Goal: Information Seeking & Learning: Understand process/instructions

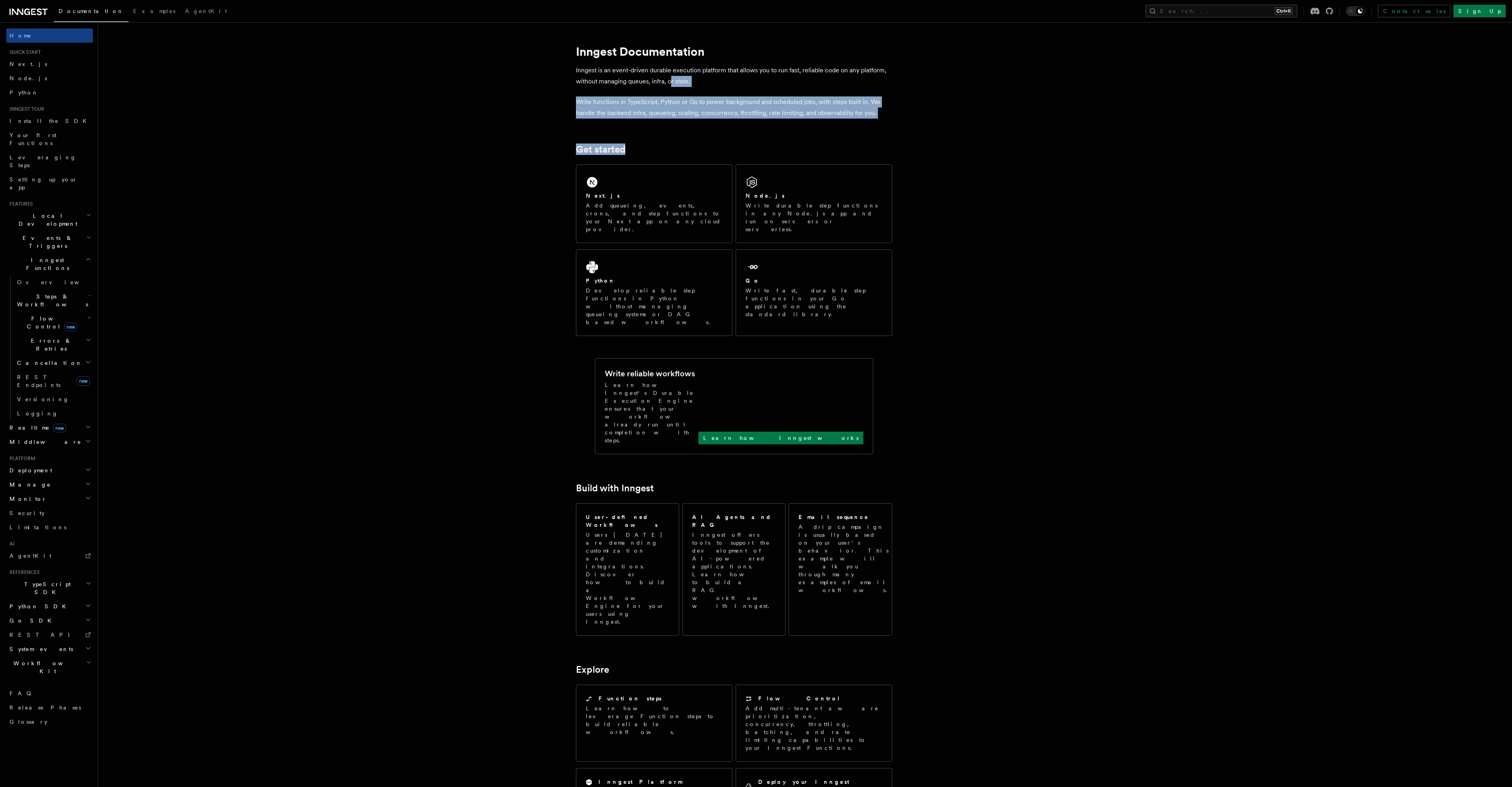
drag, startPoint x: 669, startPoint y: 78, endPoint x: 690, endPoint y: 130, distance: 56.1
click at [690, 130] on article "Inngest Documentation Inngest is an event-driven durable execution platform tha…" at bounding box center [784, 624] width 1348 height 1179
click at [690, 130] on article "Inngest Documentation Inngest is an event-driven durable execution platform tha…" at bounding box center [784, 624] width 1348 height 1179
drag, startPoint x: 700, startPoint y: 117, endPoint x: 702, endPoint y: 59, distance: 58.0
click at [702, 59] on article "Inngest Documentation Inngest is an event-driven durable execution platform tha…" at bounding box center [784, 624] width 1348 height 1179
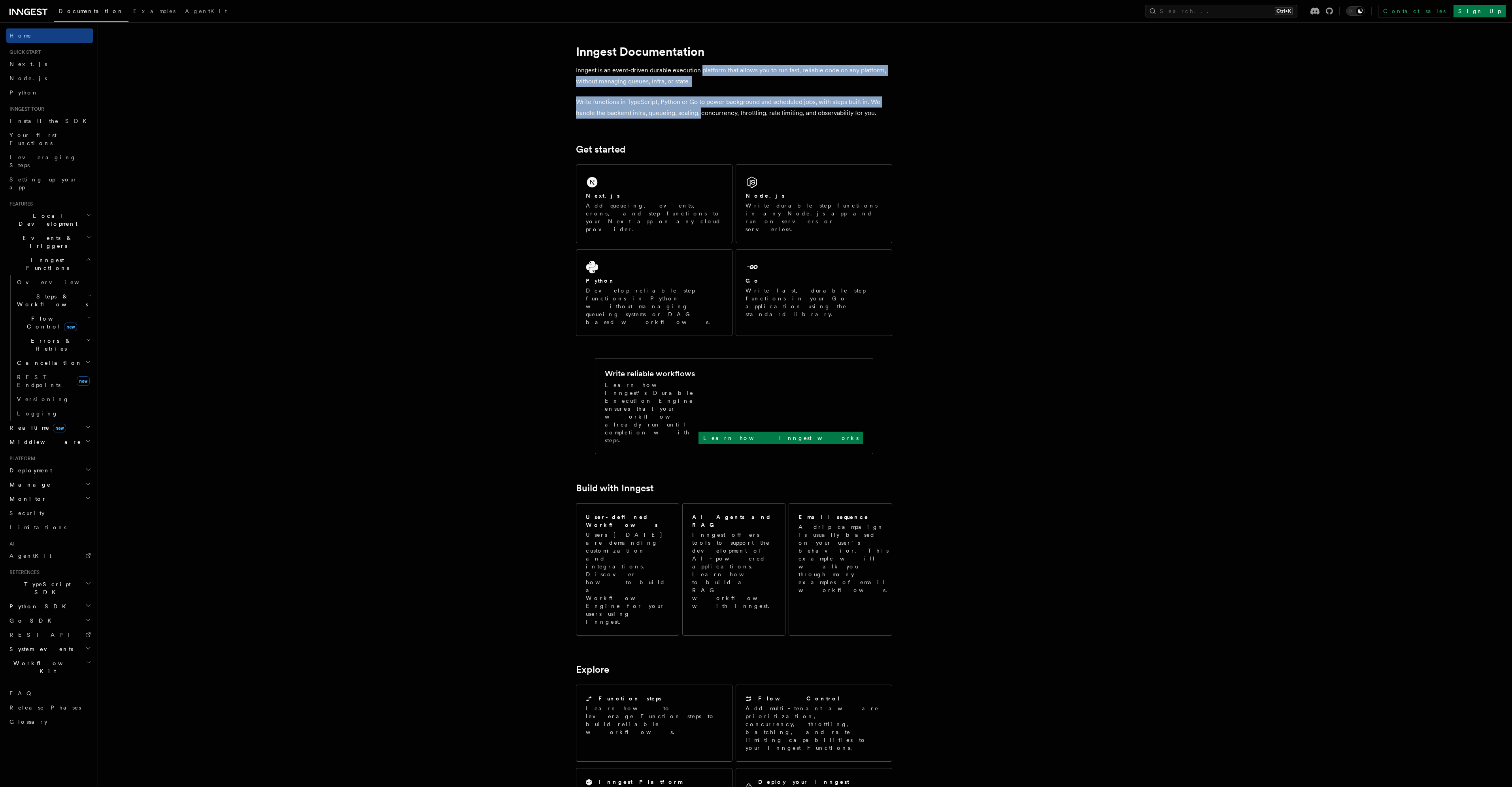
click at [702, 59] on article "Inngest Documentation Inngest is an event-driven durable execution platform tha…" at bounding box center [784, 624] width 1348 height 1179
drag, startPoint x: 702, startPoint y: 59, endPoint x: 704, endPoint y: 113, distance: 54.0
click at [704, 113] on article "Inngest Documentation Inngest is an event-driven durable execution platform tha…" at bounding box center [784, 624] width 1348 height 1179
click at [704, 113] on p "Write functions in TypeScript, Python or Go to power background and scheduled j…" at bounding box center [734, 108] width 316 height 22
drag, startPoint x: 704, startPoint y: 113, endPoint x: 696, endPoint y: 61, distance: 52.6
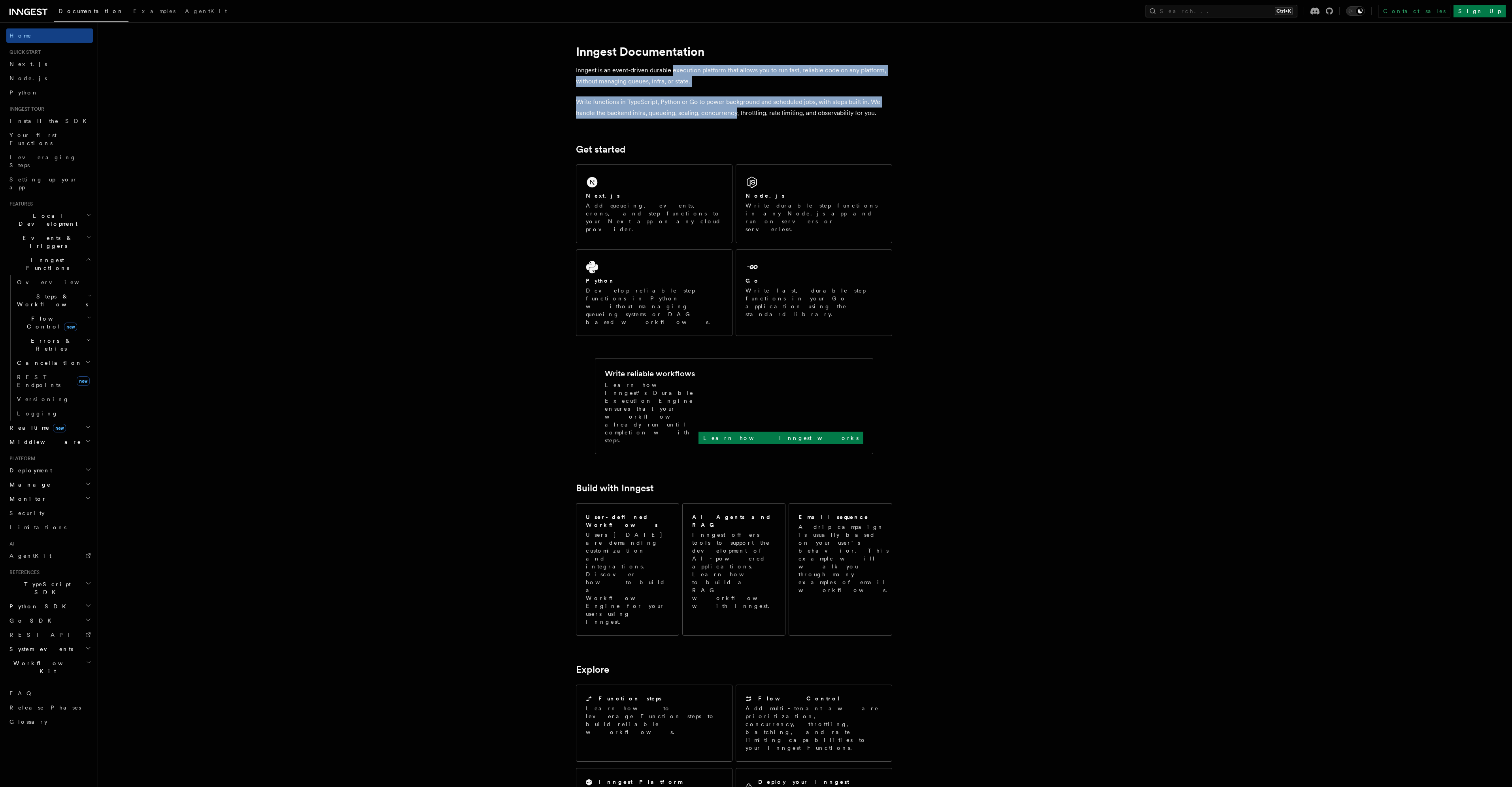
click at [696, 61] on article "Inngest Documentation Inngest is an event-driven durable execution platform tha…" at bounding box center [784, 624] width 1348 height 1179
drag, startPoint x: 696, startPoint y: 61, endPoint x: 694, endPoint y: 111, distance: 50.0
click at [694, 111] on article "Inngest Documentation Inngest is an event-driven durable execution platform tha…" at bounding box center [784, 624] width 1348 height 1179
click at [694, 111] on p "Write functions in TypeScript, Python or Go to power background and scheduled j…" at bounding box center [734, 108] width 316 height 22
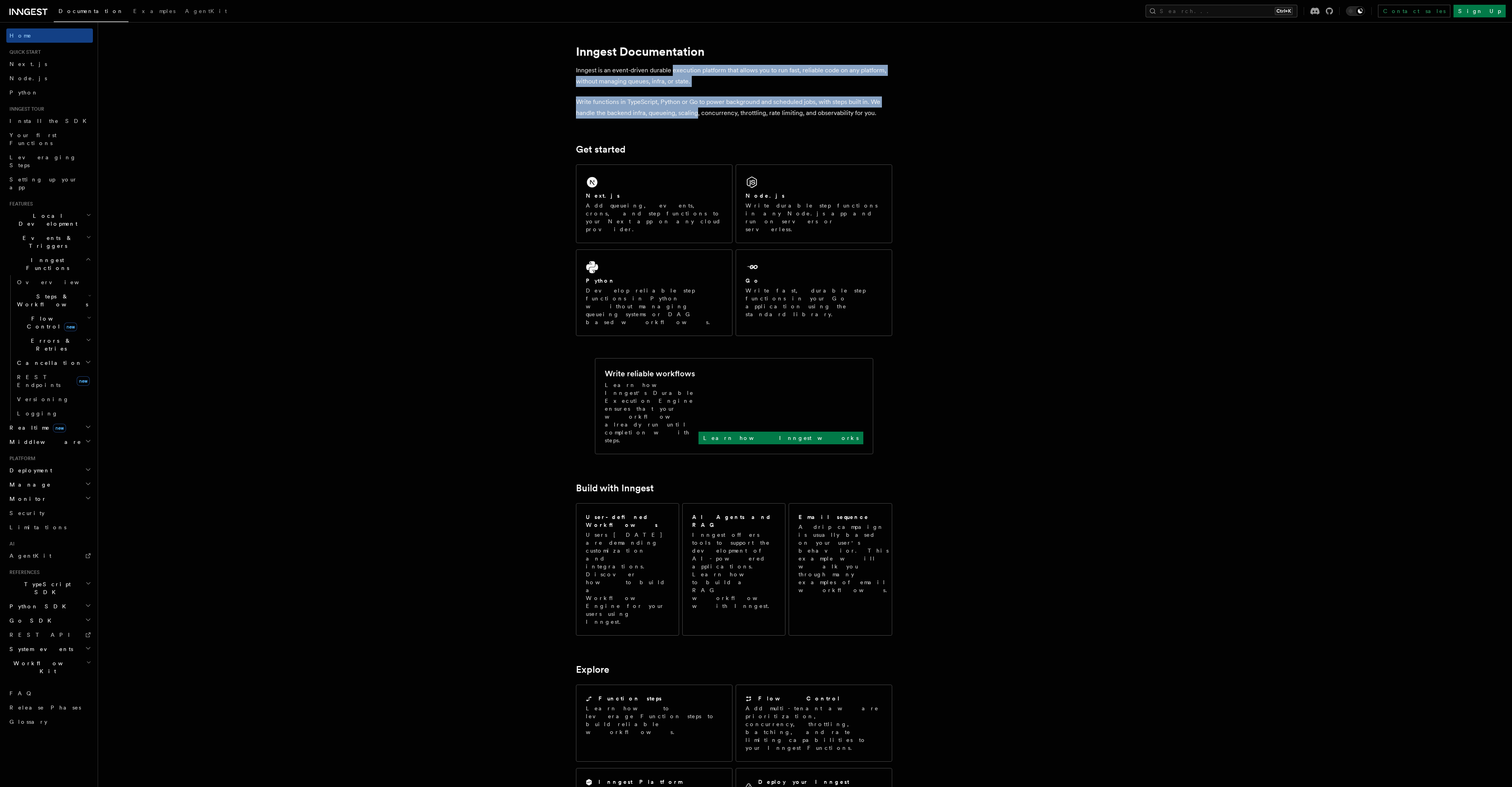
drag, startPoint x: 694, startPoint y: 111, endPoint x: 693, endPoint y: 59, distance: 52.0
click at [693, 59] on article "Inngest Documentation Inngest is an event-driven durable execution platform tha…" at bounding box center [784, 624] width 1348 height 1179
drag, startPoint x: 693, startPoint y: 105, endPoint x: 694, endPoint y: 110, distance: 5.1
click at [694, 110] on article "Inngest Documentation Inngest is an event-driven durable execution platform tha…" at bounding box center [784, 624] width 1348 height 1179
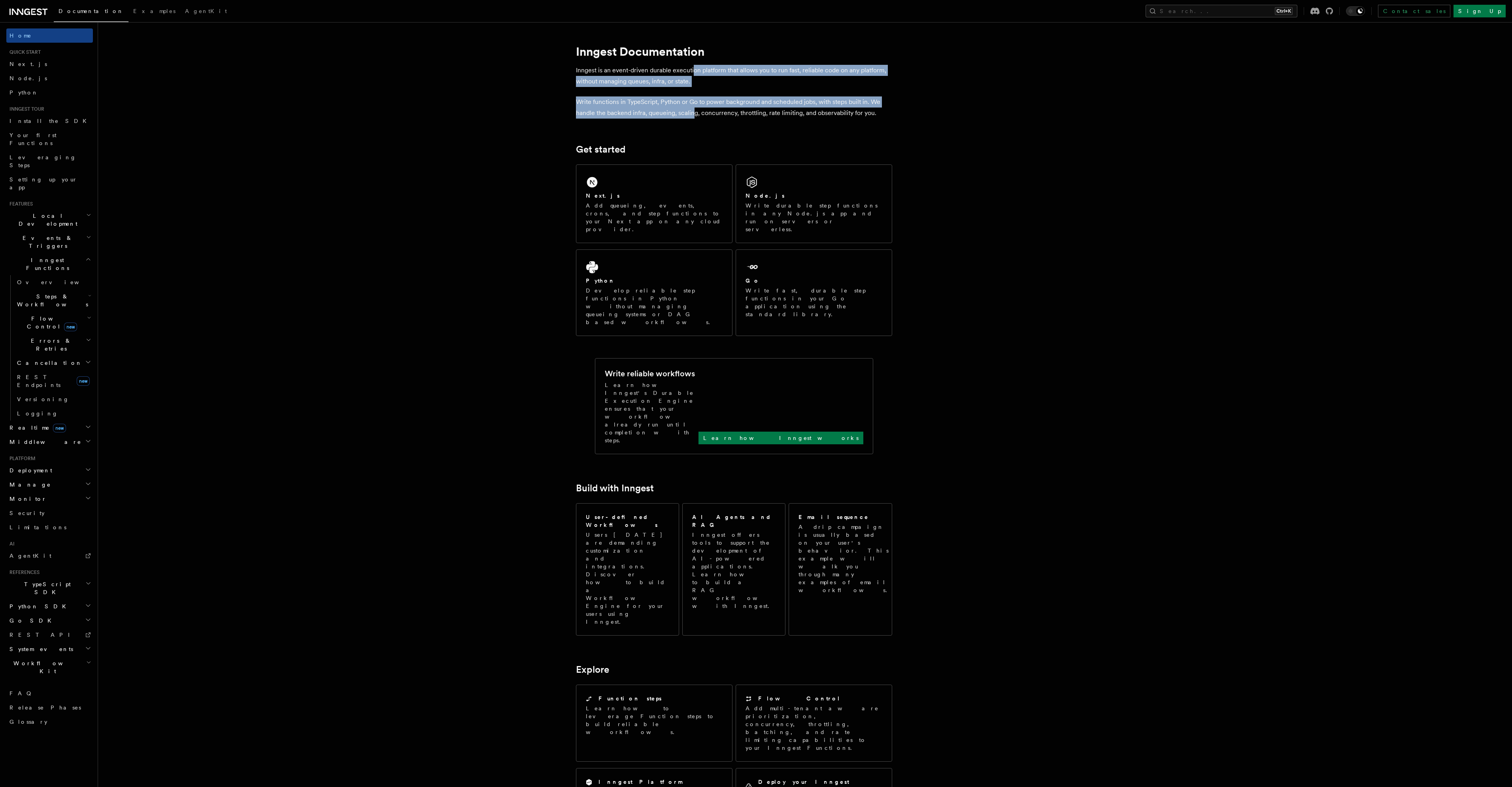
click at [694, 110] on p "Write functions in TypeScript, Python or Go to power background and scheduled j…" at bounding box center [734, 108] width 316 height 22
drag, startPoint x: 694, startPoint y: 110, endPoint x: 682, endPoint y: 67, distance: 44.6
click at [682, 67] on article "Inngest Documentation Inngest is an event-driven durable execution platform tha…" at bounding box center [784, 624] width 1348 height 1179
click at [682, 67] on p "Inngest is an event-driven durable execution platform that allows you to run fa…" at bounding box center [734, 76] width 316 height 22
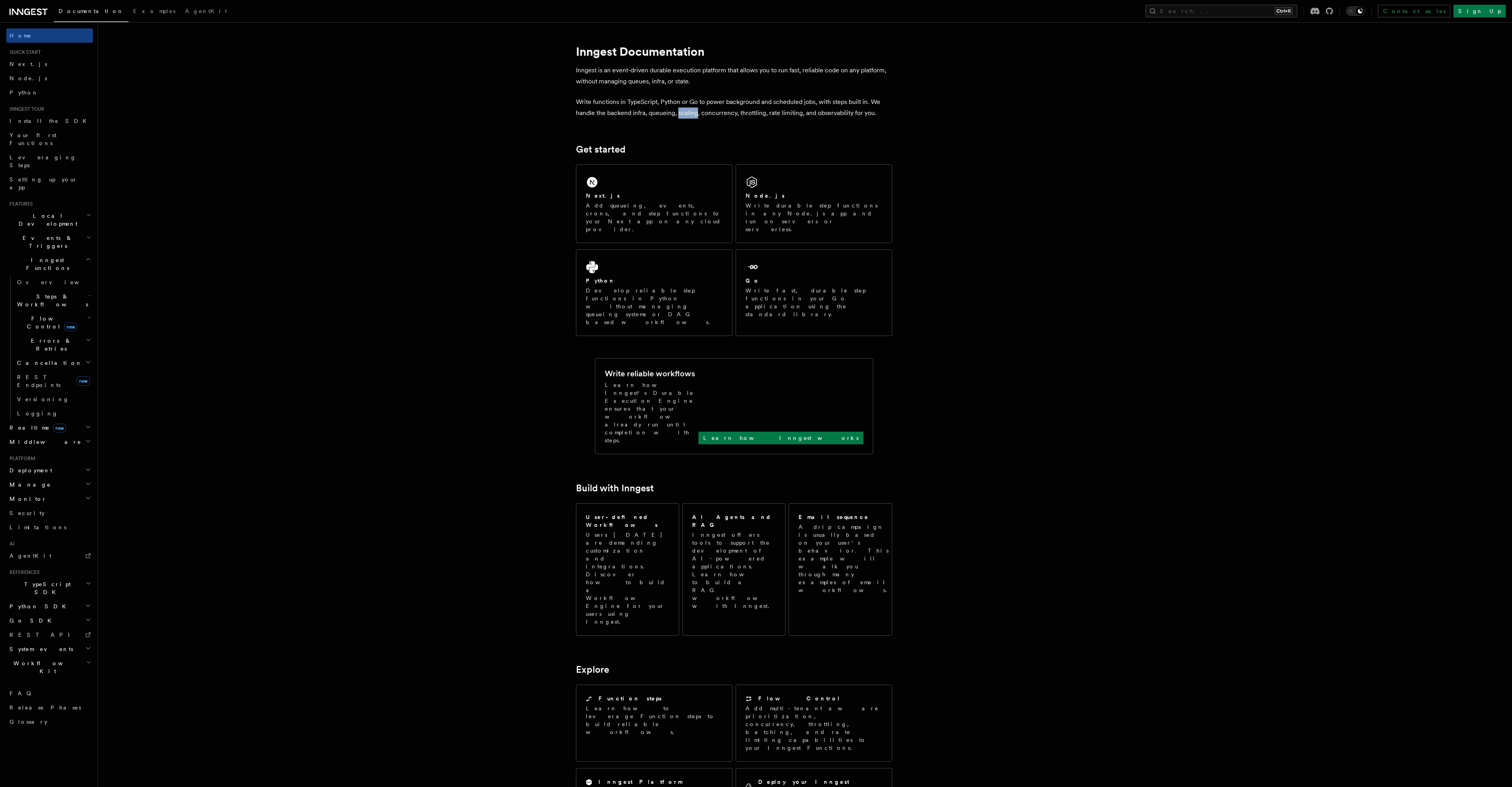
drag, startPoint x: 682, startPoint y: 67, endPoint x: 684, endPoint y: 110, distance: 43.0
click at [684, 110] on article "Inngest Documentation Inngest is an event-driven durable execution platform tha…" at bounding box center [784, 624] width 1348 height 1179
click at [684, 110] on p "Write functions in TypeScript, Python or Go to power background and scheduled j…" at bounding box center [734, 108] width 316 height 22
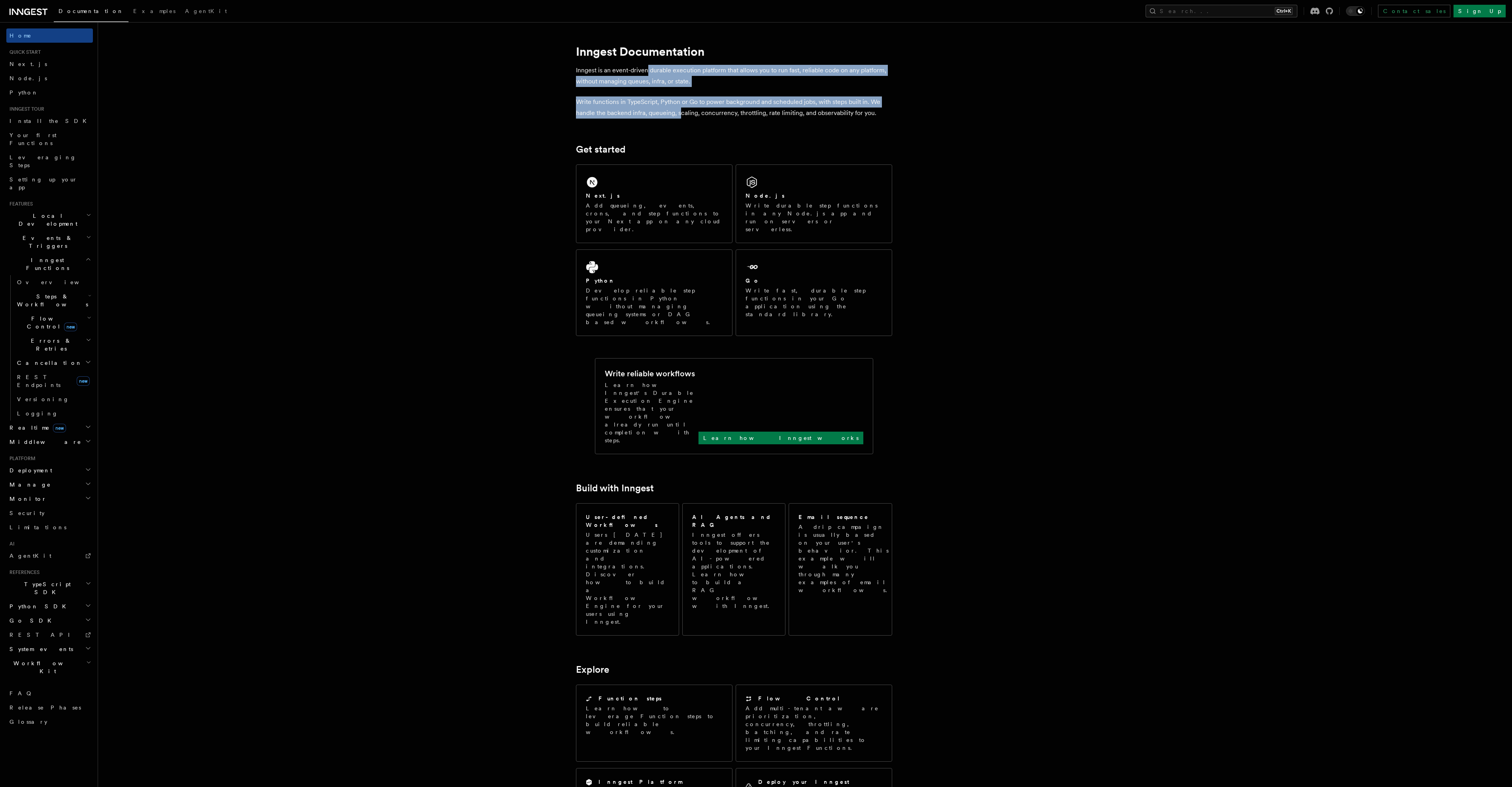
drag, startPoint x: 648, startPoint y: 72, endPoint x: 682, endPoint y: 110, distance: 51.0
click at [682, 110] on article "Inngest Documentation Inngest is an event-driven durable execution platform tha…" at bounding box center [784, 624] width 1348 height 1179
click at [682, 110] on p "Write functions in TypeScript, Python or Go to power background and scheduled j…" at bounding box center [734, 108] width 316 height 22
drag, startPoint x: 686, startPoint y: 113, endPoint x: 653, endPoint y: 67, distance: 56.6
click at [653, 67] on article "Inngest Documentation Inngest is an event-driven durable execution platform tha…" at bounding box center [784, 624] width 1348 height 1179
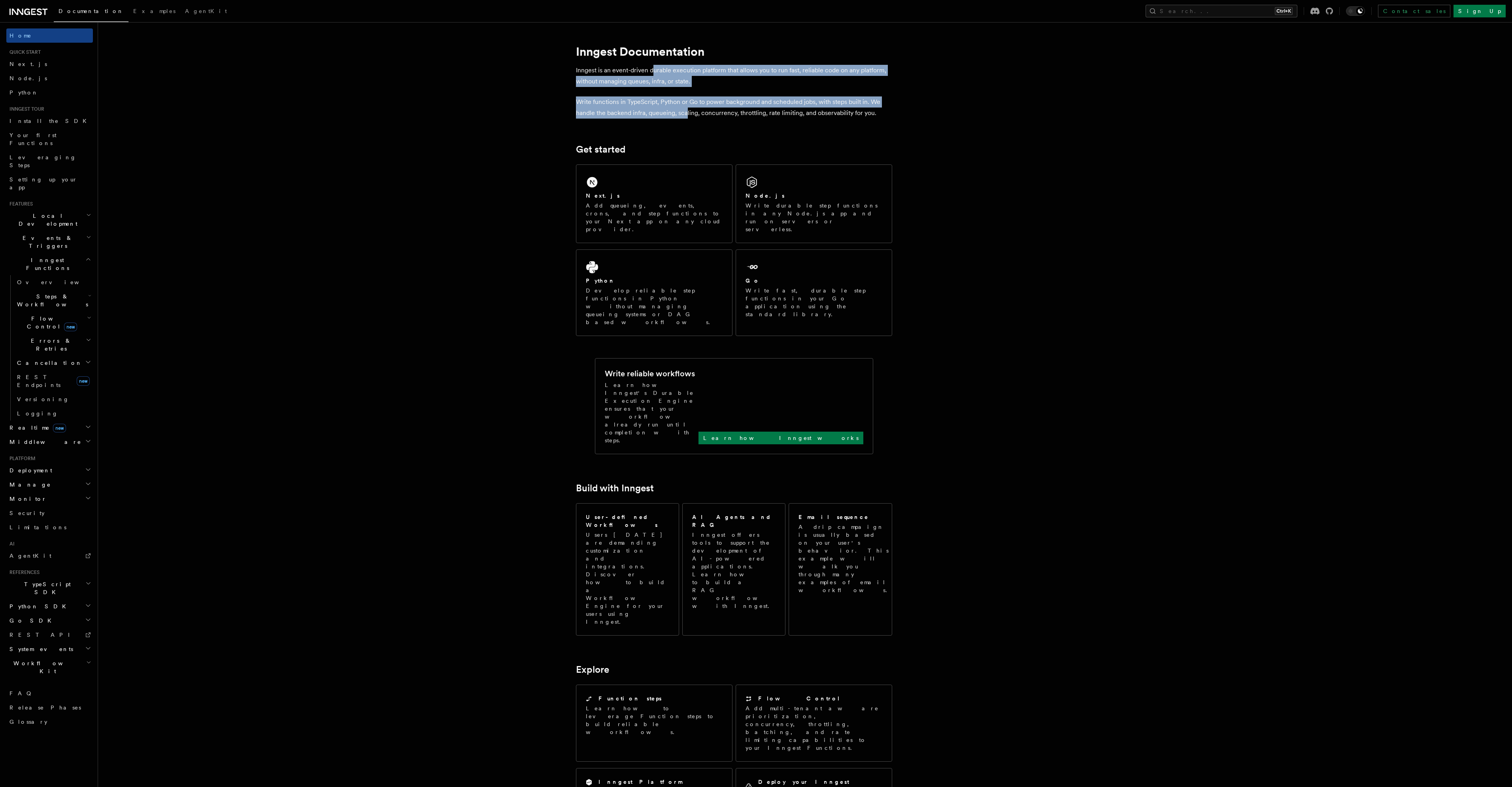
click at [653, 67] on p "Inngest is an event-driven durable execution platform that allows you to run fa…" at bounding box center [734, 76] width 316 height 22
drag, startPoint x: 653, startPoint y: 67, endPoint x: 760, endPoint y: 135, distance: 126.8
click at [760, 135] on article "Inngest Documentation Inngest is an event-driven durable execution platform tha…" at bounding box center [784, 624] width 1348 height 1179
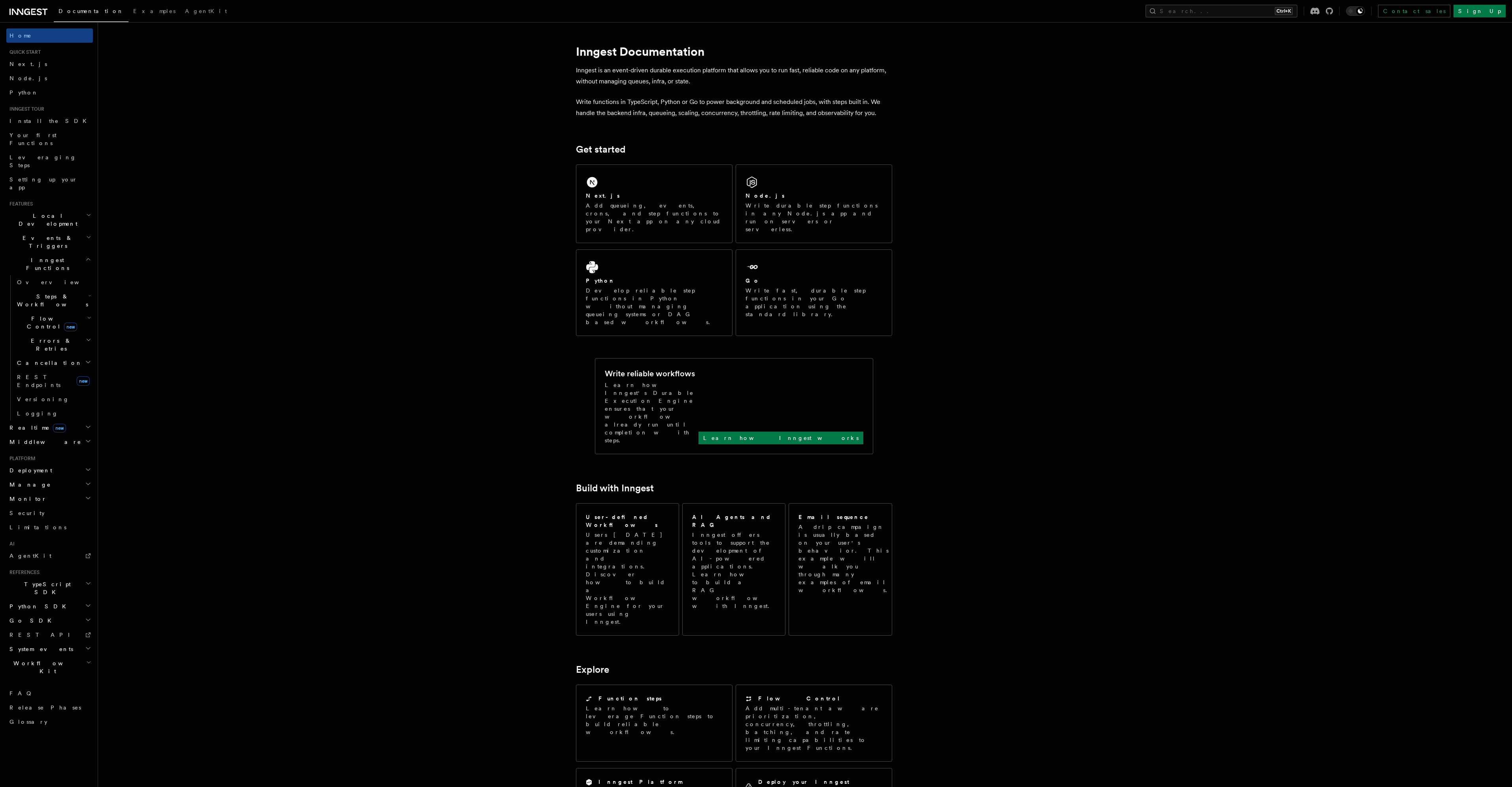
drag, startPoint x: 61, startPoint y: 209, endPoint x: 70, endPoint y: 207, distance: 9.2
click at [61, 231] on h2 "Events & Triggers" at bounding box center [49, 242] width 87 height 22
click at [54, 231] on h2 "Events & Triggers" at bounding box center [49, 242] width 87 height 22
click at [91, 212] on icon "button" at bounding box center [88, 215] width 5 height 6
click at [89, 212] on icon "button" at bounding box center [88, 215] width 5 height 6
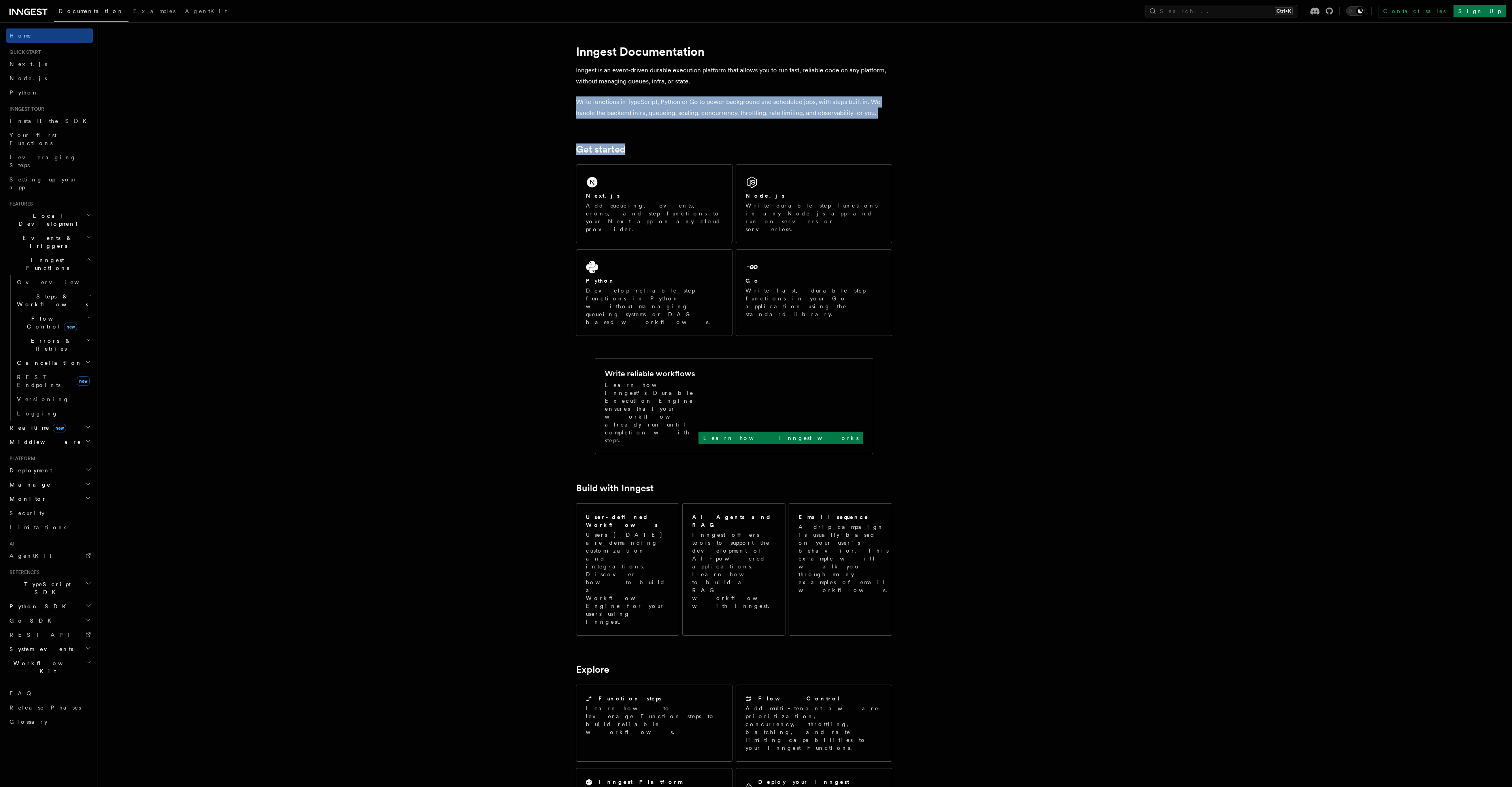
drag, startPoint x: 696, startPoint y: 81, endPoint x: 711, endPoint y: 120, distance: 41.8
click at [711, 120] on article "Inngest Documentation Inngest is an event-driven durable execution platform tha…" at bounding box center [784, 624] width 1348 height 1179
drag, startPoint x: 711, startPoint y: 120, endPoint x: 695, endPoint y: 63, distance: 59.2
click at [695, 63] on article "Inngest Documentation Inngest is an event-driven durable execution platform tha…" at bounding box center [784, 624] width 1348 height 1179
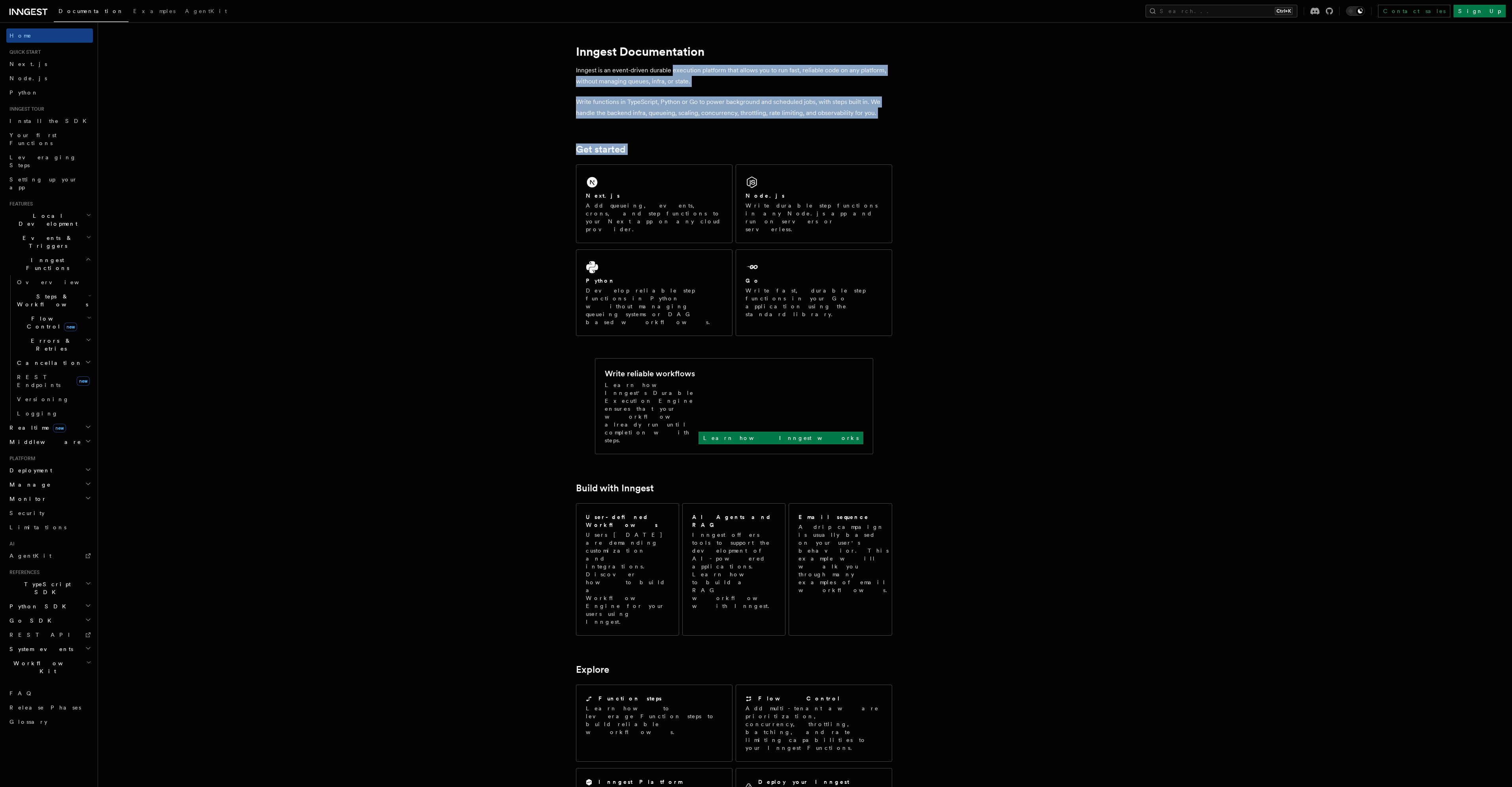
click at [695, 63] on article "Inngest Documentation Inngest is an event-driven durable execution platform tha…" at bounding box center [784, 624] width 1348 height 1179
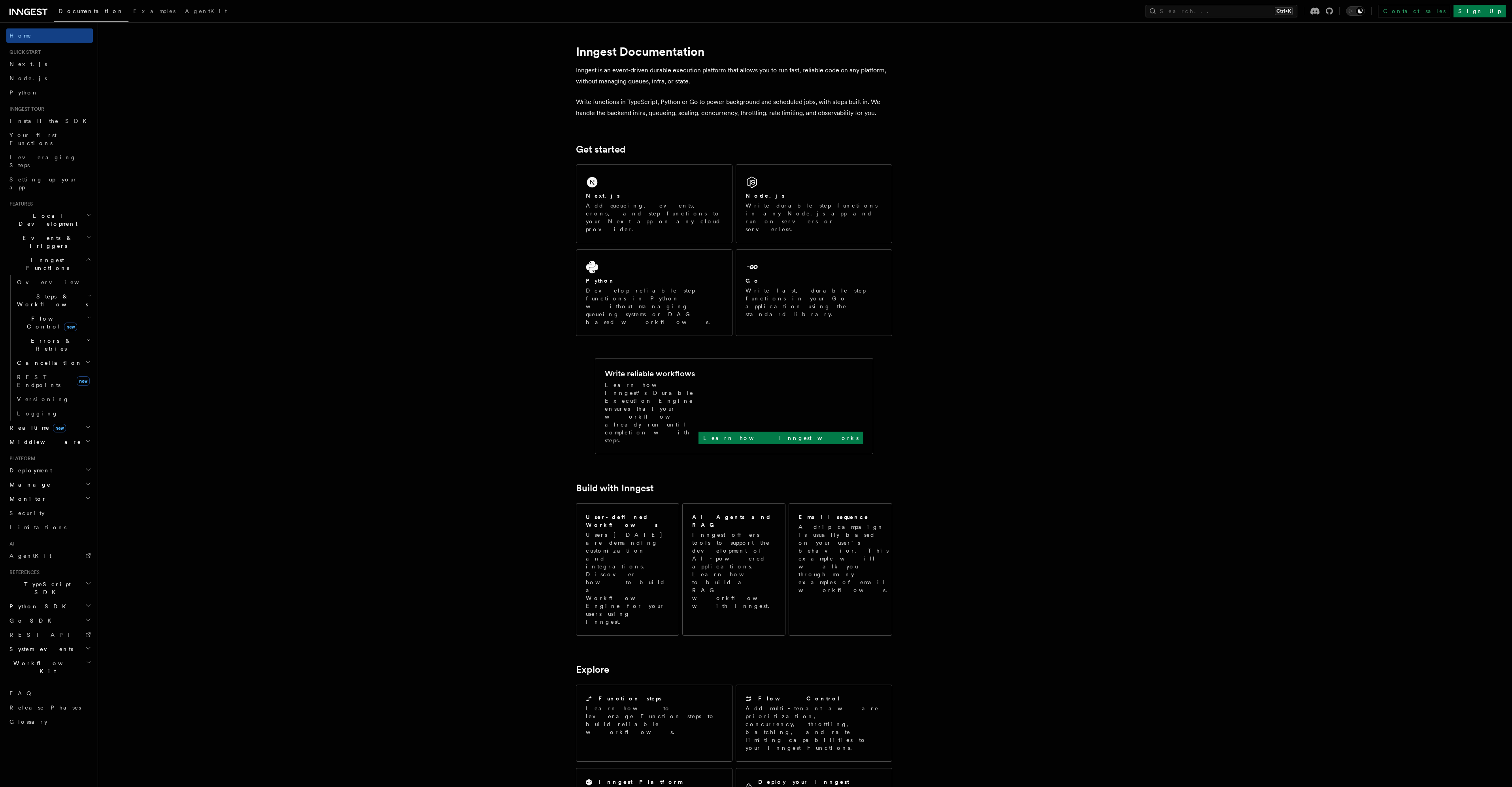
click at [25, 16] on icon at bounding box center [28, 12] width 38 height 9
click at [26, 118] on span "Install the SDK" at bounding box center [50, 121] width 82 height 6
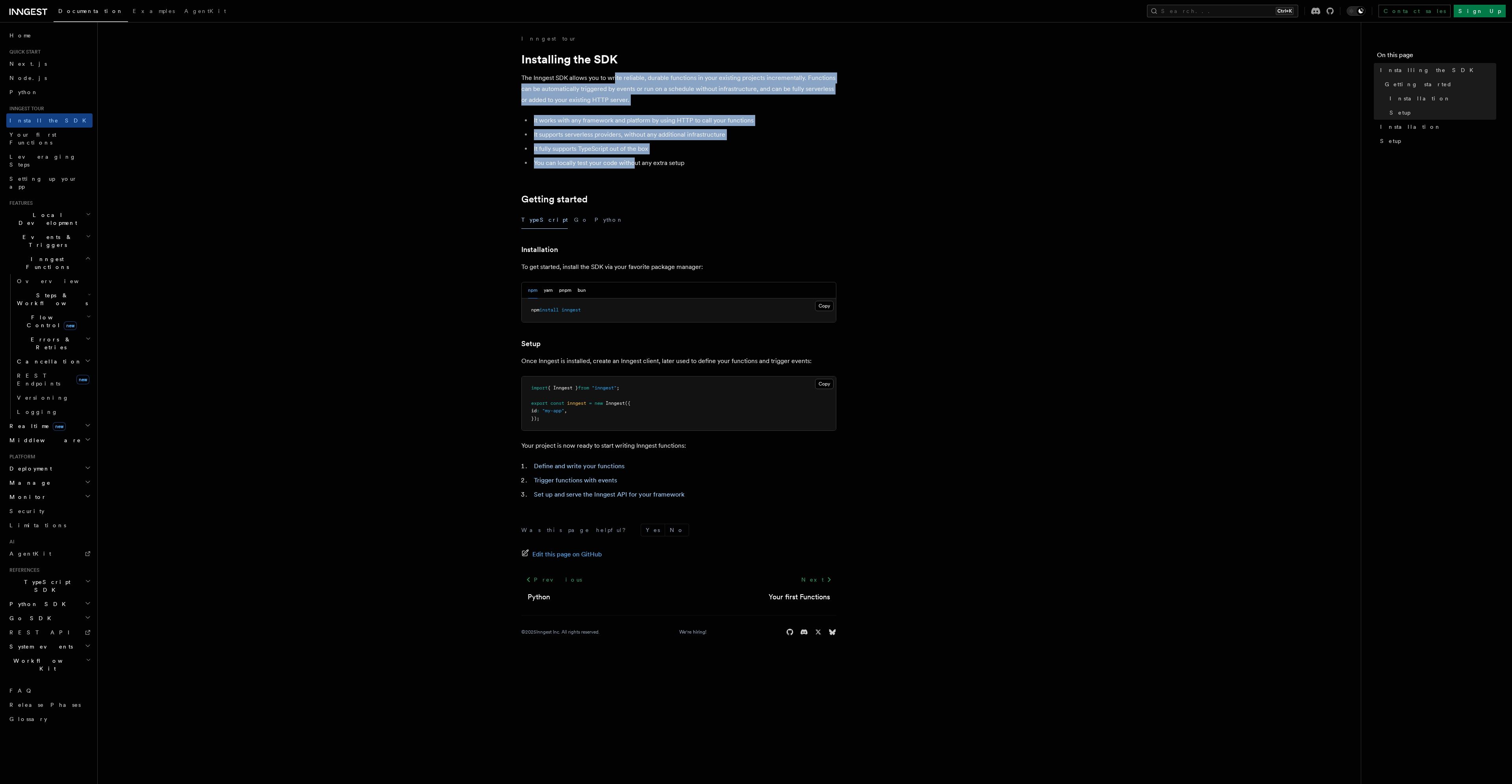
drag, startPoint x: 615, startPoint y: 77, endPoint x: 635, endPoint y: 164, distance: 89.3
click at [635, 164] on article "Inngest tour Installing the SDK The Inngest SDK allows you to write reliable, d…" at bounding box center [729, 344] width 1238 height 620
click at [635, 164] on li "You can locally test your code without any extra setup" at bounding box center [684, 163] width 305 height 11
drag, startPoint x: 635, startPoint y: 164, endPoint x: 583, endPoint y: 89, distance: 91.3
click at [583, 89] on article "Inngest tour Installing the SDK The Inngest SDK allows you to write reliable, d…" at bounding box center [729, 344] width 1238 height 620
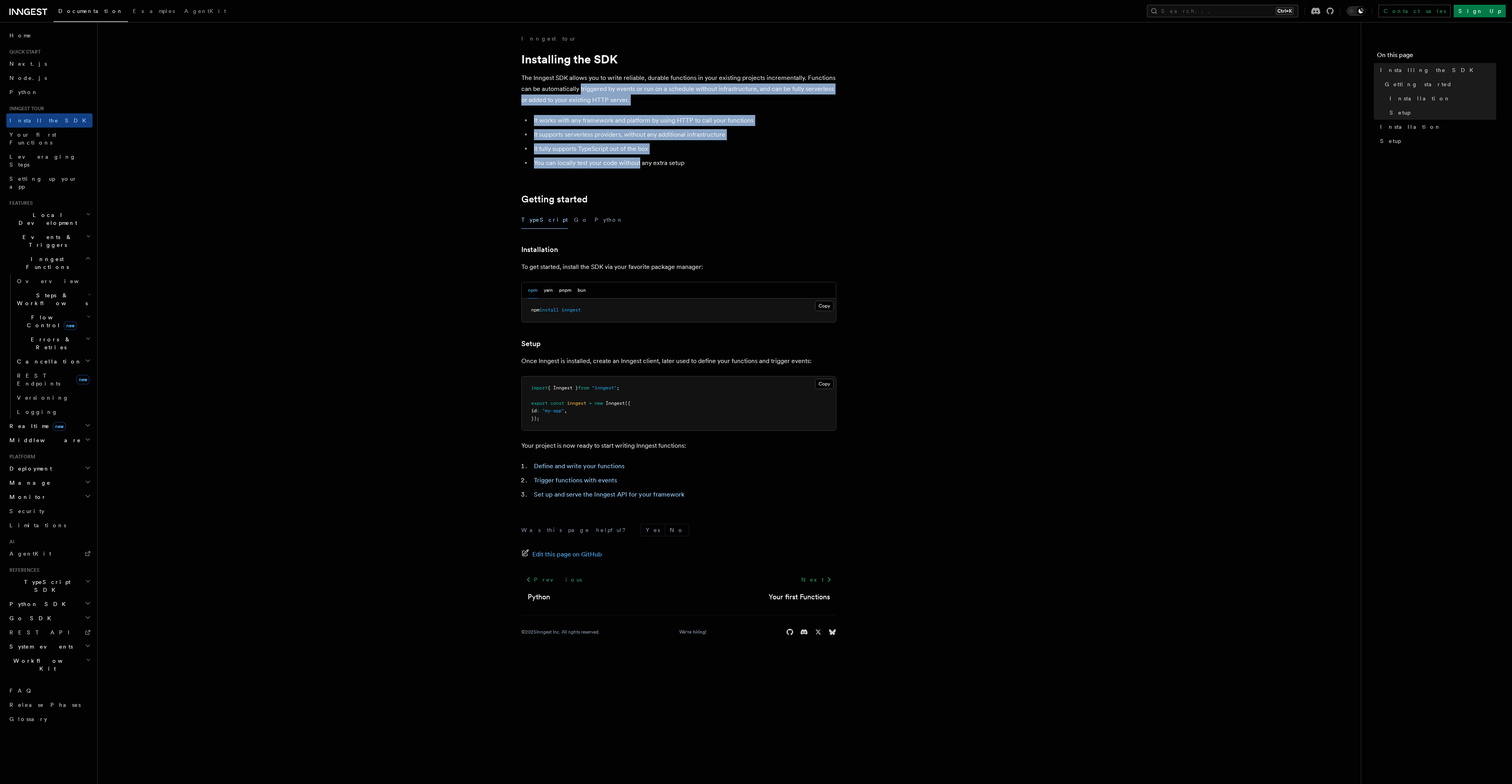
click at [583, 87] on p "The Inngest SDK allows you to write reliable, durable functions in your existin…" at bounding box center [679, 89] width 315 height 33
drag, startPoint x: 588, startPoint y: 86, endPoint x: 605, endPoint y: 169, distance: 84.7
click at [605, 169] on article "Inngest tour Installing the SDK The Inngest SDK allows you to write reliable, d…" at bounding box center [729, 344] width 1238 height 620
drag, startPoint x: 611, startPoint y: 161, endPoint x: 581, endPoint y: 80, distance: 86.4
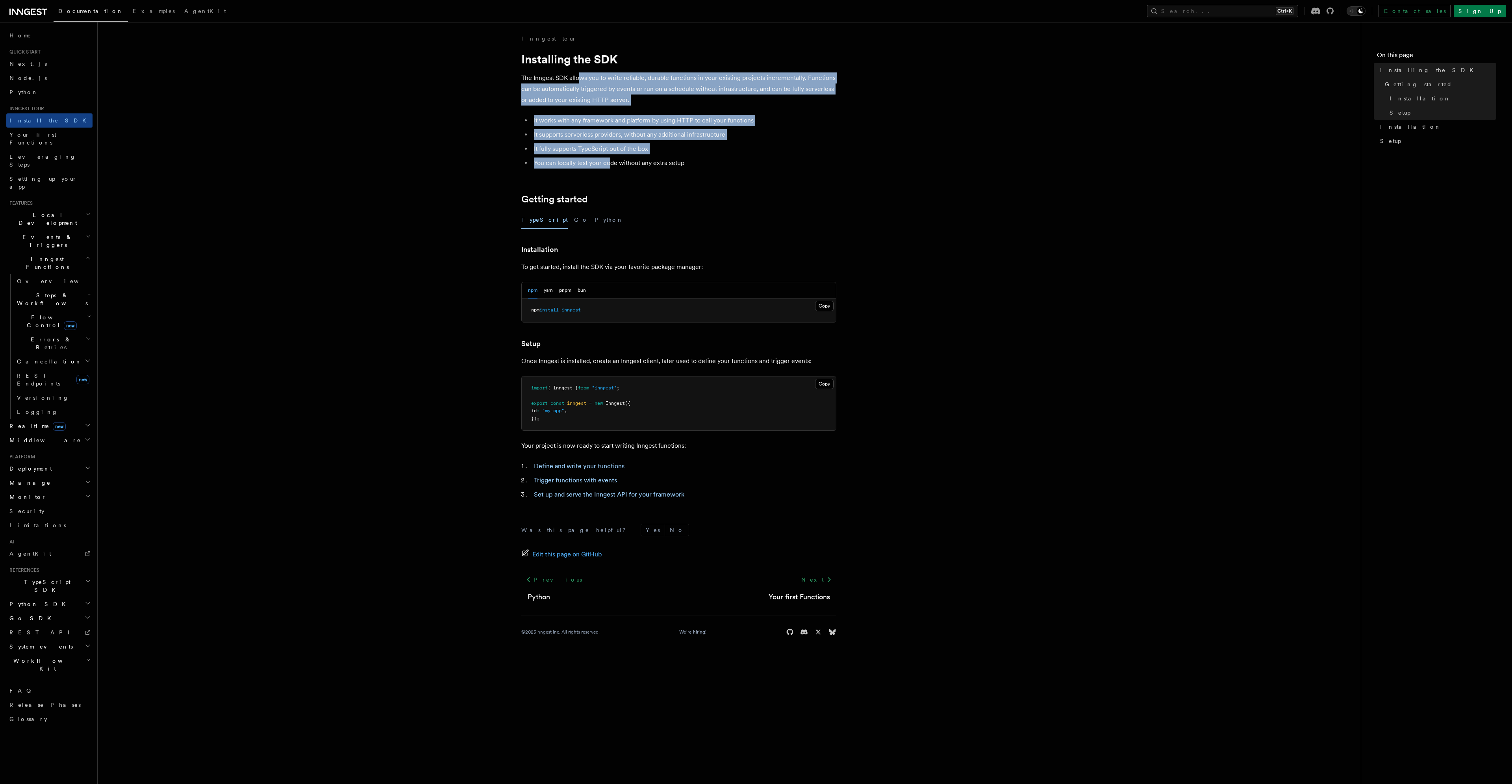
click at [581, 80] on article "Inngest tour Installing the SDK The Inngest SDK allows you to write reliable, d…" at bounding box center [729, 344] width 1238 height 620
click at [581, 80] on p "The Inngest SDK allows you to write reliable, durable functions in your existin…" at bounding box center [679, 89] width 315 height 33
drag, startPoint x: 581, startPoint y: 80, endPoint x: 578, endPoint y: 161, distance: 81.1
click at [578, 161] on article "Inngest tour Installing the SDK The Inngest SDK allows you to write reliable, d…" at bounding box center [729, 344] width 1238 height 620
click at [578, 160] on li "You can locally test your code without any extra setup" at bounding box center [684, 163] width 305 height 11
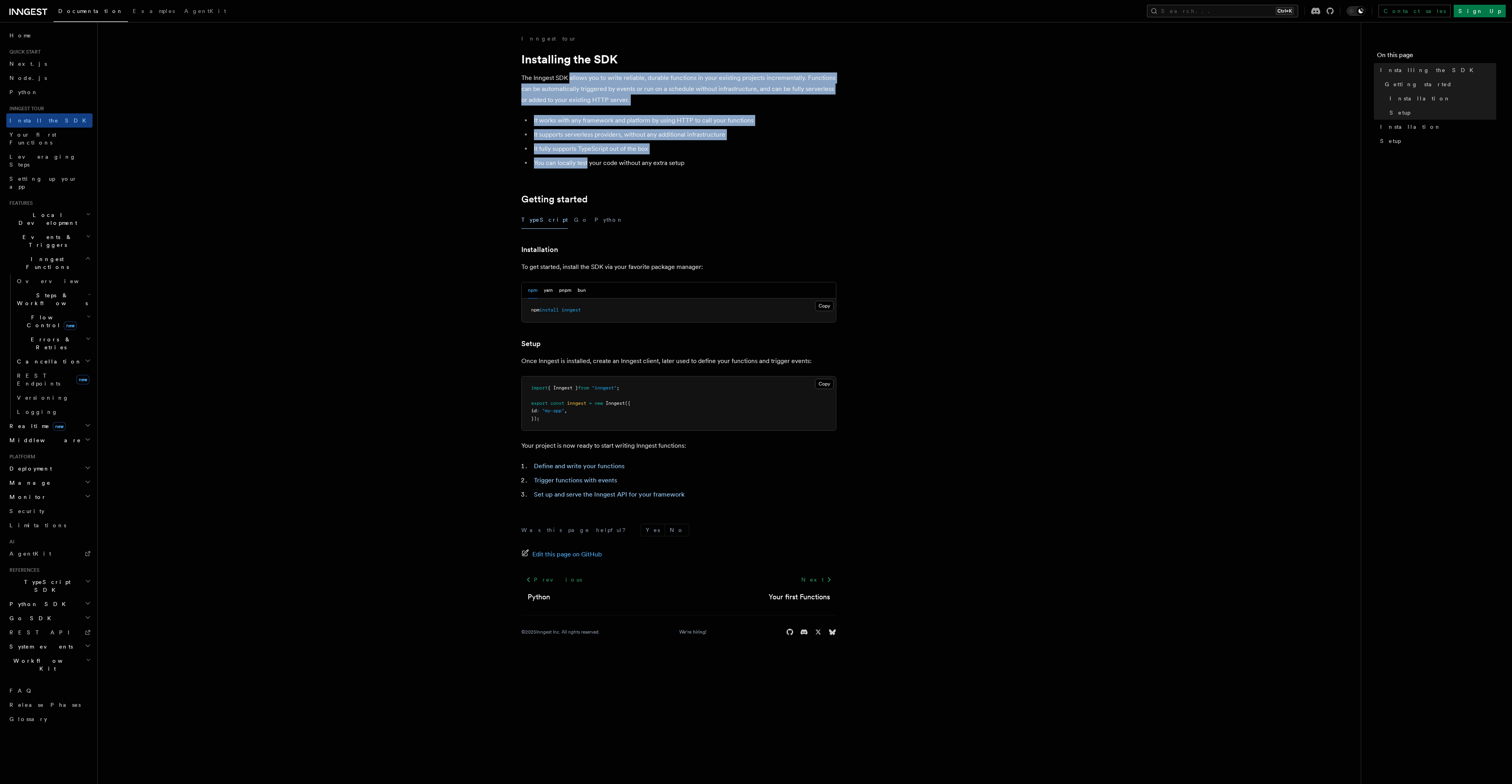
drag, startPoint x: 578, startPoint y: 160, endPoint x: 581, endPoint y: 82, distance: 78.1
click at [581, 82] on article "Inngest tour Installing the SDK The Inngest SDK allows you to write reliable, d…" at bounding box center [729, 344] width 1238 height 620
click at [581, 82] on p "The Inngest SDK allows you to write reliable, durable functions in your existin…" at bounding box center [679, 89] width 315 height 33
drag, startPoint x: 581, startPoint y: 82, endPoint x: 585, endPoint y: 158, distance: 76.1
click at [585, 158] on article "Inngest tour Installing the SDK The Inngest SDK allows you to write reliable, d…" at bounding box center [729, 344] width 1238 height 620
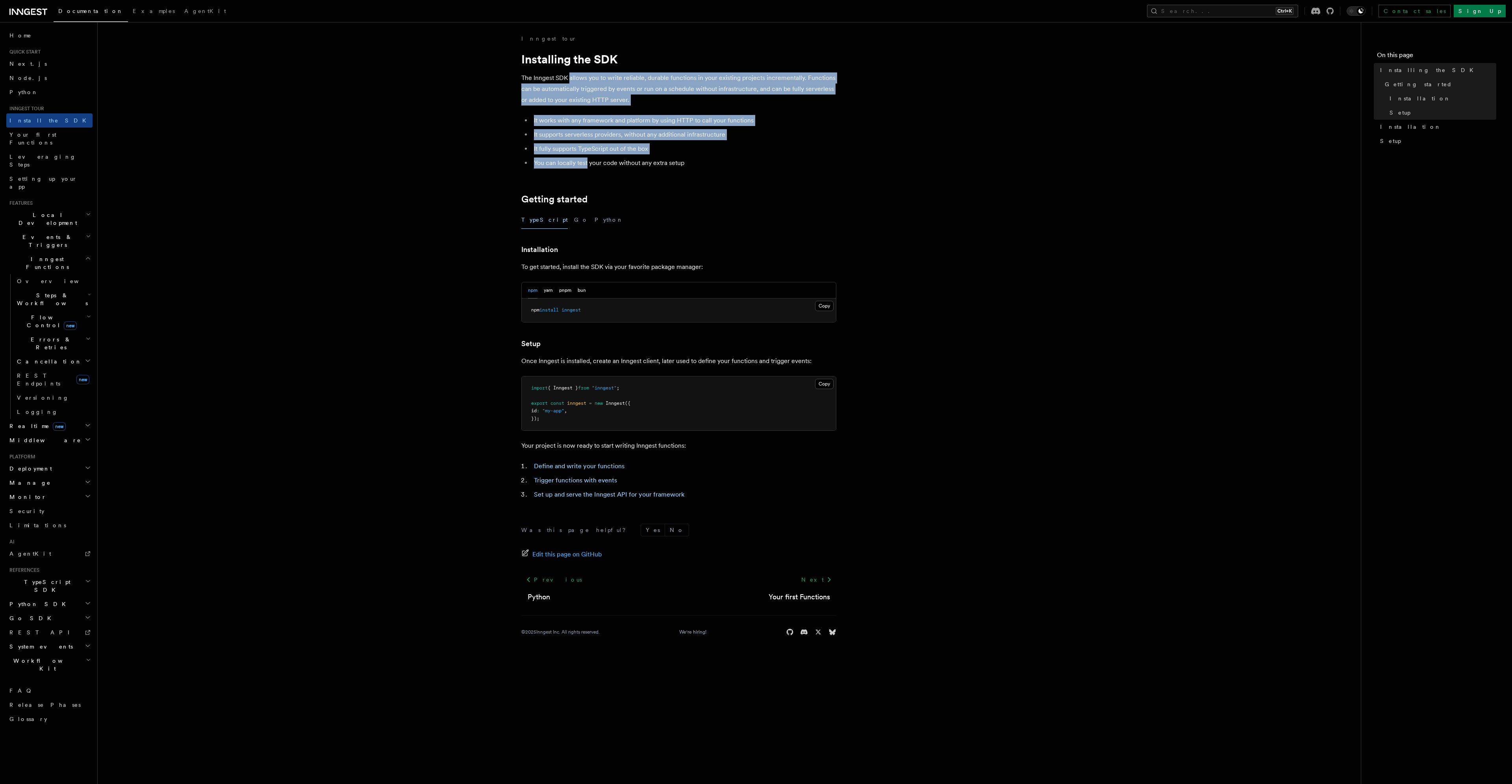
click at [585, 158] on li "You can locally test your code without any extra setup" at bounding box center [684, 163] width 305 height 11
drag, startPoint x: 609, startPoint y: 158, endPoint x: 606, endPoint y: 84, distance: 74.1
click at [606, 84] on article "Inngest tour Installing the SDK The Inngest SDK allows you to write reliable, d…" at bounding box center [729, 344] width 1238 height 620
click at [606, 84] on p "The Inngest SDK allows you to write reliable, durable functions in your existin…" at bounding box center [679, 89] width 315 height 33
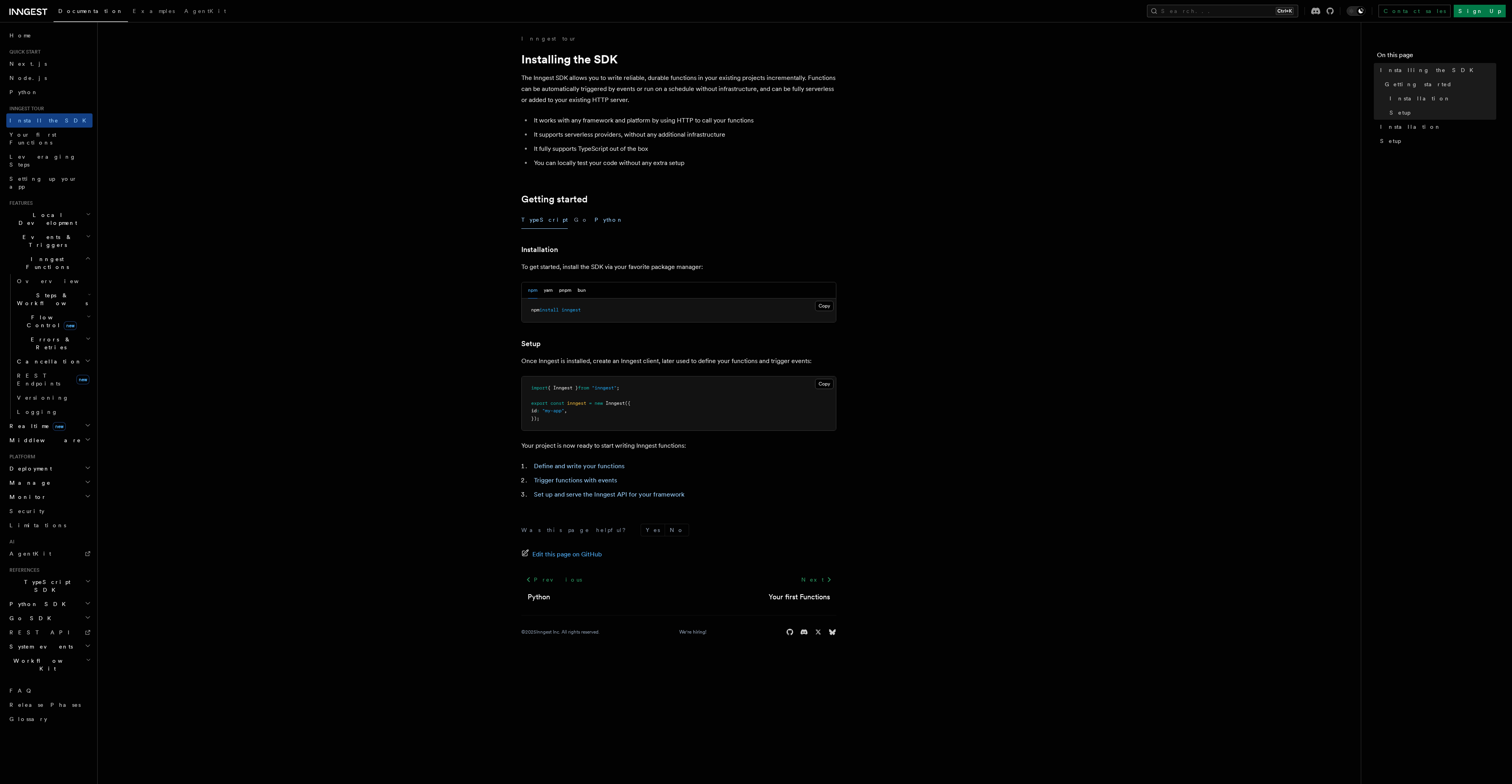
click at [595, 213] on button "Python" at bounding box center [609, 220] width 29 height 18
click at [595, 223] on button "Python" at bounding box center [609, 220] width 29 height 18
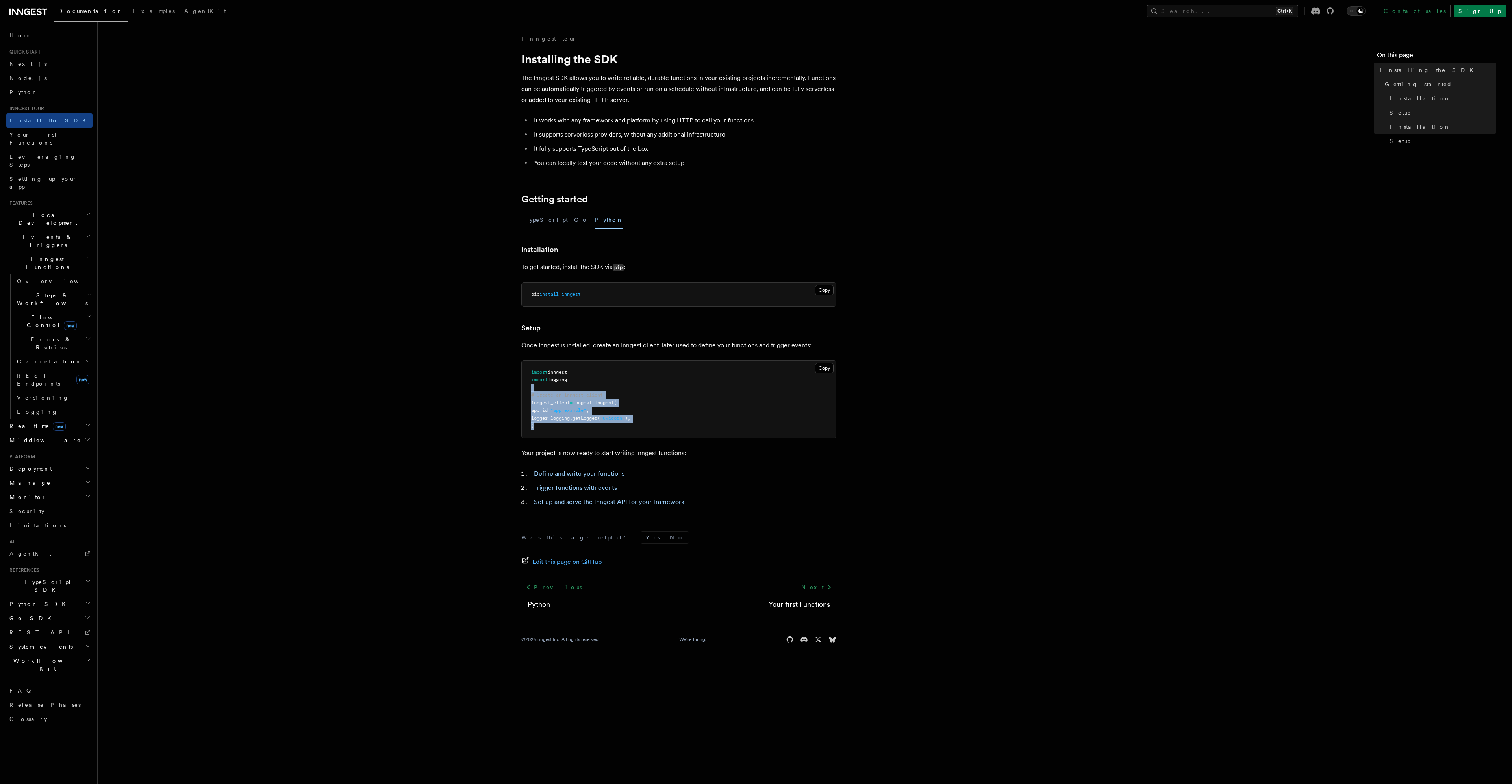
drag, startPoint x: 699, startPoint y: 428, endPoint x: 694, endPoint y: 388, distance: 40.3
click at [694, 388] on pre "import inngest import logging # Create an Inngest client inngest_client = innge…" at bounding box center [679, 398] width 314 height 77
drag, startPoint x: 694, startPoint y: 388, endPoint x: 686, endPoint y: 425, distance: 37.9
click at [686, 425] on pre "import inngest import logging # Create an Inngest client inngest_client = innge…" at bounding box center [679, 398] width 314 height 77
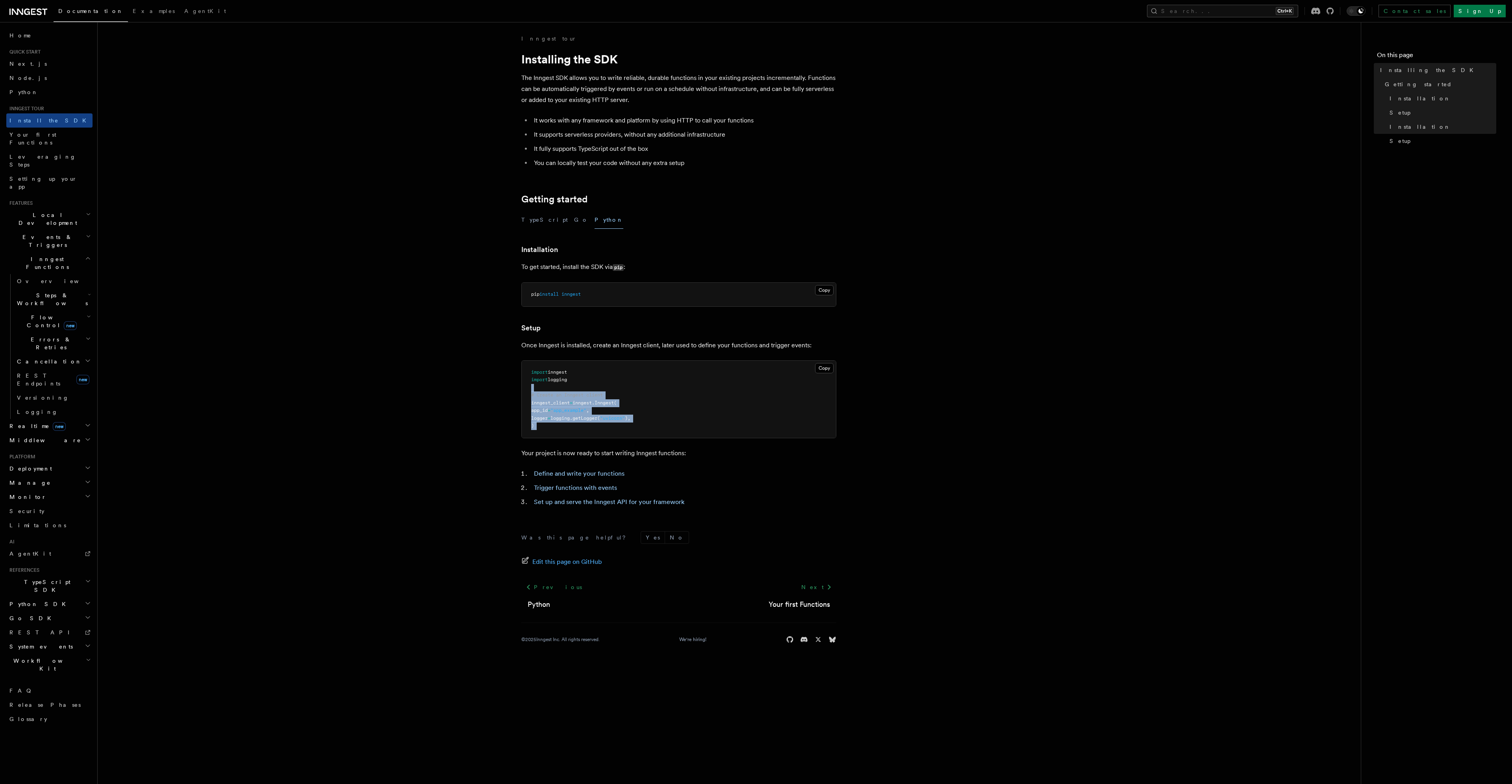
click at [686, 425] on pre "import inngest import logging # Create an Inngest client inngest_client = innge…" at bounding box center [679, 398] width 314 height 77
drag, startPoint x: 686, startPoint y: 425, endPoint x: 674, endPoint y: 378, distance: 48.5
click at [674, 378] on pre "import inngest import logging # Create an Inngest client inngest_client = innge…" at bounding box center [679, 398] width 314 height 77
click at [595, 490] on link "Trigger functions with events" at bounding box center [576, 487] width 83 height 8
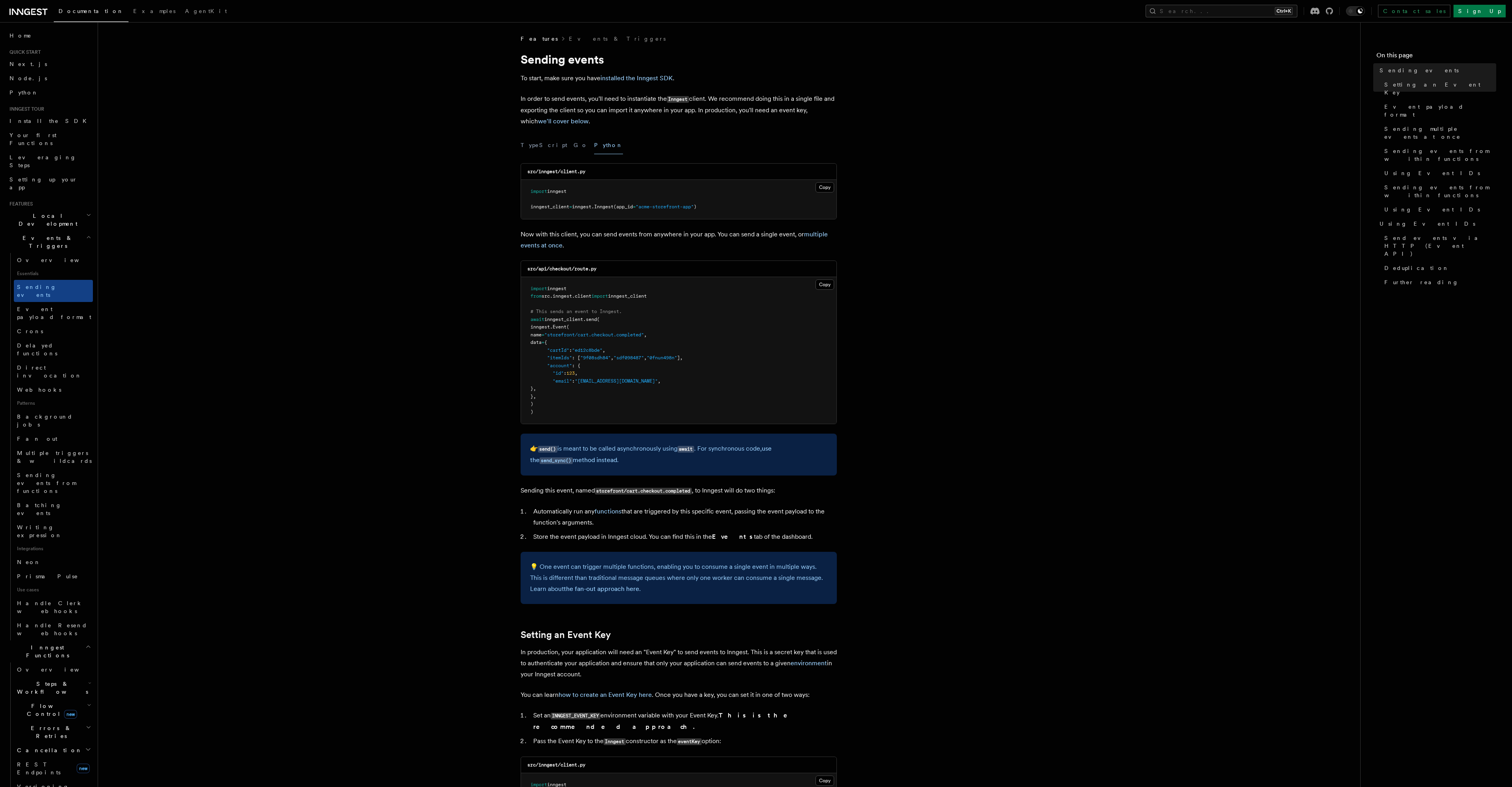
drag, startPoint x: 642, startPoint y: 330, endPoint x: 645, endPoint y: 396, distance: 66.1
click at [645, 396] on pre "import inngest from src . inngest . client import inngest_client # This sends a…" at bounding box center [678, 350] width 315 height 147
drag, startPoint x: 645, startPoint y: 396, endPoint x: 638, endPoint y: 319, distance: 77.3
click at [638, 319] on pre "import inngest from src . inngest . client import inngest_client # This sends a…" at bounding box center [678, 350] width 315 height 147
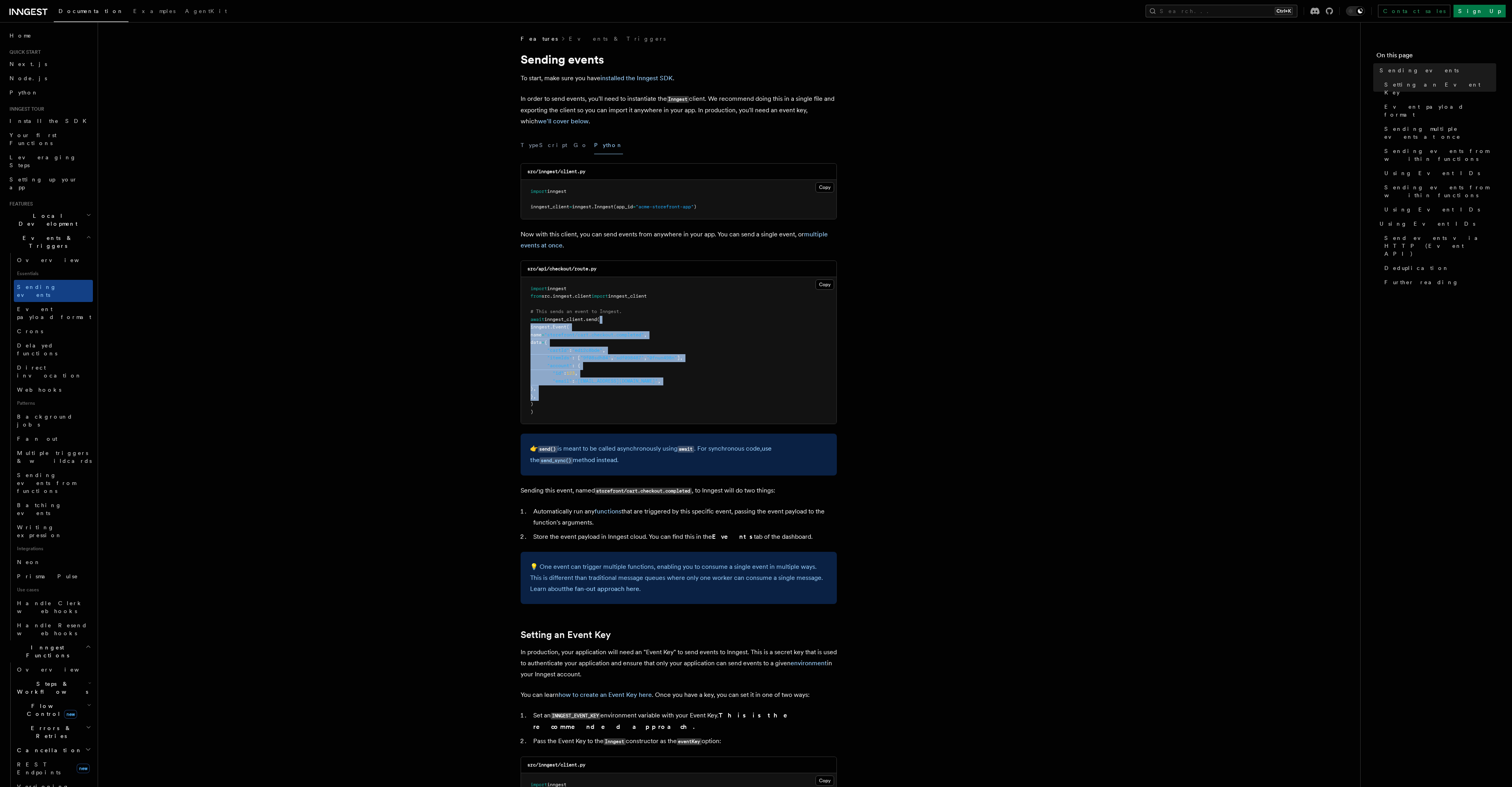
click at [638, 319] on pre "import inngest from src . inngest . client import inngest_client # This sends a…" at bounding box center [678, 350] width 315 height 147
drag, startPoint x: 638, startPoint y: 319, endPoint x: 638, endPoint y: 408, distance: 89.0
click at [638, 408] on pre "import inngest from src . inngest . client import inngest_client # This sends a…" at bounding box center [678, 350] width 315 height 147
drag, startPoint x: 638, startPoint y: 408, endPoint x: 645, endPoint y: 329, distance: 79.3
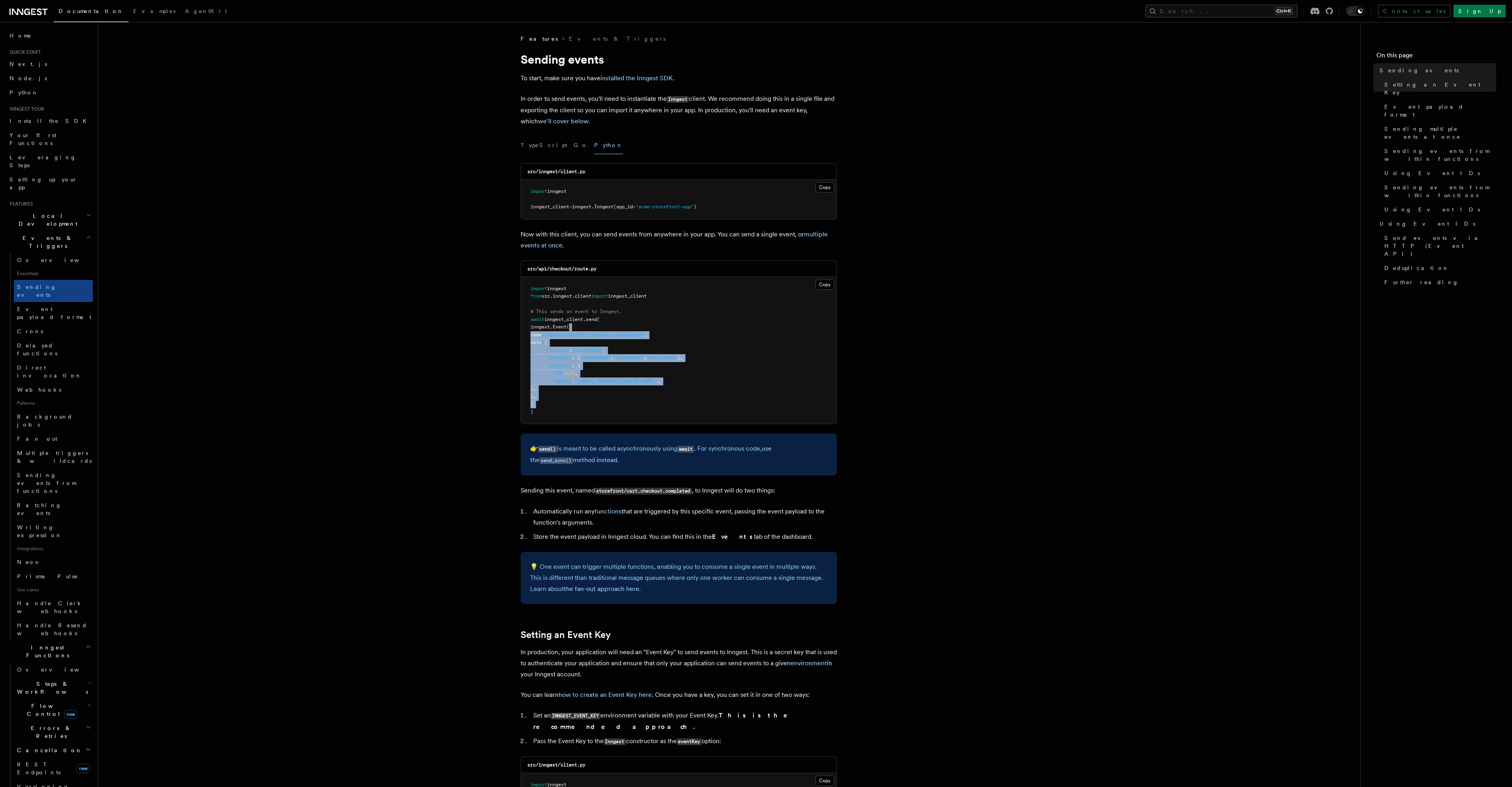
click at [645, 329] on pre "import inngest from src . inngest . client import inngest_client # This sends a…" at bounding box center [678, 350] width 315 height 147
drag, startPoint x: 645, startPoint y: 329, endPoint x: 640, endPoint y: 404, distance: 75.2
click at [640, 404] on pre "import inngest from src . inngest . client import inngest_client # This sends a…" at bounding box center [678, 350] width 315 height 147
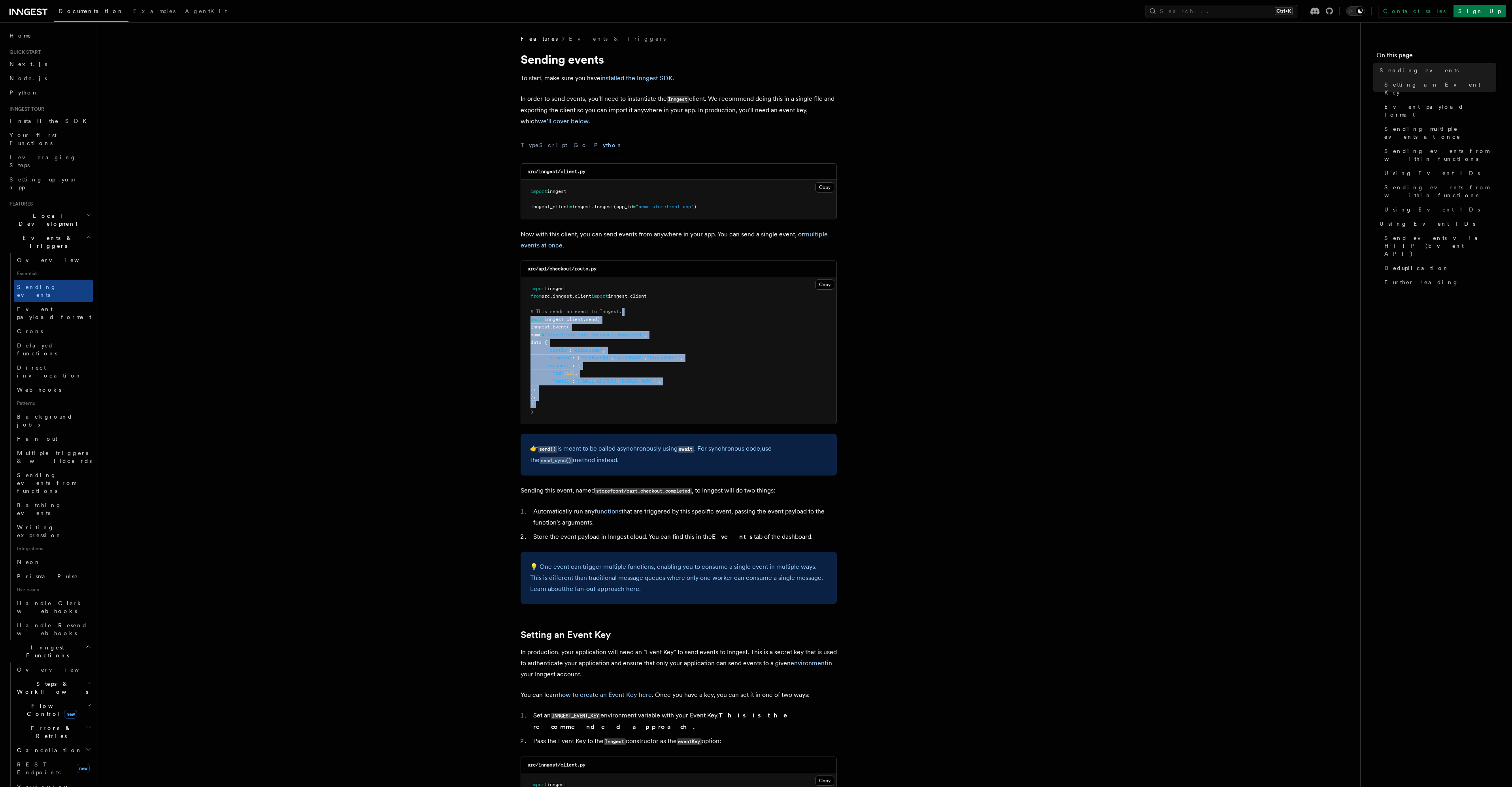
drag, startPoint x: 640, startPoint y: 404, endPoint x: 642, endPoint y: 311, distance: 93.0
click at [642, 311] on pre "import inngest from src . inngest . client import inngest_client # This sends a…" at bounding box center [678, 350] width 315 height 147
drag, startPoint x: 642, startPoint y: 311, endPoint x: 646, endPoint y: 394, distance: 83.1
click at [646, 394] on pre "import inngest from src . inngest . client import inngest_client # This sends a…" at bounding box center [678, 350] width 315 height 147
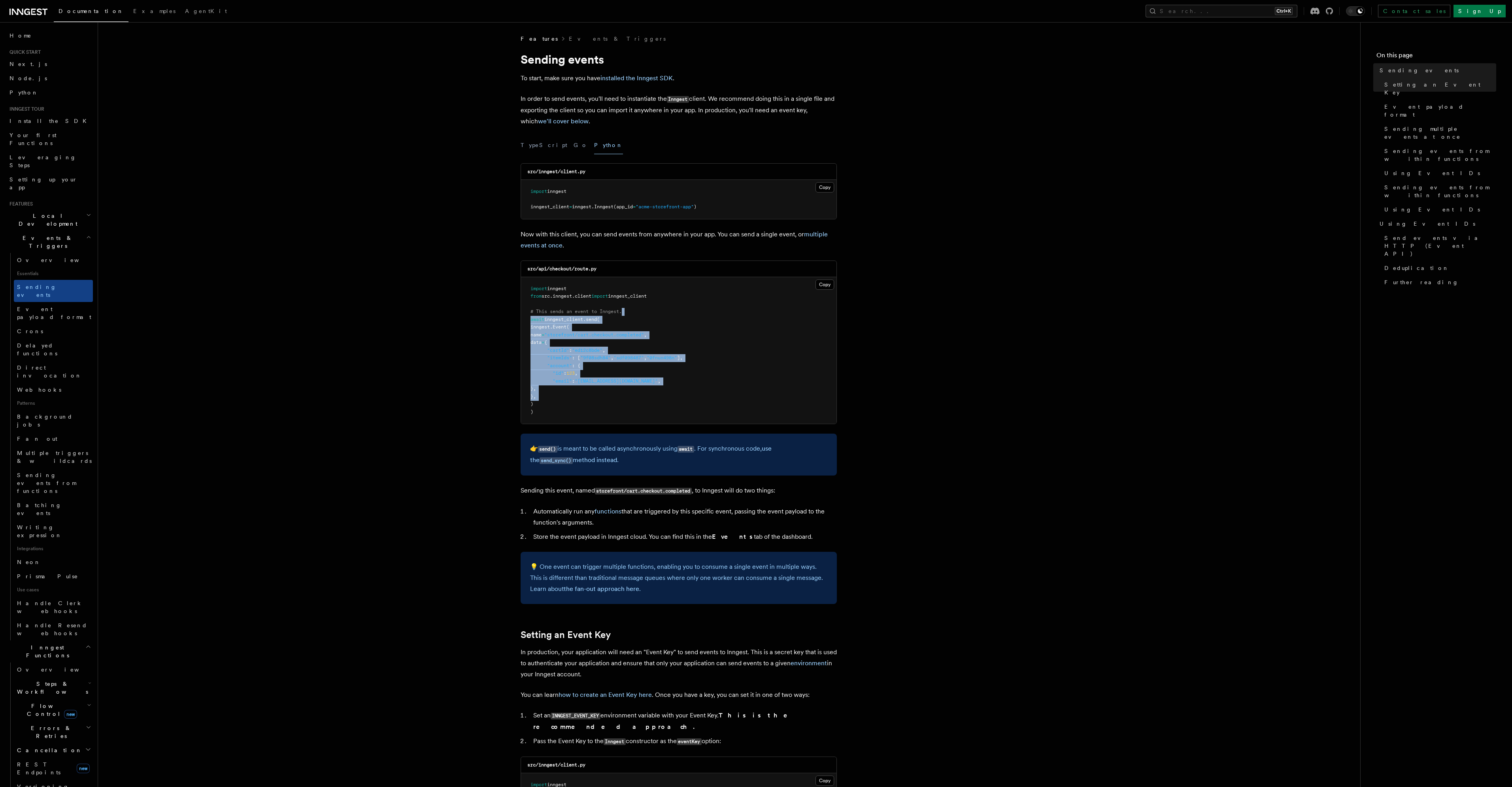
click at [646, 394] on pre "import inngest from src . inngest . client import inngest_client # This sends a…" at bounding box center [678, 350] width 315 height 147
drag, startPoint x: 576, startPoint y: 310, endPoint x: 608, endPoint y: 389, distance: 85.2
click at [608, 389] on pre "import inngest from src . inngest . client import inngest_client # This sends a…" at bounding box center [678, 350] width 315 height 147
drag, startPoint x: 608, startPoint y: 389, endPoint x: 539, endPoint y: 316, distance: 100.4
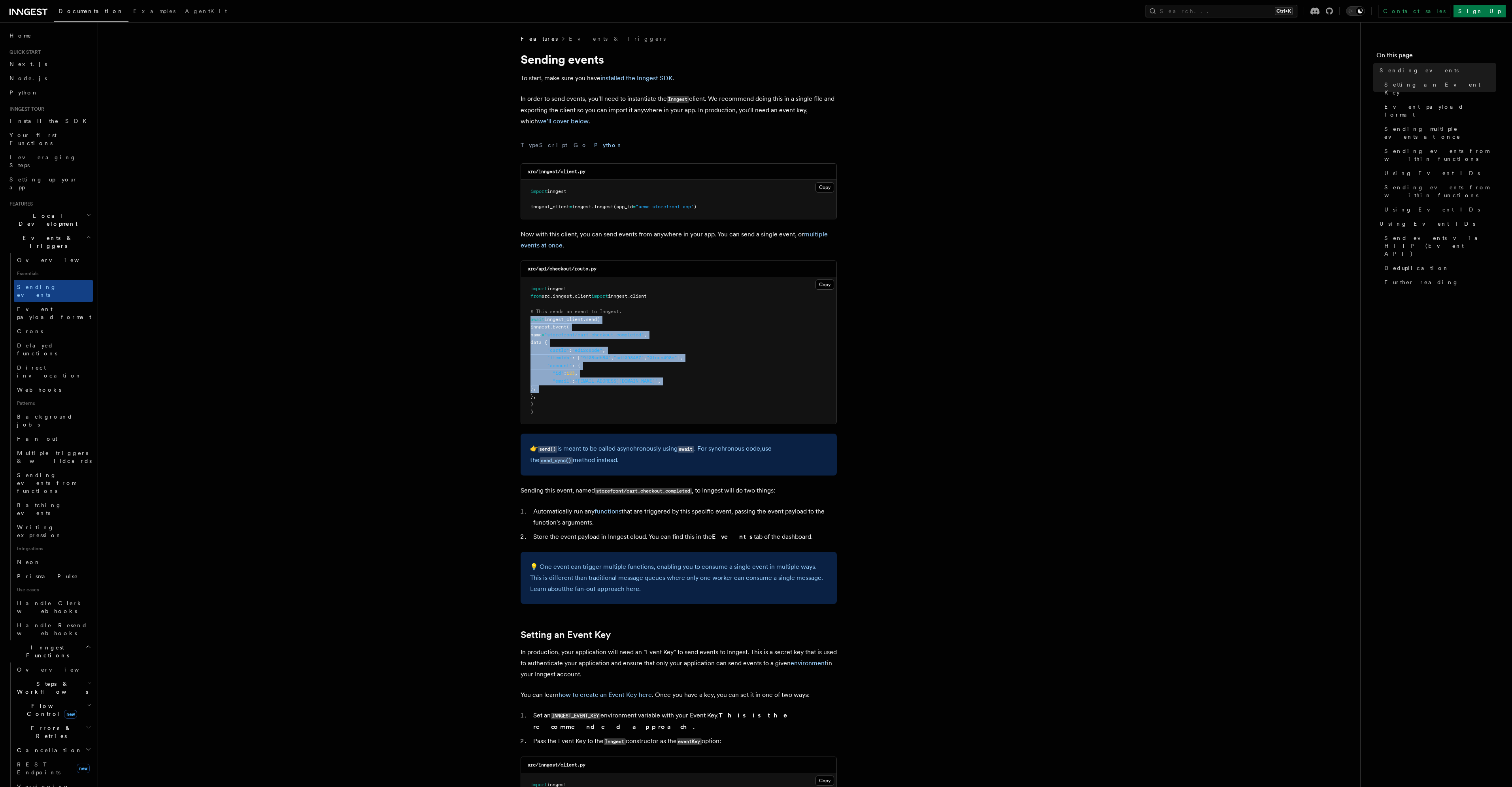
click at [539, 316] on pre "import inngest from src . inngest . client import inngest_client # This sends a…" at bounding box center [678, 350] width 315 height 147
click at [539, 316] on span "await" at bounding box center [537, 319] width 14 height 5
drag, startPoint x: 542, startPoint y: 312, endPoint x: 602, endPoint y: 399, distance: 105.7
click at [602, 399] on pre "import inngest from src . inngest . client import inngest_client # This sends a…" at bounding box center [678, 350] width 315 height 147
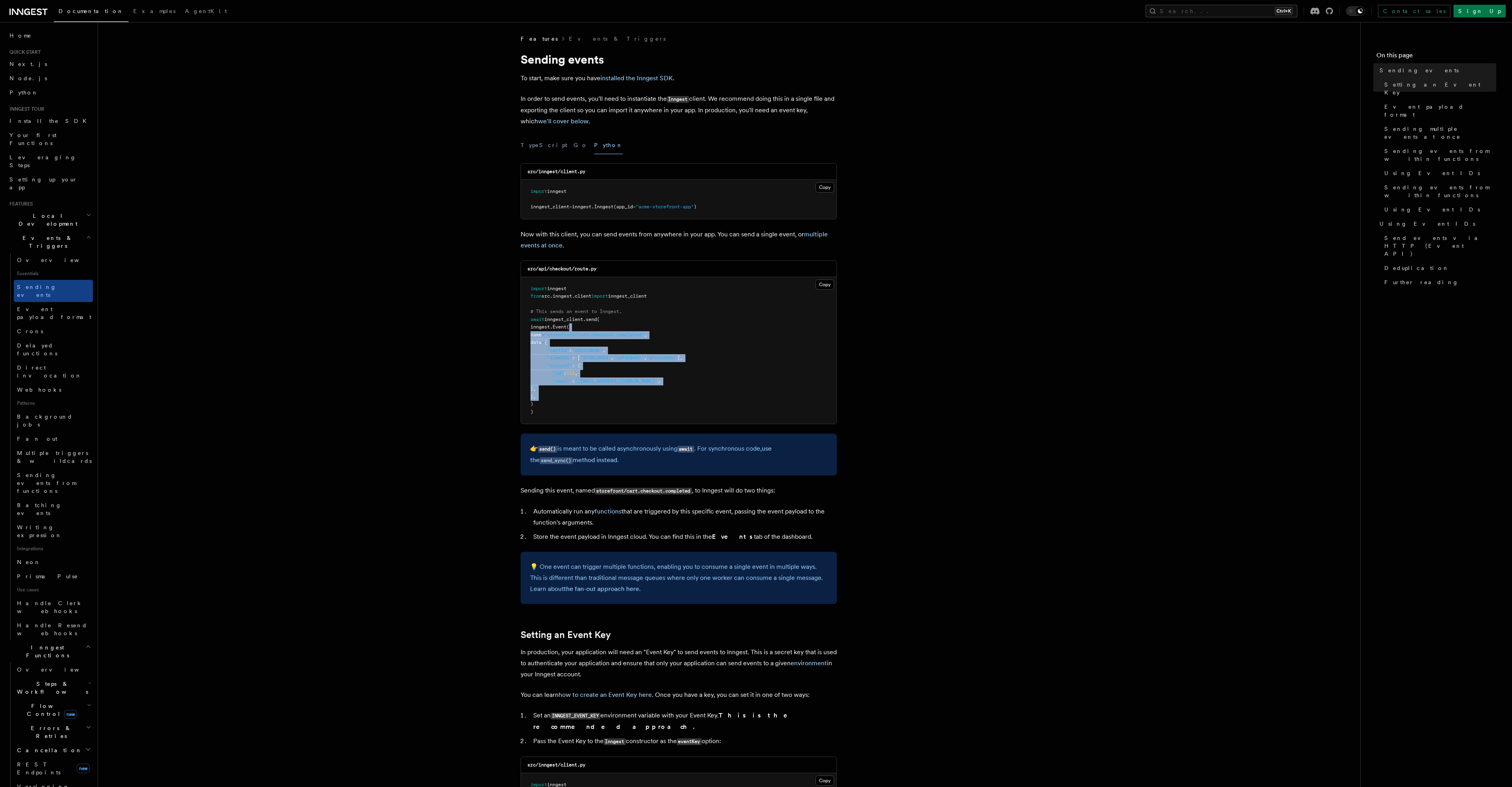
drag, startPoint x: 603, startPoint y: 364, endPoint x: 604, endPoint y: 328, distance: 36.0
click at [604, 328] on pre "import inngest from src . inngest . client import inngest_client # This sends a…" at bounding box center [678, 350] width 315 height 147
drag, startPoint x: 606, startPoint y: 319, endPoint x: 608, endPoint y: 392, distance: 73.0
click at [608, 392] on pre "import inngest from src . inngest . client import inngest_client # This sends a…" at bounding box center [678, 350] width 315 height 147
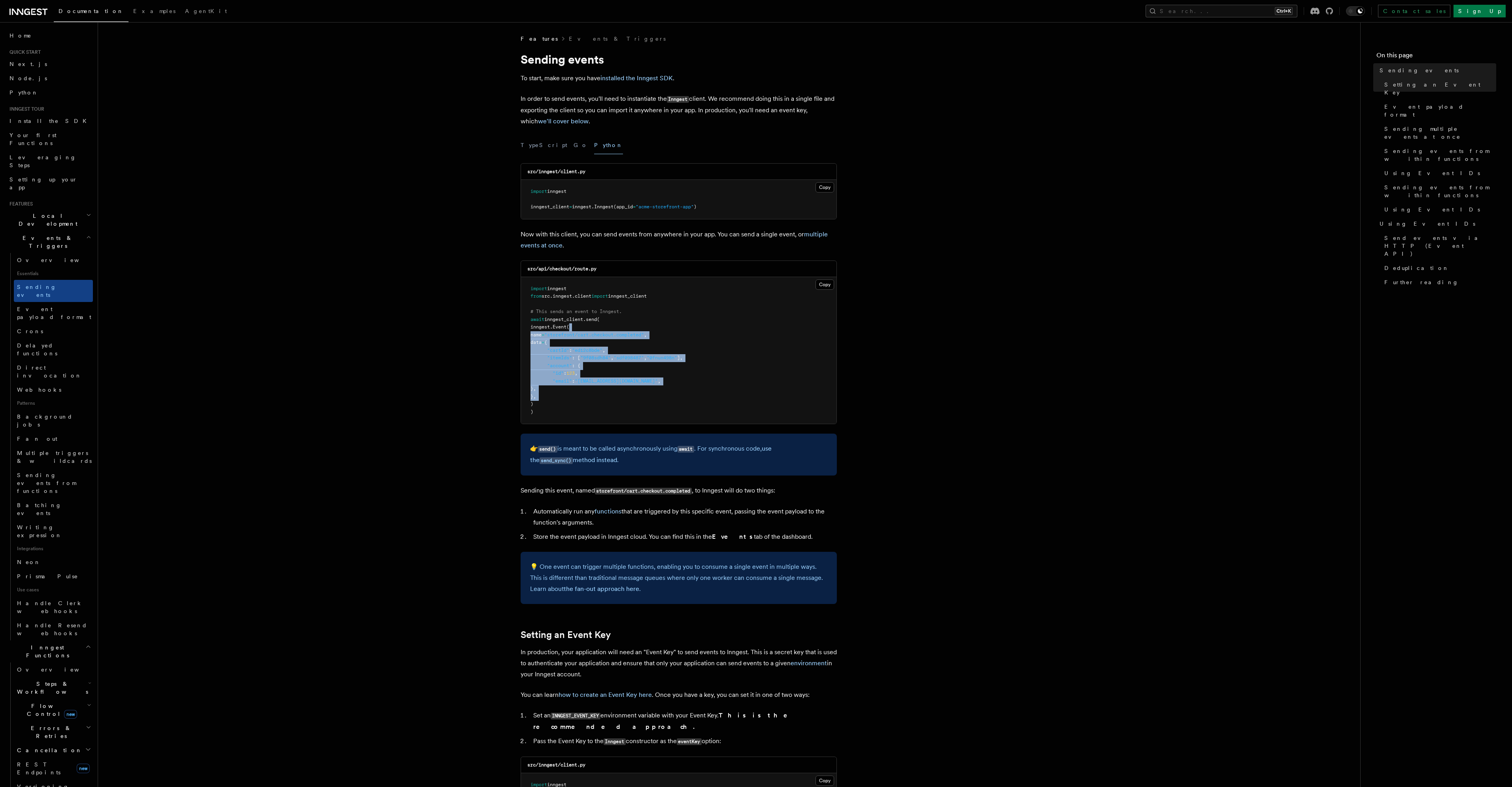
click at [608, 392] on pre "import inngest from src . inngest . client import inngest_client # This sends a…" at bounding box center [678, 350] width 315 height 147
drag, startPoint x: 608, startPoint y: 392, endPoint x: 590, endPoint y: 319, distance: 75.2
click at [590, 319] on pre "import inngest from src . inngest . client import inngest_client # This sends a…" at bounding box center [678, 350] width 315 height 147
click at [590, 319] on span "send" at bounding box center [591, 319] width 11 height 5
drag, startPoint x: 590, startPoint y: 319, endPoint x: 597, endPoint y: 397, distance: 78.3
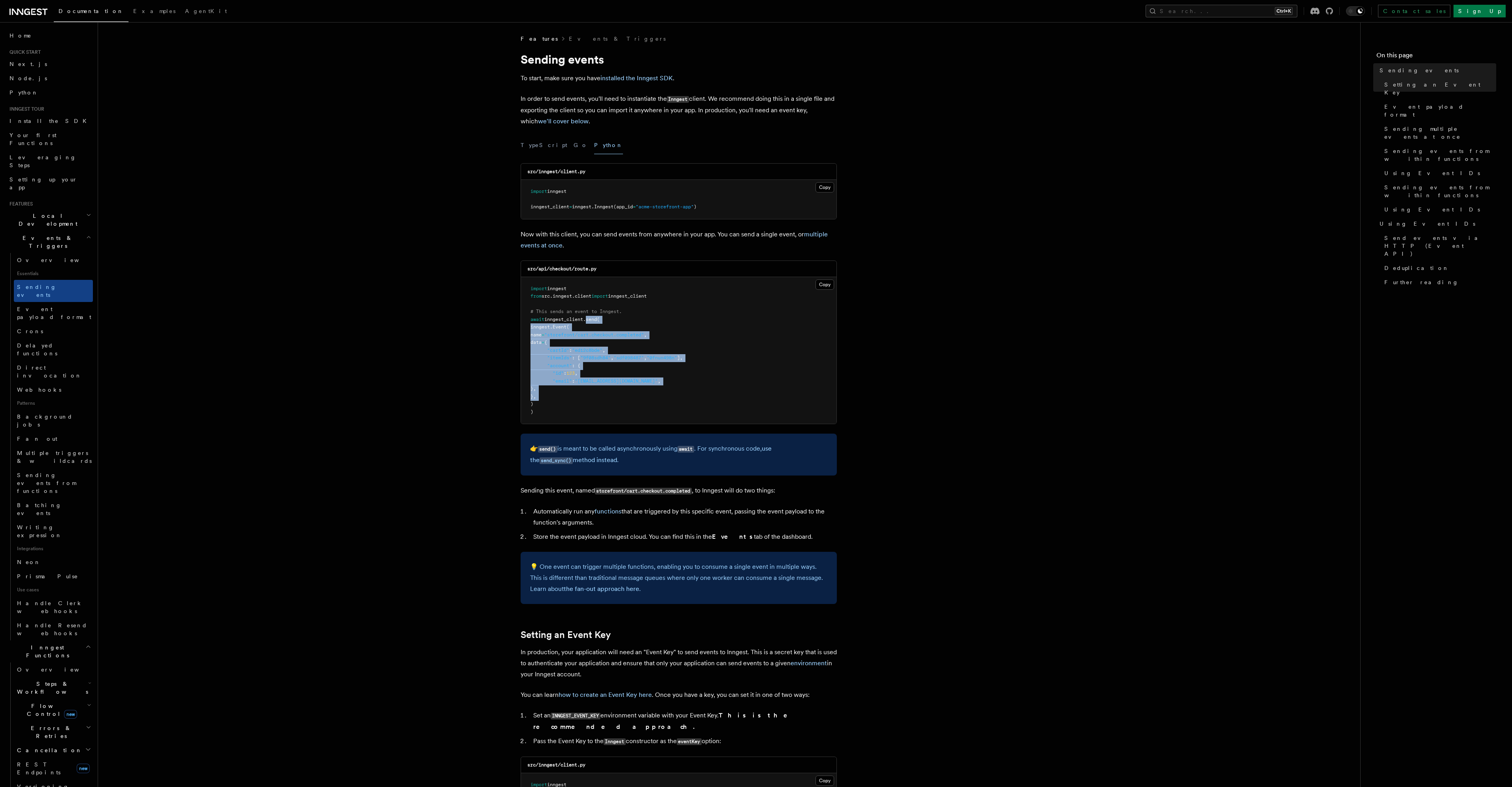
click at [597, 397] on pre "import inngest from src . inngest . client import inngest_client # This sends a…" at bounding box center [678, 350] width 315 height 147
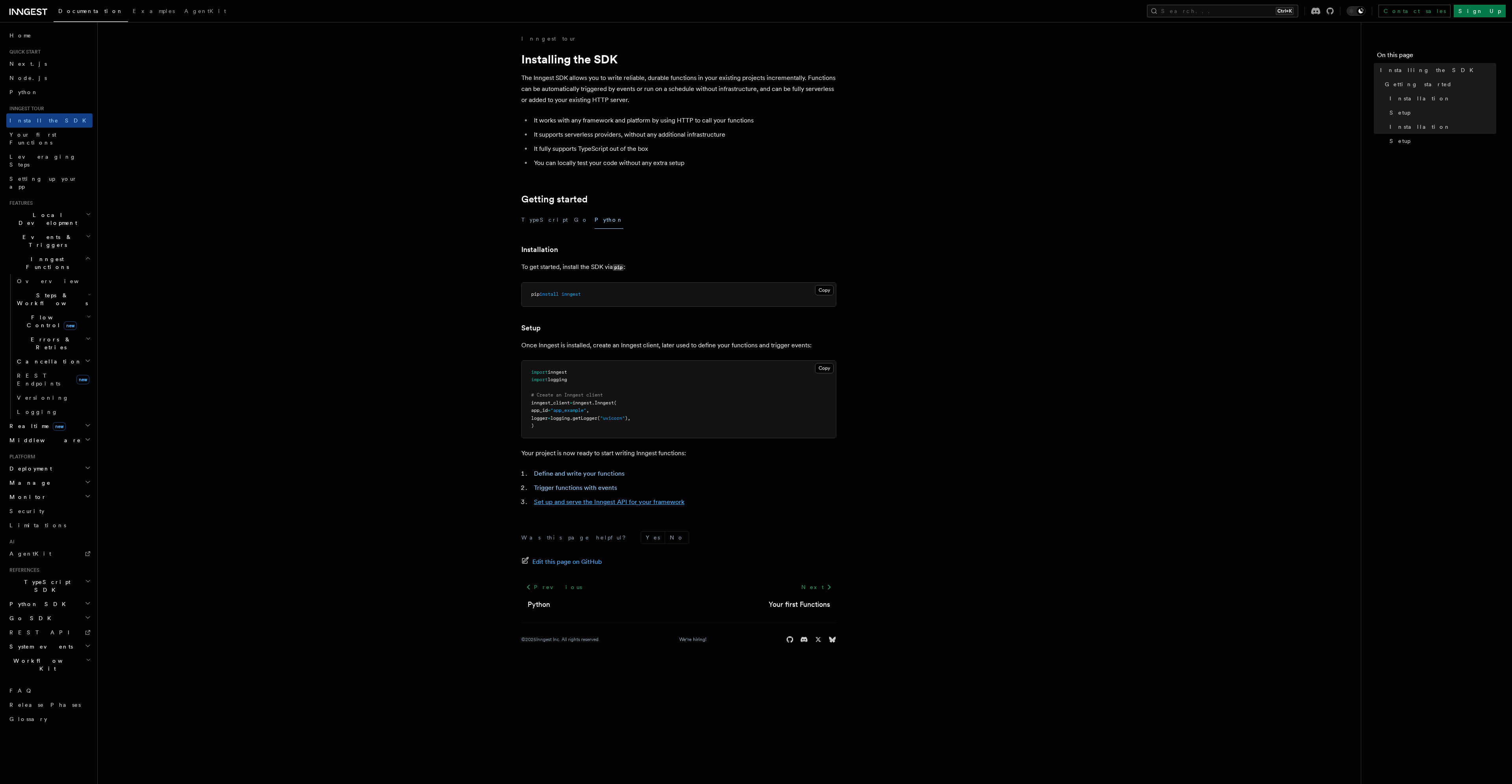
click at [644, 501] on link "Set up and serve the Inngest API for your framework" at bounding box center [609, 502] width 150 height 8
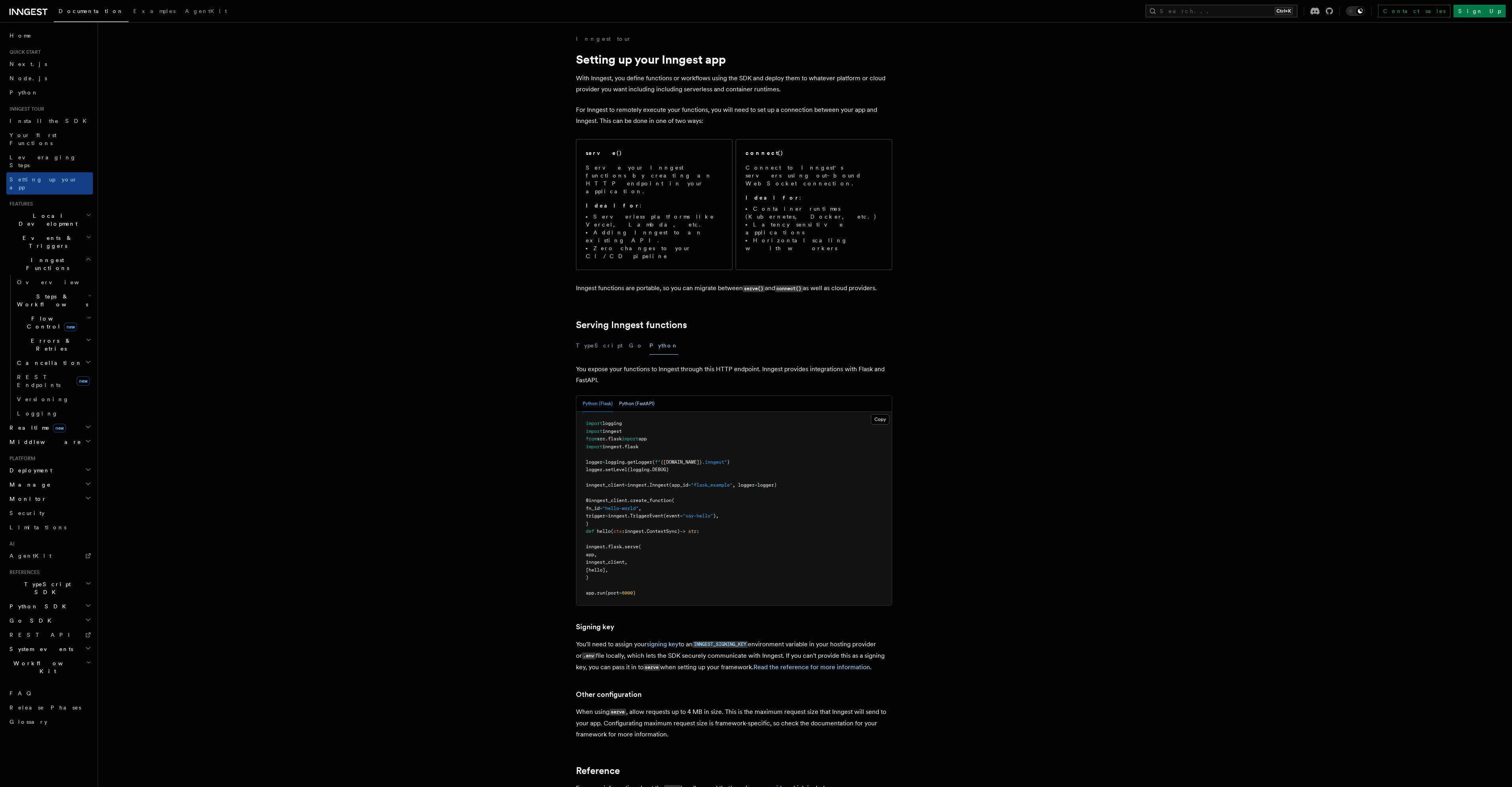
click at [632, 396] on button "Python (FastAPI)" at bounding box center [637, 404] width 35 height 16
drag, startPoint x: 701, startPoint y: 485, endPoint x: 702, endPoint y: 539, distance: 54.0
click at [702, 539] on pre "import logging import inngest import fastapi import inngest . fast_api logger =…" at bounding box center [734, 512] width 315 height 201
drag, startPoint x: 704, startPoint y: 545, endPoint x: 708, endPoint y: 442, distance: 103.1
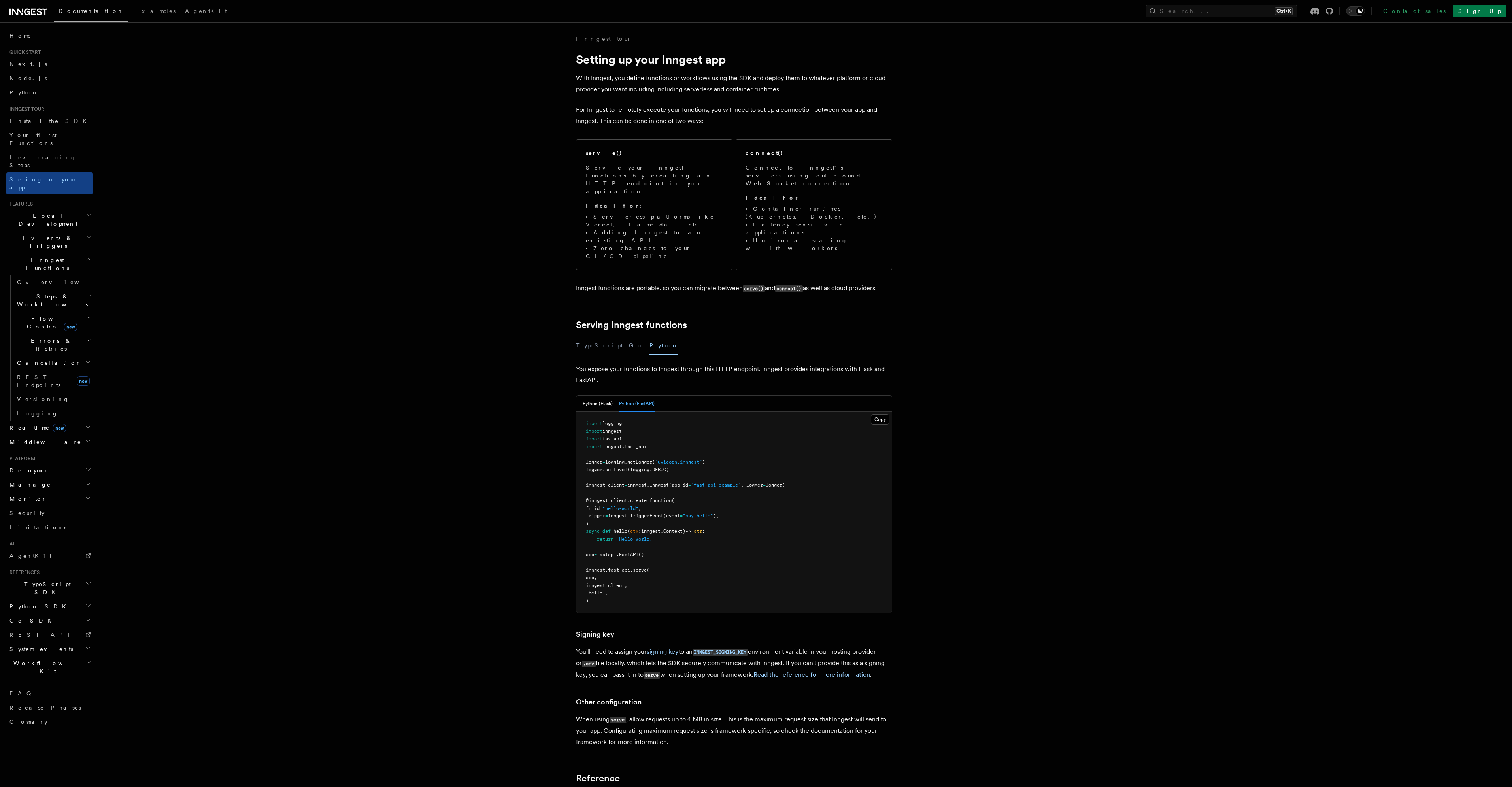
click at [708, 442] on pre "import logging import inngest import fastapi import inngest . fast_api logger =…" at bounding box center [734, 512] width 315 height 201
click at [708, 482] on span ""fast_api_example"" at bounding box center [716, 484] width 50 height 5
drag, startPoint x: 708, startPoint y: 442, endPoint x: 701, endPoint y: 550, distance: 108.2
click at [701, 550] on pre "import logging import inngest import fastapi import inngest . fast_api logger =…" at bounding box center [734, 512] width 315 height 201
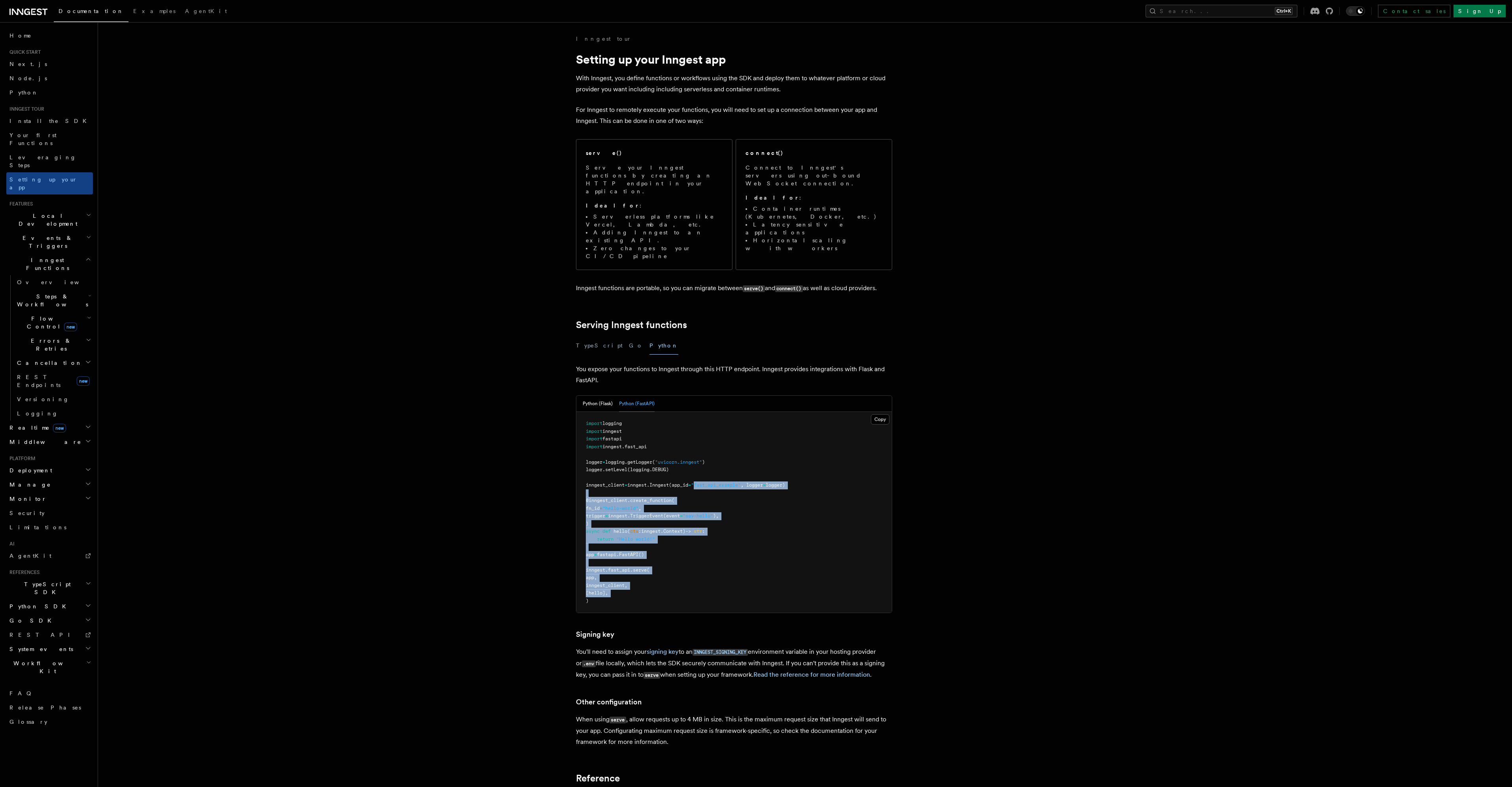
drag, startPoint x: 701, startPoint y: 550, endPoint x: 718, endPoint y: 445, distance: 106.4
click at [718, 445] on pre "import logging import inngest import fastapi import inngest . fast_api logger =…" at bounding box center [734, 512] width 315 height 201
click at [718, 482] on span ""fast_api_example"" at bounding box center [716, 484] width 50 height 5
drag, startPoint x: 718, startPoint y: 445, endPoint x: 694, endPoint y: 553, distance: 110.6
click at [694, 553] on pre "import logging import inngest import fastapi import inngest . fast_api logger =…" at bounding box center [734, 512] width 315 height 201
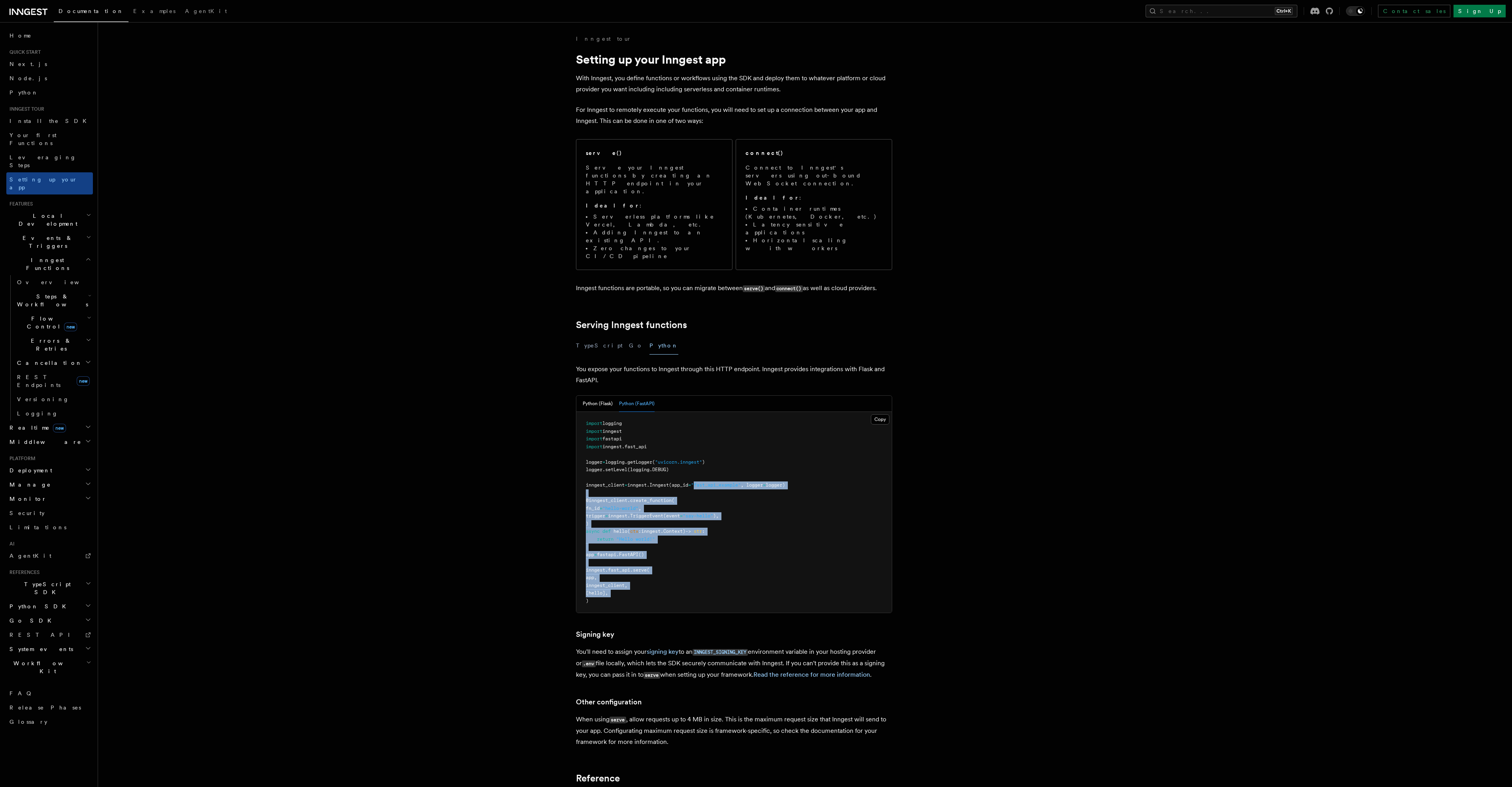
click at [694, 553] on pre "import logging import inngest import fastapi import inngest . fast_api logger =…" at bounding box center [734, 512] width 315 height 201
drag
click at [683, 489] on pre "import logging import inngest import fastapi import inngest . fast_api logger =…" at bounding box center [734, 512] width 315 height 201
click at [683, 528] on span "Context)" at bounding box center [675, 531] width 22 height 5
click at [695, 428] on pre "import logging import inngest import fastapi import inngest . fast_api logger =…" at bounding box center [734, 512] width 315 height 201
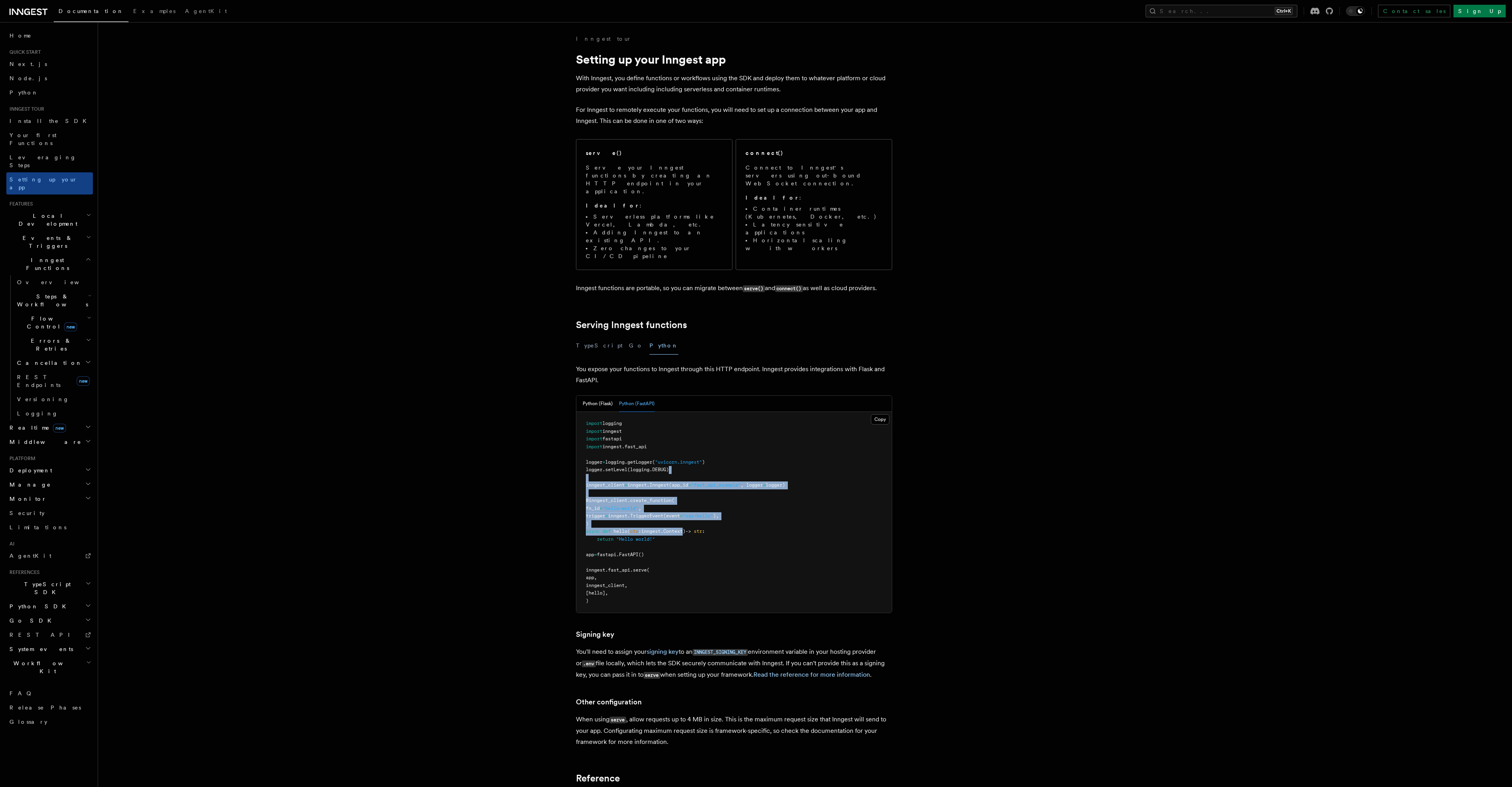
click at [695, 428] on pre "import logging import inngest import fastapi import inngest . fast_api logger =…" at bounding box center [734, 512] width 315 height 201
click at [698, 497] on pre "import logging import inngest import fastapi import inngest . fast_api logger =…" at bounding box center [734, 512] width 315 height 201
click at [697, 412] on pre "import logging import inngest import fastapi import inngest . fast_api logger =…" at bounding box center [734, 512] width 315 height 201
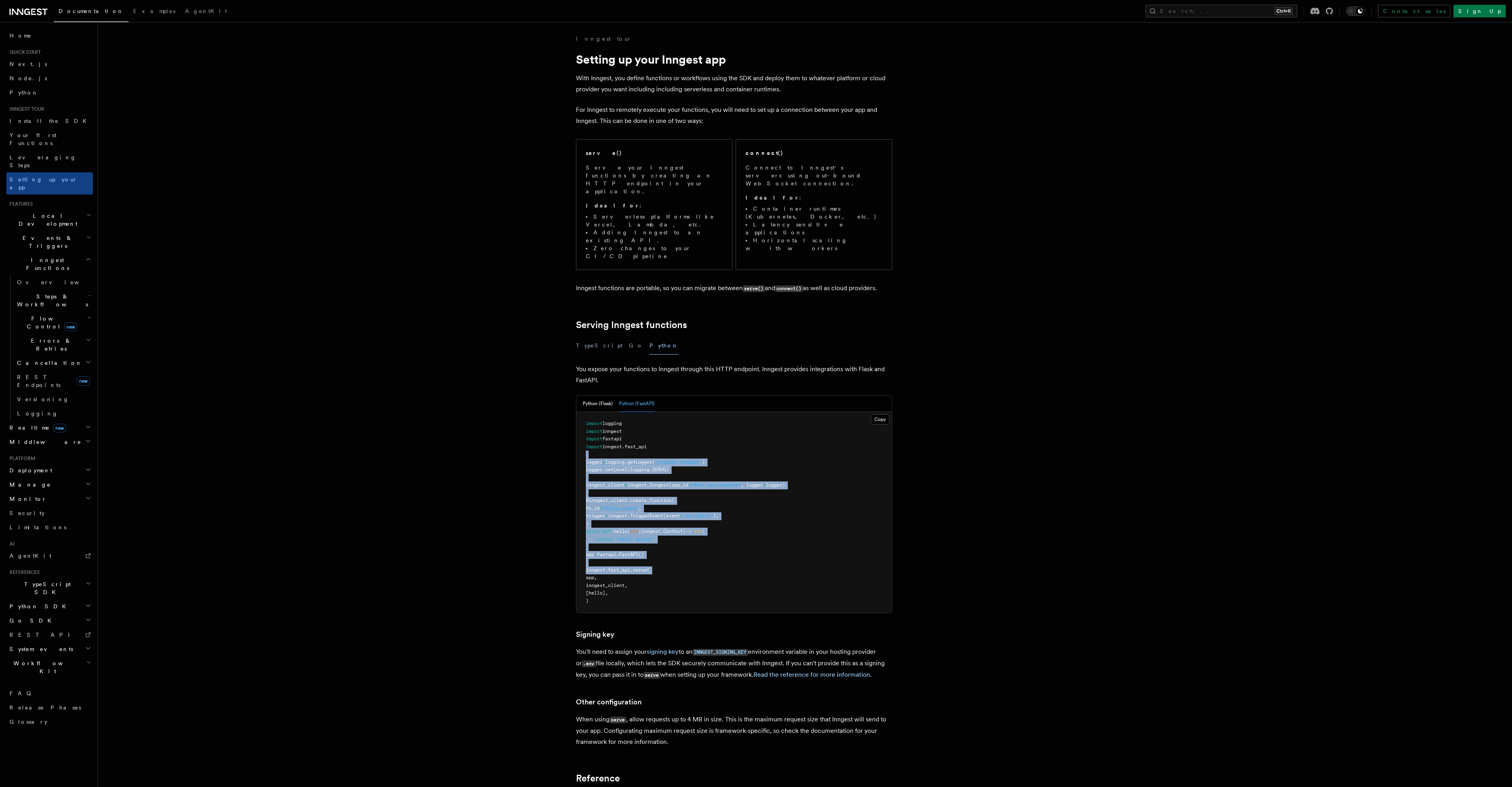
click at [699, 534] on pre "import logging import inngest import fastapi import inngest . fast_api logger =…" at bounding box center [734, 512] width 315 height 201
click at [704, 435] on pre "import logging import inngest import fastapi import inngest . fast_api logger =…" at bounding box center [734, 512] width 315 height 201
click at [698, 540] on pre "import logging import inngest import fastapi import inngest . fast_api logger =…" at bounding box center [734, 512] width 315 height 201
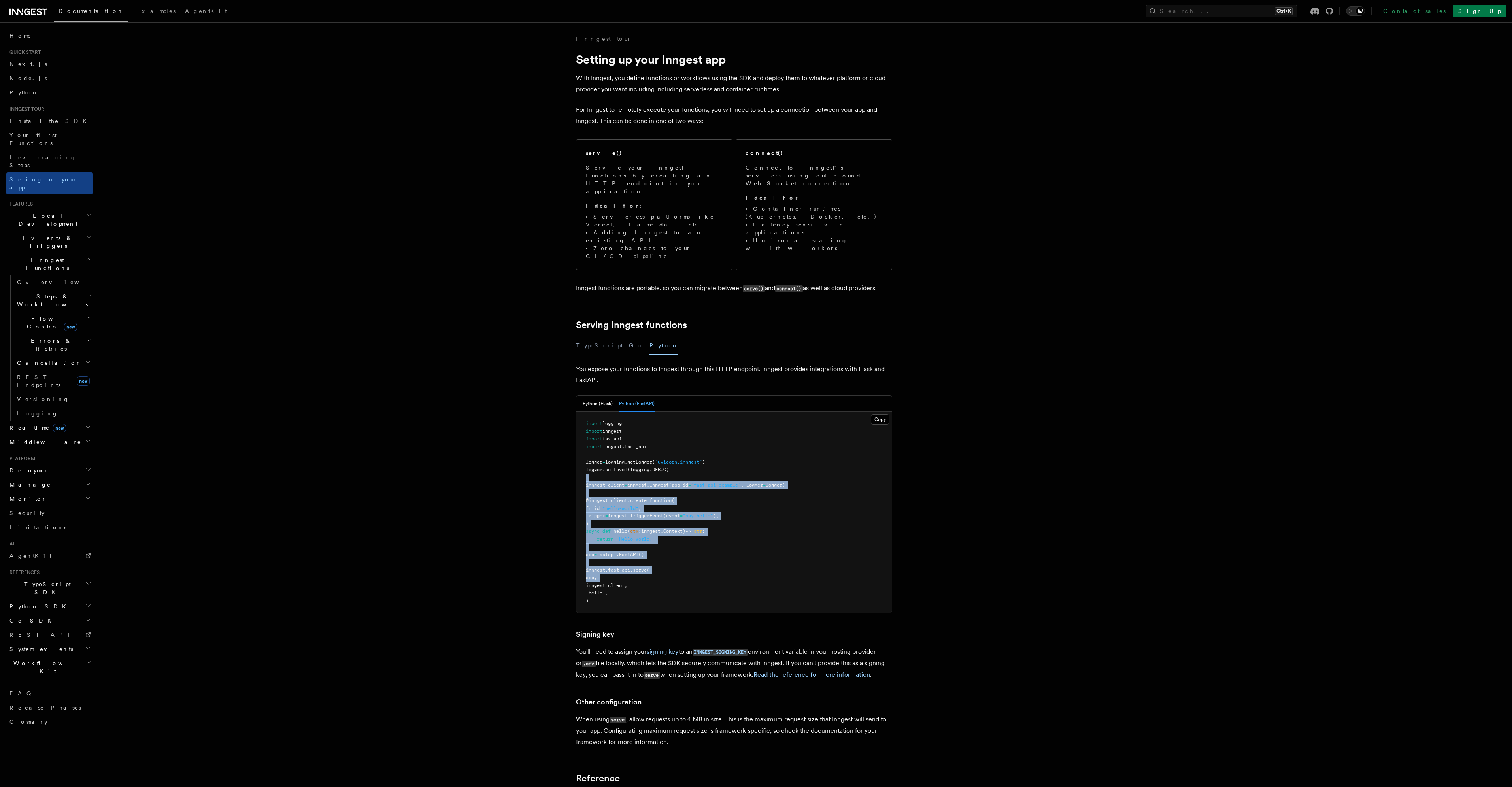
click at [698, 540] on pre "import logging import inngest import fastapi import inngest . fast_api logger =…" at bounding box center [734, 512] width 315 height 201
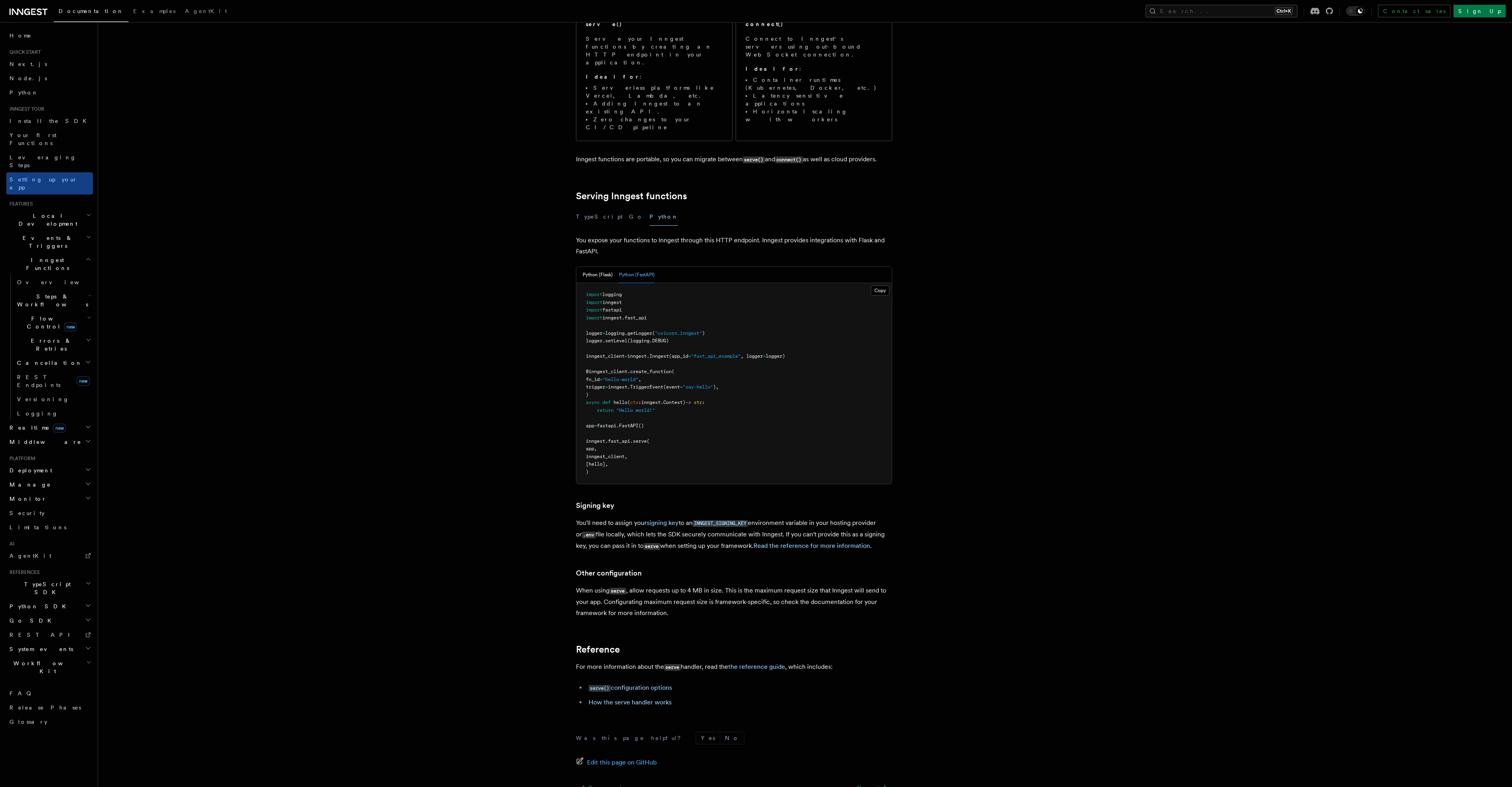
scroll to position [163, 0]
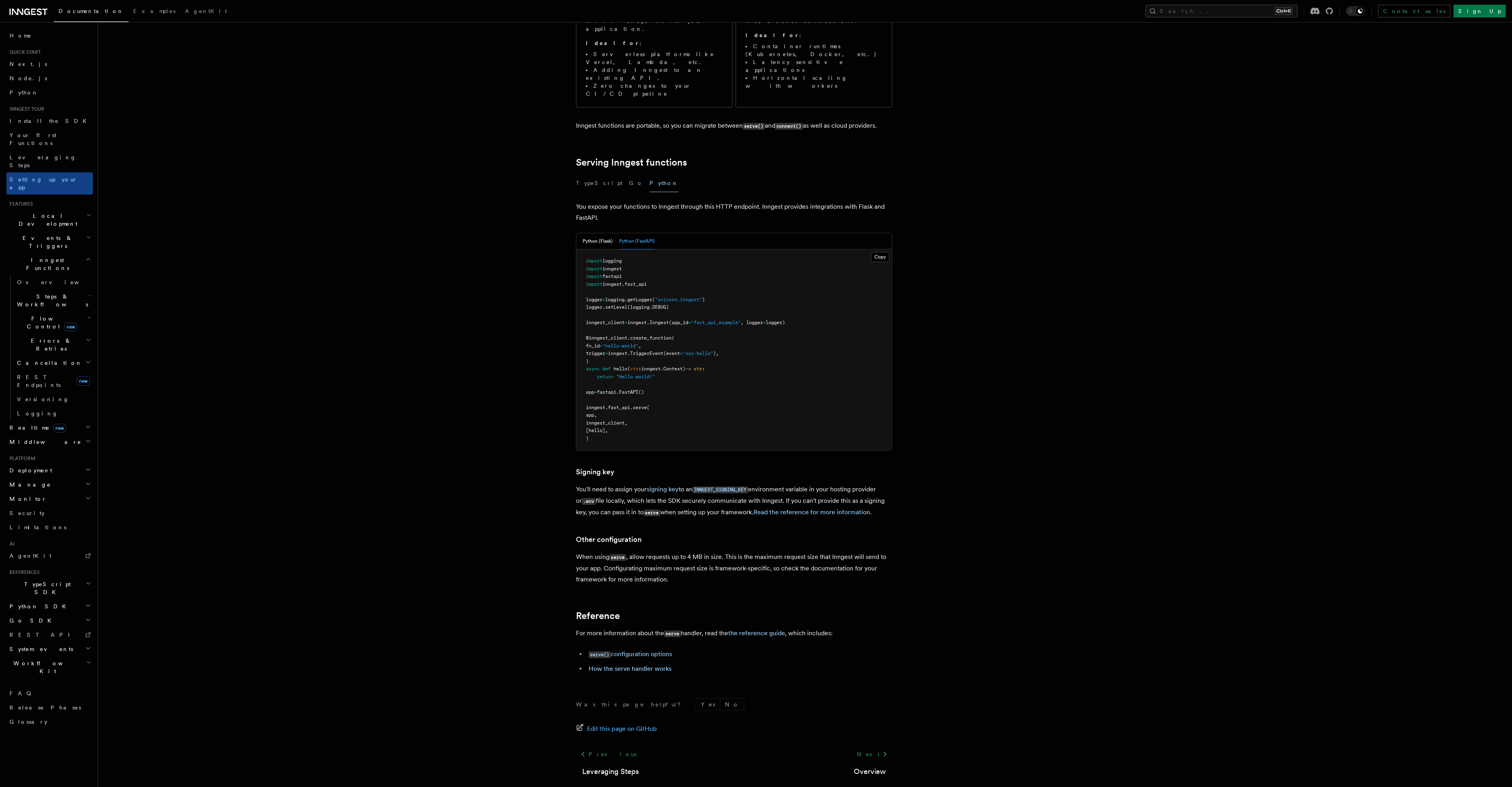
drag, startPoint x: 728, startPoint y: 325, endPoint x: 717, endPoint y: 394, distance: 69.9
click at [717, 394] on pre "import logging import inngest import fastapi import inngest . fast_api logger =…" at bounding box center [734, 349] width 315 height 201
drag, startPoint x: 717, startPoint y: 394, endPoint x: 740, endPoint y: 315, distance: 82.3
click at [740, 315] on pre "import logging import inngest import fastapi import inngest . fast_api logger =…" at bounding box center [734, 349] width 315 height 201
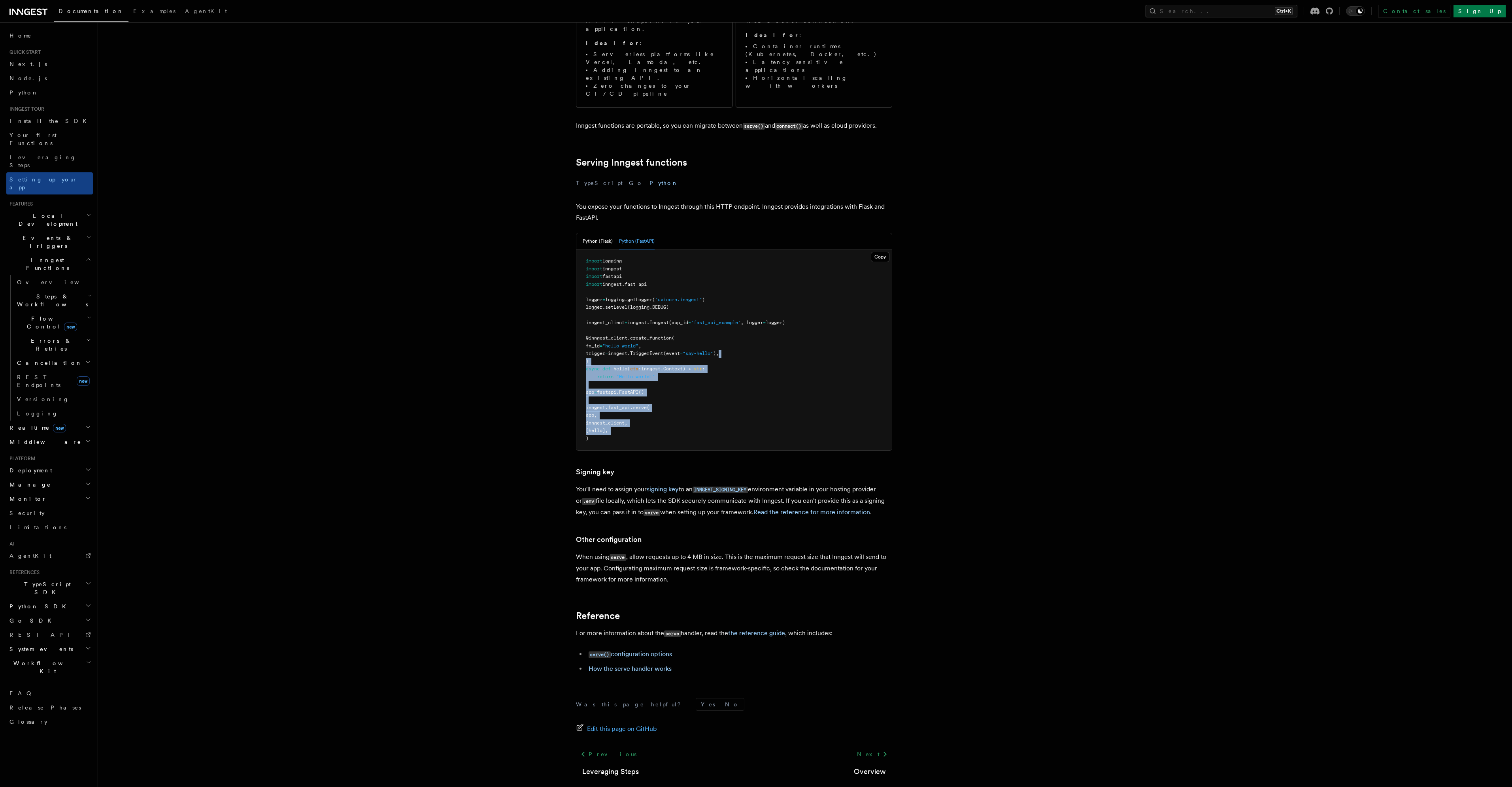
click at [740, 315] on pre "import logging import inngest import fastapi import inngest . fast_api logger =…" at bounding box center [734, 349] width 315 height 201
drag, startPoint x: 740, startPoint y: 315, endPoint x: 723, endPoint y: 395, distance: 81.8
click at [723, 395] on pre "import logging import inngest import fastapi import inngest . fast_api logger =…" at bounding box center [734, 349] width 315 height 201
drag, startPoint x: 723, startPoint y: 395, endPoint x: 747, endPoint y: 293, distance: 104.8
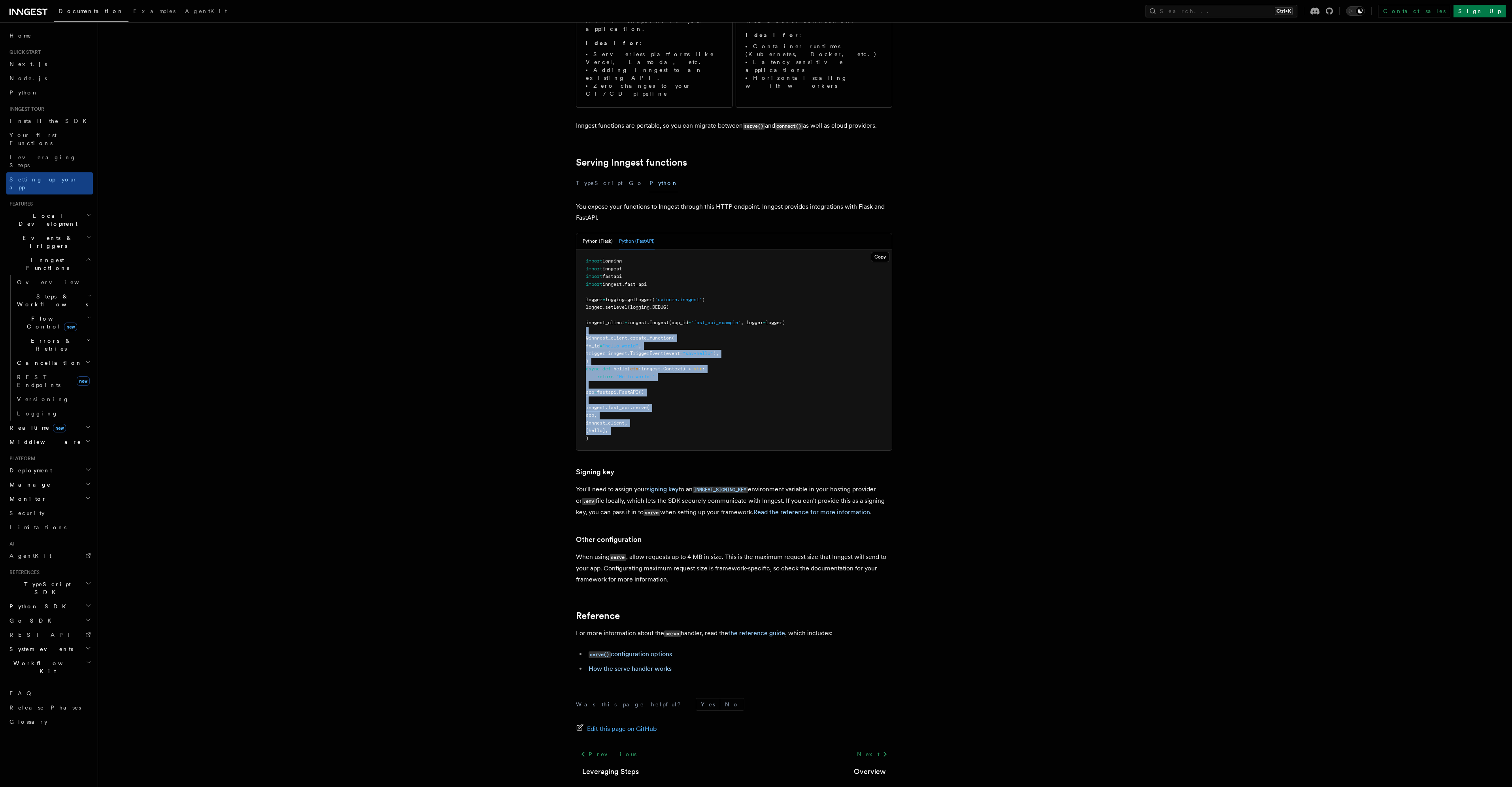
click at [747, 293] on pre "import logging import inngest import fastapi import inngest . fast_api logger =…" at bounding box center [734, 349] width 315 height 201
drag, startPoint x: 747, startPoint y: 293, endPoint x: 749, endPoint y: 318, distance: 25.1
click at [749, 318] on pre "import logging import inngest import fastapi import inngest . fast_api logger =…" at bounding box center [734, 349] width 315 height 201
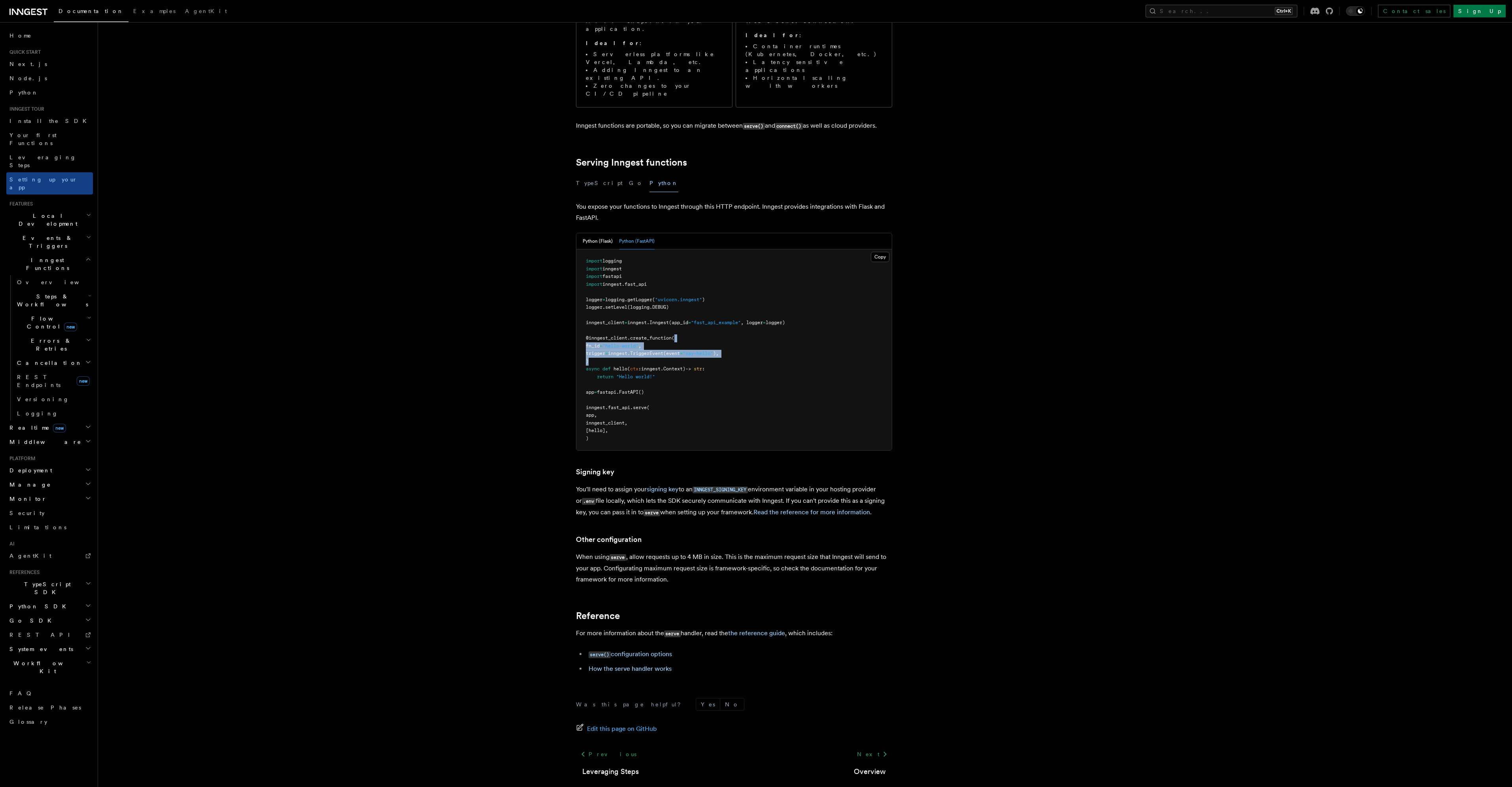
drag, startPoint x: 750, startPoint y: 320, endPoint x: 750, endPoint y: 297, distance: 23.0
click at [750, 297] on pre "import logging import inngest import fastapi import inngest . fast_api logger =…" at bounding box center [734, 349] width 315 height 201
drag, startPoint x: 750, startPoint y: 297, endPoint x: 750, endPoint y: 325, distance: 28.0
click at [750, 325] on pre "import logging import inngest import fastapi import inngest . fast_api logger =…" at bounding box center [734, 349] width 315 height 201
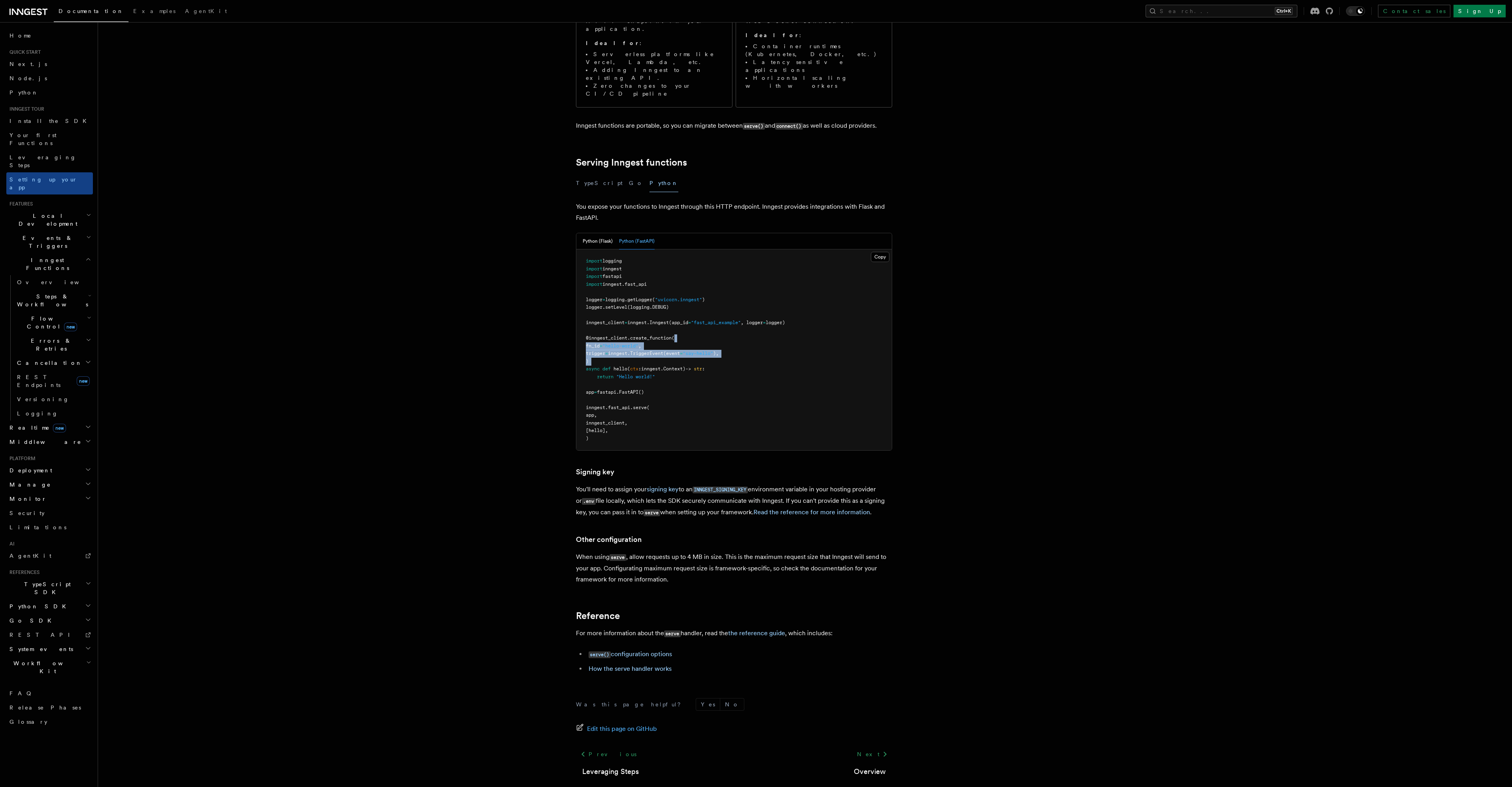
click at [750, 325] on pre "import logging import inngest import fastapi import inngest . fast_api logger =…" at bounding box center [734, 349] width 315 height 201
drag, startPoint x: 750, startPoint y: 325, endPoint x: 748, endPoint y: 296, distance: 29.1
click at [748, 296] on pre "import logging import inngest import fastapi import inngest . fast_api logger =…" at bounding box center [734, 349] width 315 height 201
drag, startPoint x: 748, startPoint y: 296, endPoint x: 747, endPoint y: 323, distance: 27.0
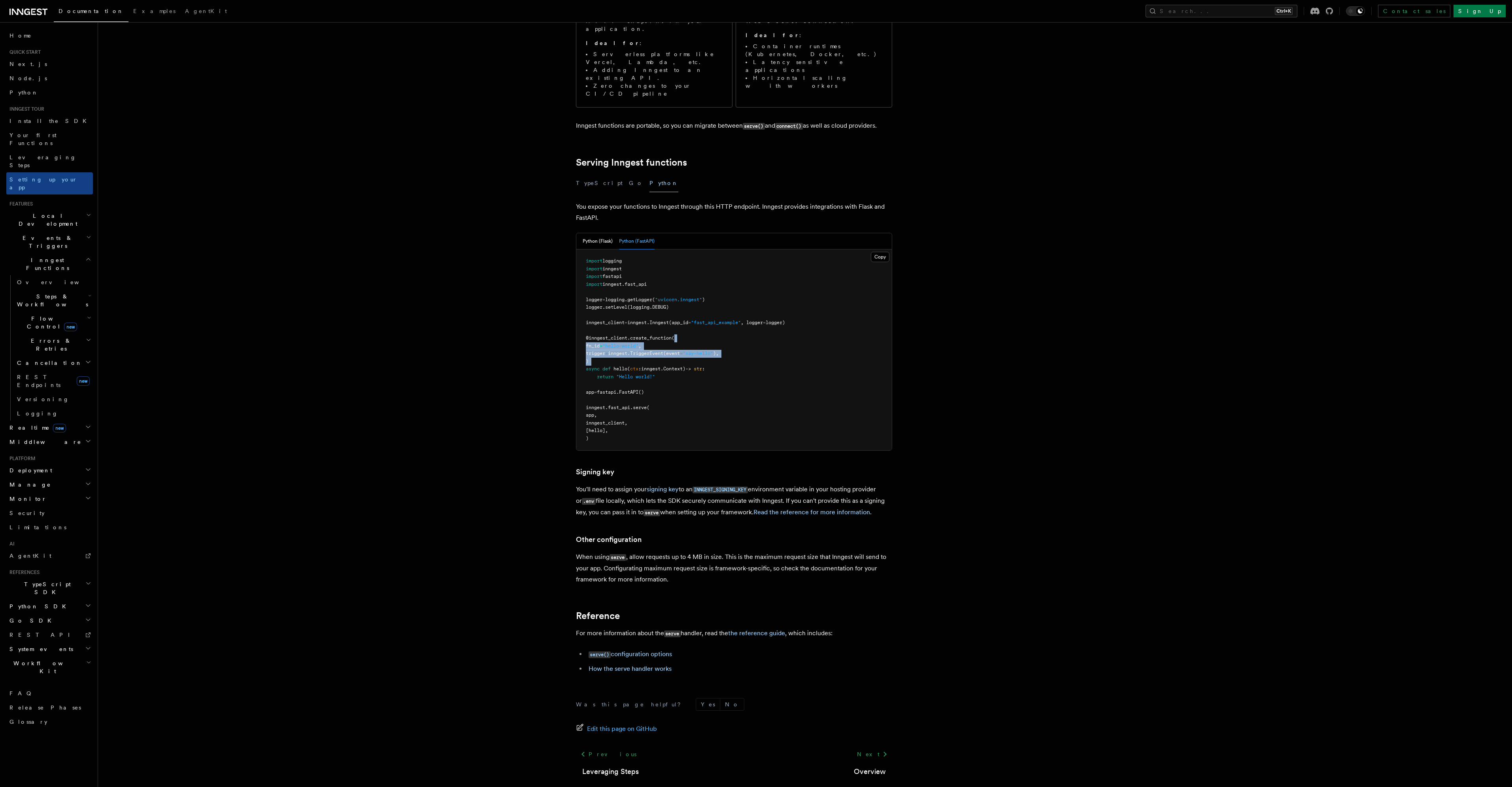
click at [747, 323] on pre "import logging import inngest import fastapi import inngest . fast_api logger =…" at bounding box center [734, 349] width 315 height 201
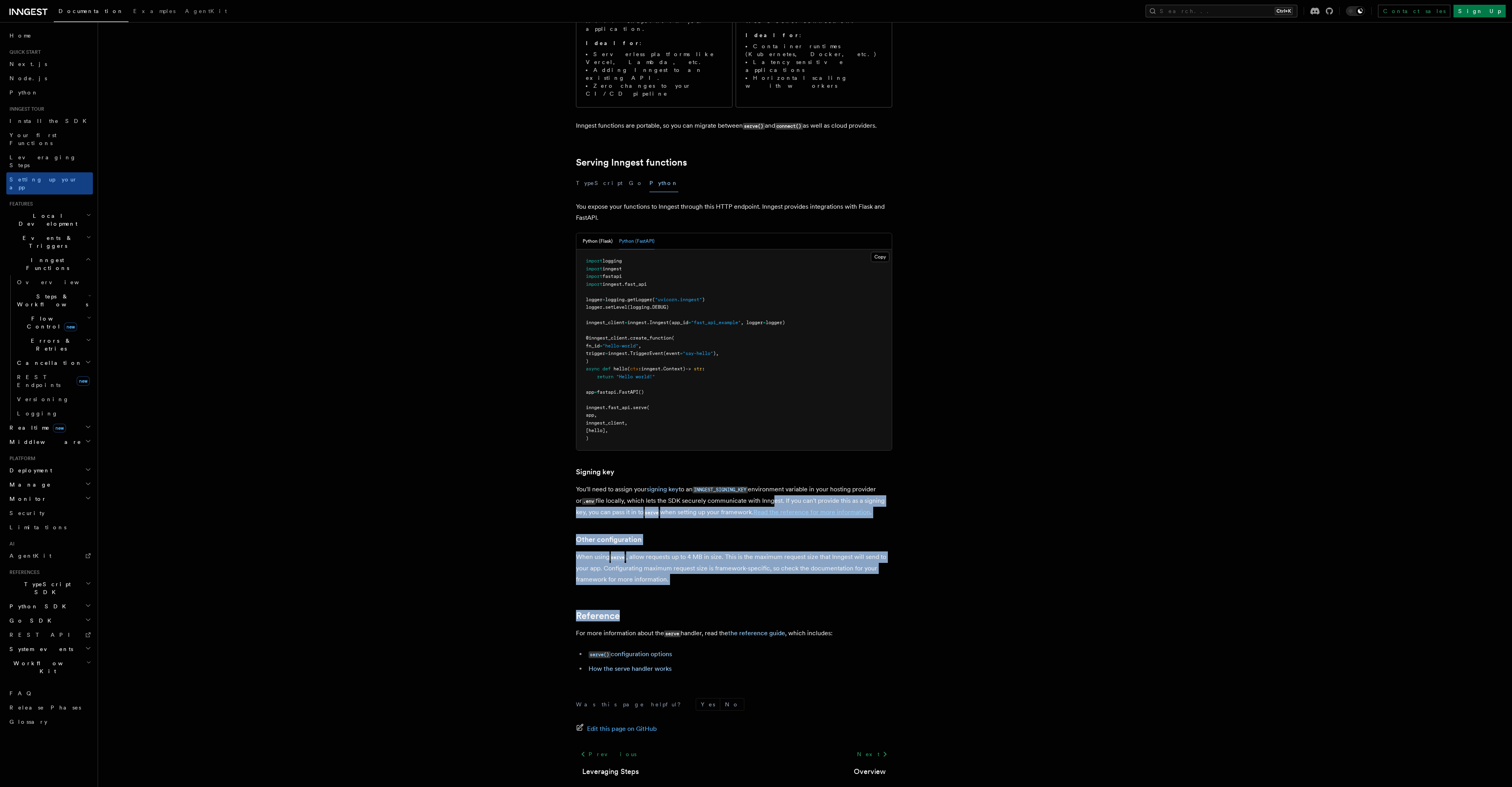
drag, startPoint x: 762, startPoint y: 457, endPoint x: 769, endPoint y: 571, distance: 114.2
click at [769, 571] on article "Inngest tour Setting up your Inngest app With Inngest, you define functions or …" at bounding box center [784, 349] width 1348 height 954
click at [769, 570] on article "Inngest tour Setting up your Inngest app With Inngest, you define functions or …" at bounding box center [784, 349] width 1348 height 954
drag, startPoint x: 773, startPoint y: 531, endPoint x: 767, endPoint y: 444, distance: 87.2
click at [767, 444] on article "Inngest tour Setting up your Inngest app With Inngest, you define functions or …" at bounding box center [784, 349] width 1348 height 954
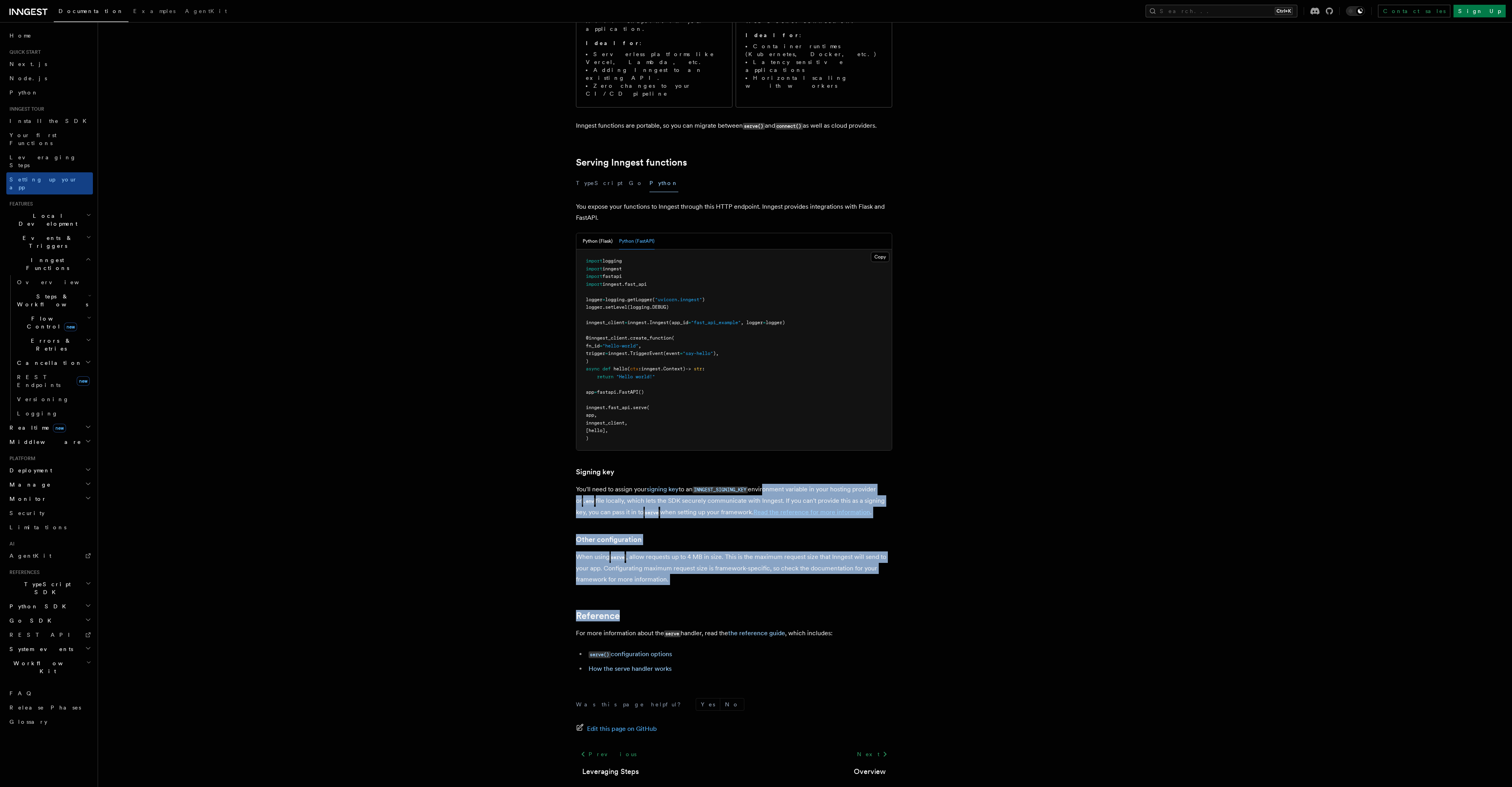
click at [767, 484] on p "You'll need to assign your signing key to an INNGEST_SIGNING_KEY environment va…" at bounding box center [734, 501] width 316 height 34
drag, startPoint x: 767, startPoint y: 444, endPoint x: 749, endPoint y: 548, distance: 105.5
click at [749, 548] on article "Inngest tour Setting up your Inngest app With Inngest, you define functions or …" at bounding box center [784, 349] width 1348 height 954
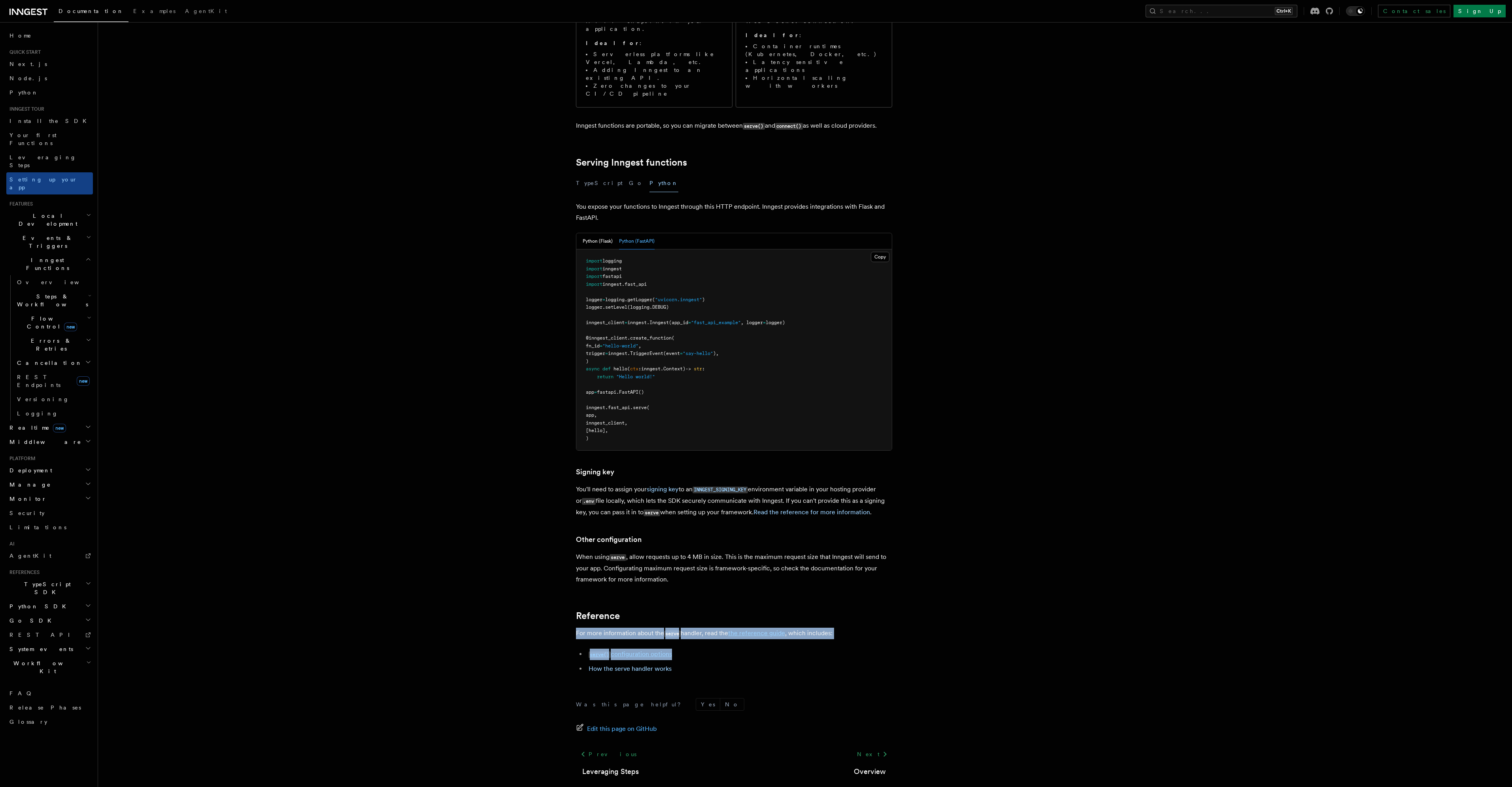
drag, startPoint x: 749, startPoint y: 548, endPoint x: 849, endPoint y: 602, distance: 113.6
click at [849, 602] on article "Inngest tour Setting up your Inngest app With Inngest, you define functions or …" at bounding box center [784, 349] width 1348 height 954
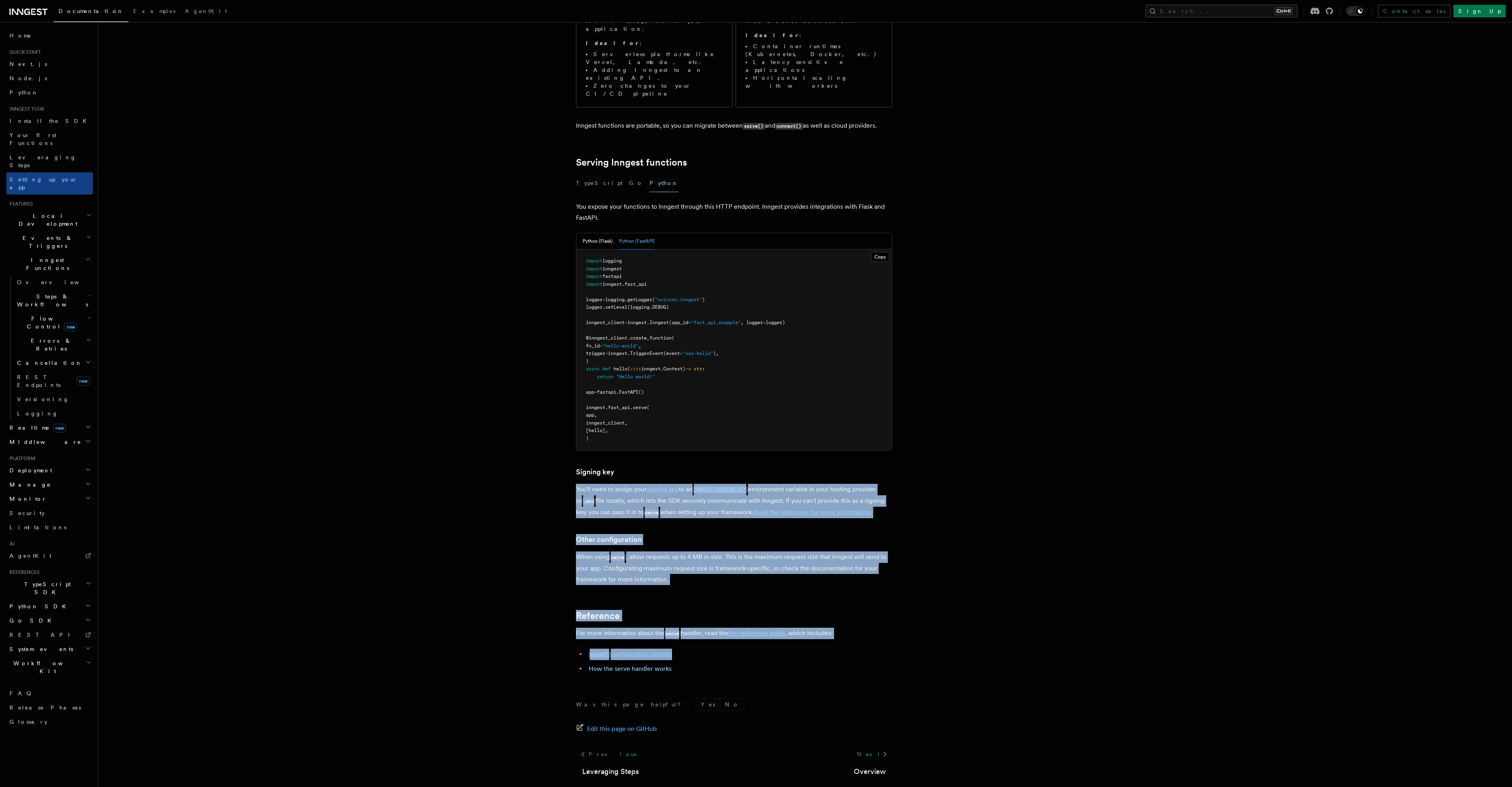
drag, startPoint x: 849, startPoint y: 602, endPoint x: 679, endPoint y: 432, distance: 240.4
click at [679, 432] on article "Inngest tour Setting up your Inngest app With Inngest, you define functions or …" at bounding box center [784, 349] width 1348 height 954
click at [679, 467] on h3 "Signing key" at bounding box center [734, 472] width 316 height 11
drag, startPoint x: 679, startPoint y: 432, endPoint x: 812, endPoint y: 559, distance: 183.9
click at [812, 559] on article "Inngest tour Setting up your Inngest app With Inngest, you define functions or …" at bounding box center [784, 349] width 1348 height 954
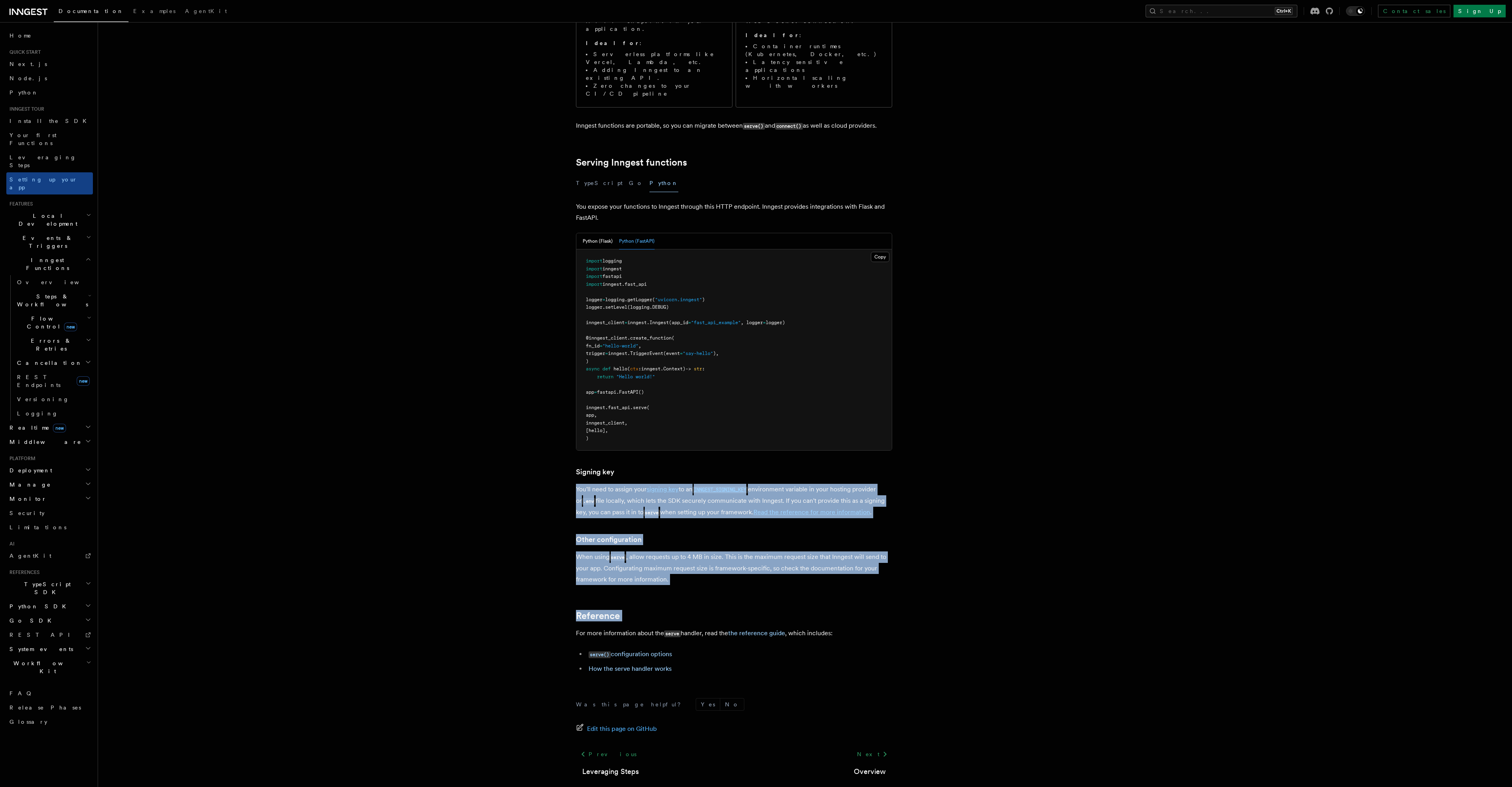
click at [812, 559] on article "Inngest tour Setting up your Inngest app With Inngest, you define functions or …" at bounding box center [784, 349] width 1348 height 954
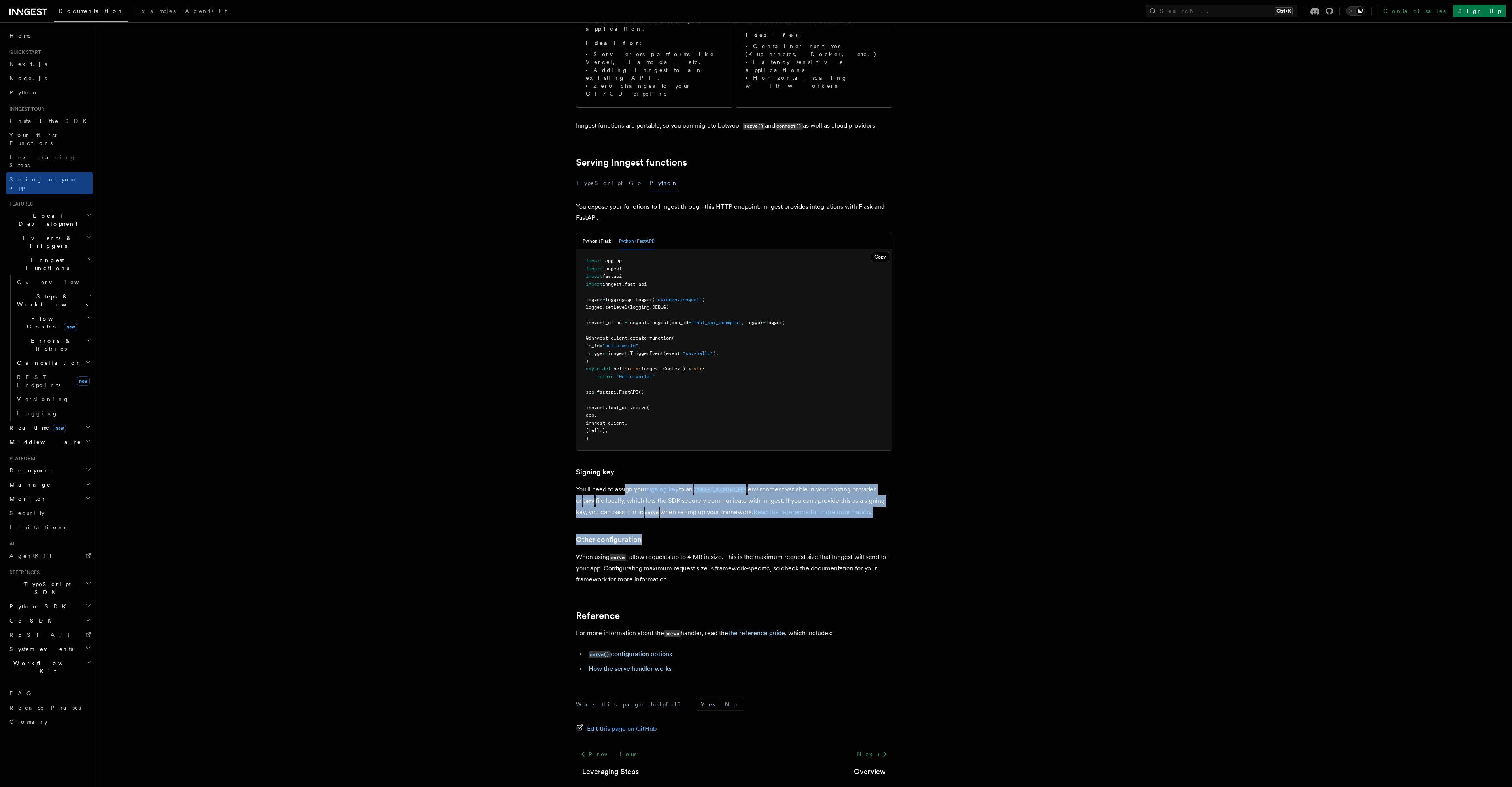
drag, startPoint x: 625, startPoint y: 448, endPoint x: 763, endPoint y: 495, distance: 145.8
click at [763, 495] on article "Inngest tour Setting up your Inngest app With Inngest, you define functions or …" at bounding box center [784, 349] width 1348 height 954
click at [763, 534] on h3 "Other configuration" at bounding box center [734, 539] width 316 height 11
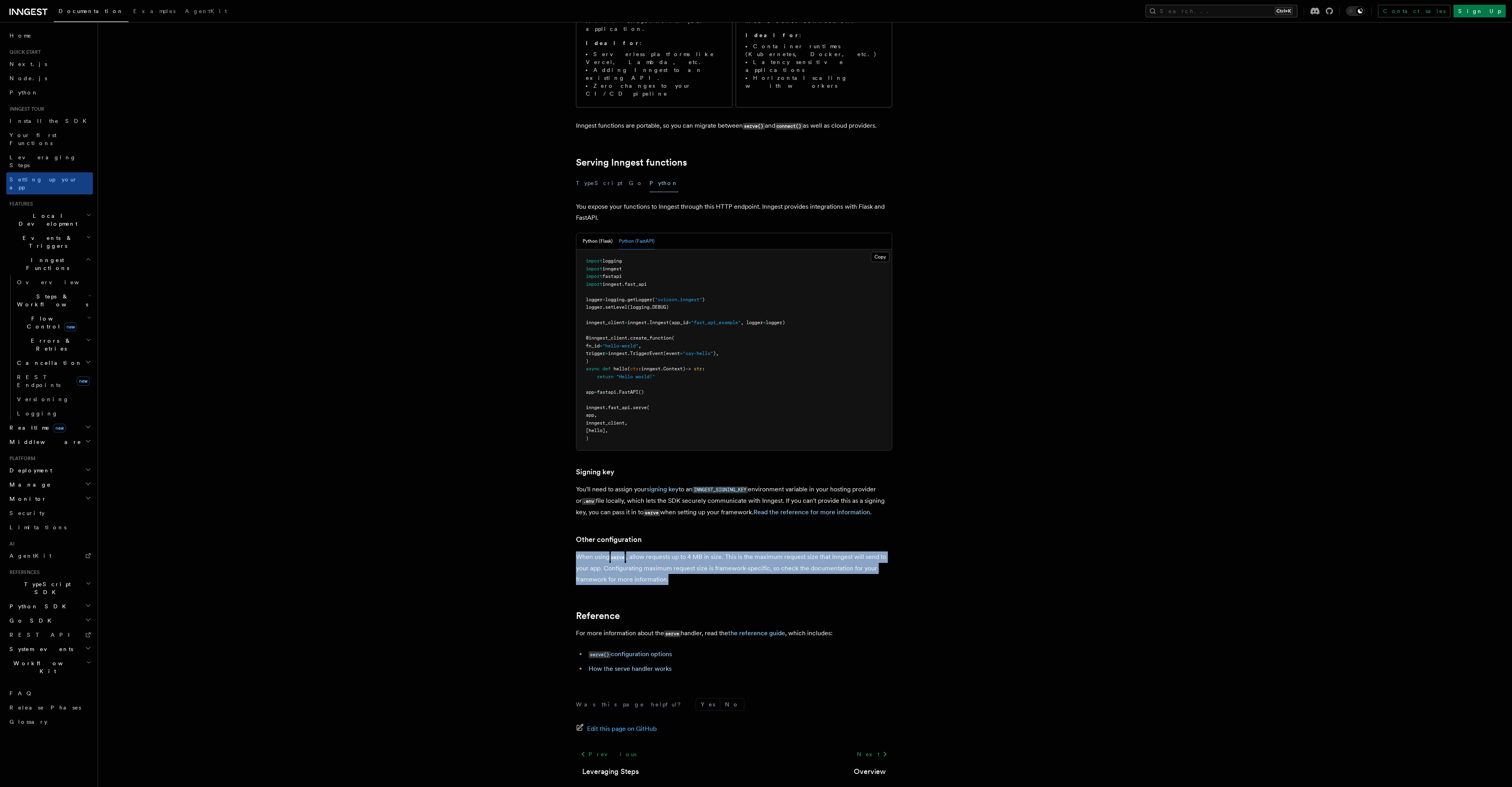
drag, startPoint x: 761, startPoint y: 494, endPoint x: 721, endPoint y: 543, distance: 63.3
click at [721, 544] on article "Inngest tour Setting up your Inngest app With Inngest, you define functions or …" at bounding box center [784, 349] width 1348 height 954
click at [721, 551] on p "When using serve , allow requests up to 4 MB in size. This is the maximum reque…" at bounding box center [734, 568] width 316 height 34
drag, startPoint x: 721, startPoint y: 543, endPoint x: 715, endPoint y: 500, distance: 43.4
click at [715, 500] on article "Inngest tour Setting up your Inngest app With Inngest, you define functions or …" at bounding box center [784, 349] width 1348 height 954
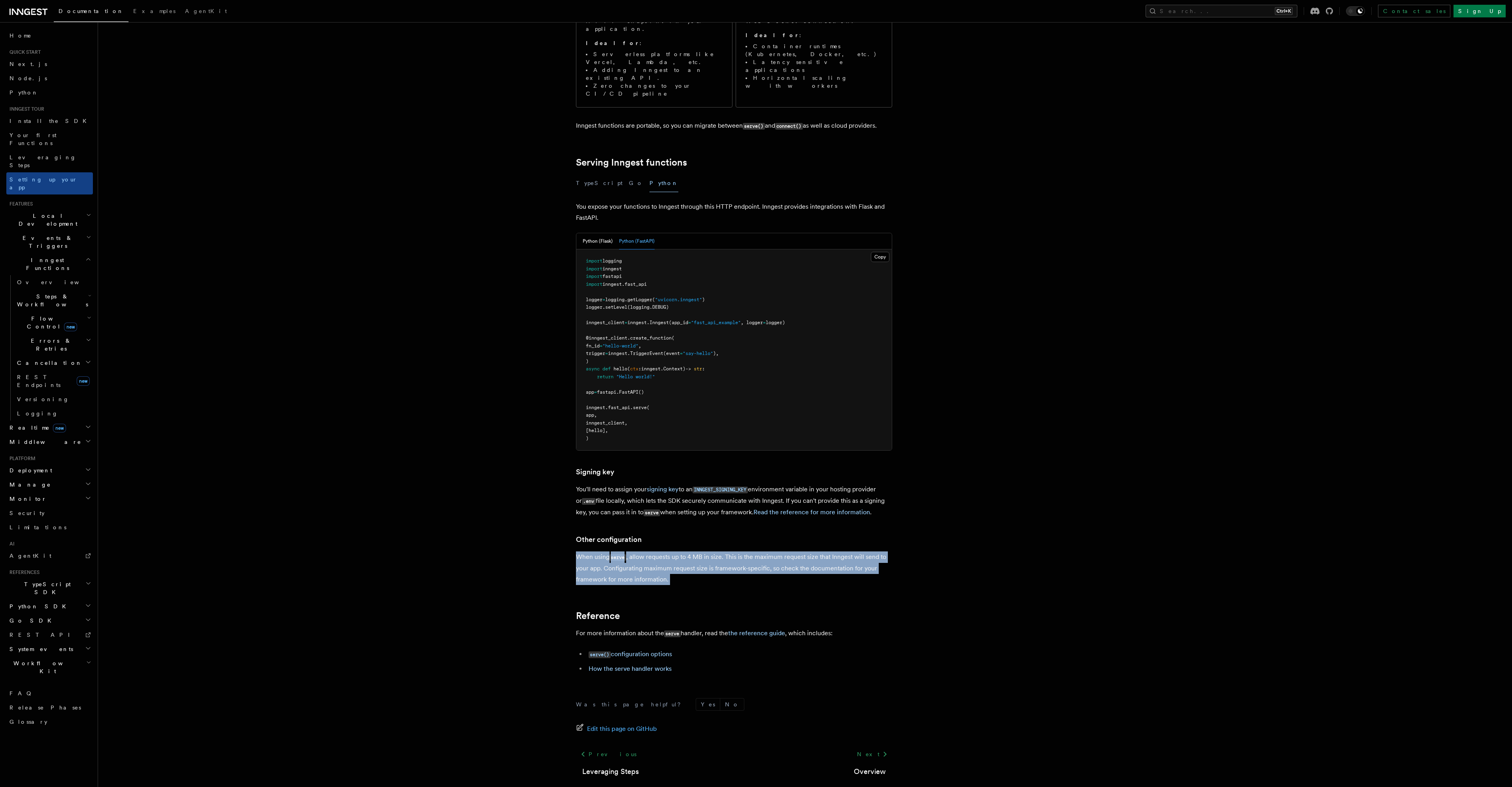
click at [715, 534] on h3 "Other configuration" at bounding box center [734, 539] width 316 height 11
drag, startPoint x: 715, startPoint y: 500, endPoint x: 715, endPoint y: 544, distance: 44.0
click at [715, 544] on article "Inngest tour Setting up your Inngest app With Inngest, you define functions or …" at bounding box center [784, 349] width 1348 height 954
click at [715, 551] on p "When using serve , allow requests up to 4 MB in size. This is the maximum reque…" at bounding box center [734, 568] width 316 height 34
click at [42, 435] on h2 "Middleware" at bounding box center [49, 442] width 87 height 14
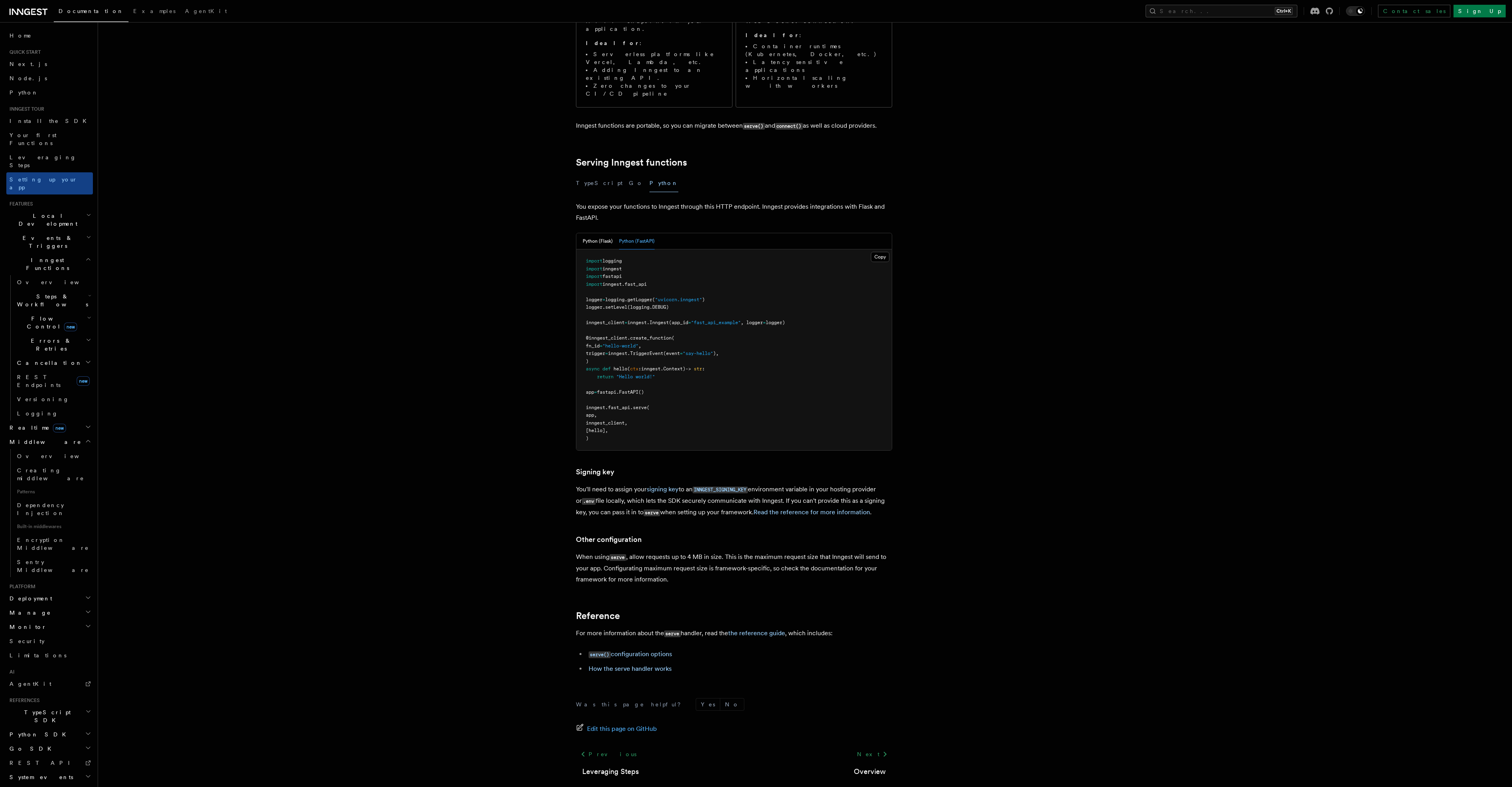
click at [27, 315] on span "Flow Control new" at bounding box center [50, 322] width 73 height 16
click at [36, 338] on span "Overview" at bounding box center [65, 340] width 81 height 6
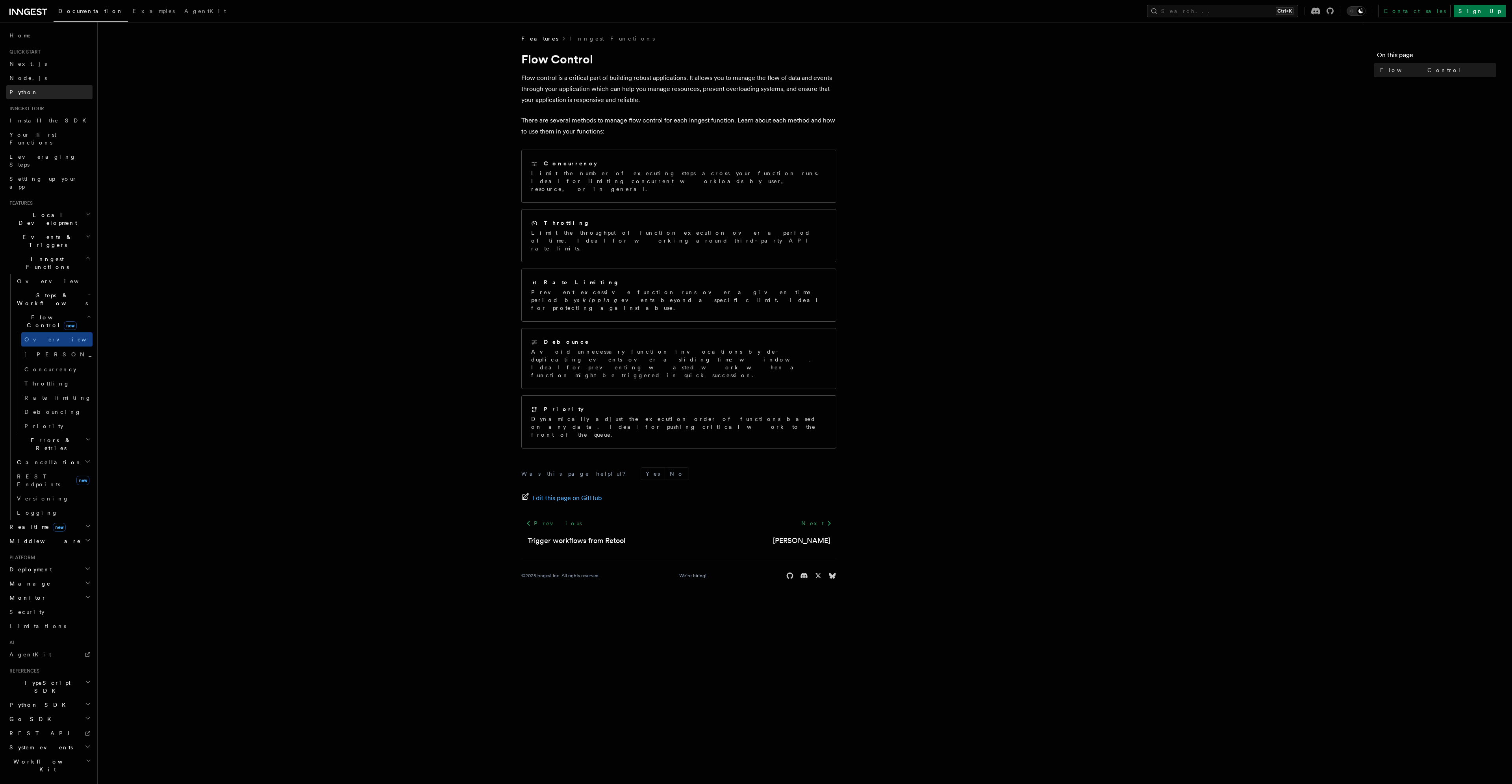
click at [35, 96] on link "Python" at bounding box center [49, 92] width 86 height 14
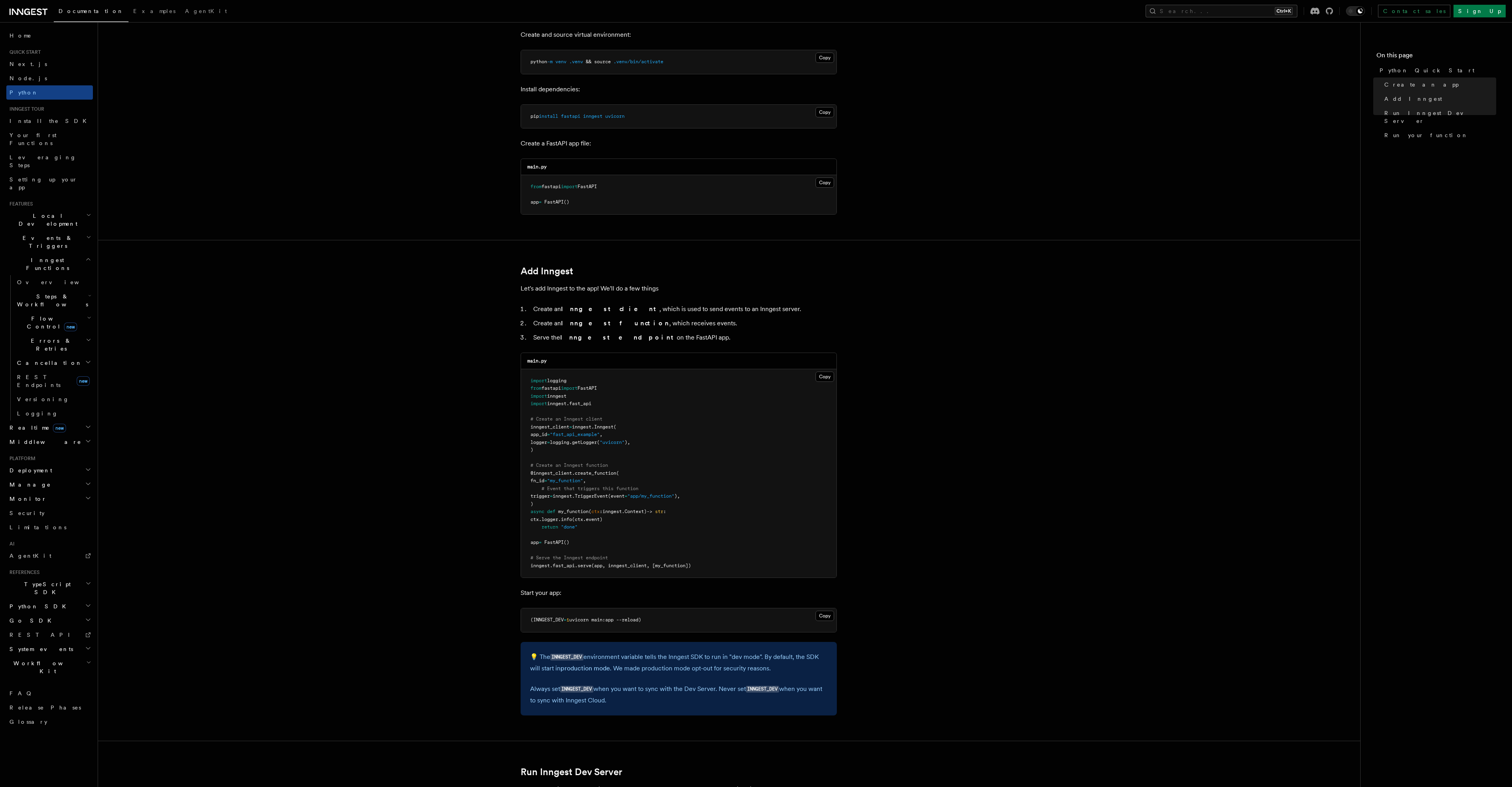
scroll to position [237, 0]
drag, startPoint x: 587, startPoint y: 315, endPoint x: 708, endPoint y: 337, distance: 123.0
click at [708, 337] on article "Quick start Python Quick Start This guide will teach you how to add Inngest to …" at bounding box center [729, 779] width 1237 height 1963
click at [708, 337] on li "Serve the Inngest endpoint on the FastAPI app." at bounding box center [684, 337] width 306 height 11
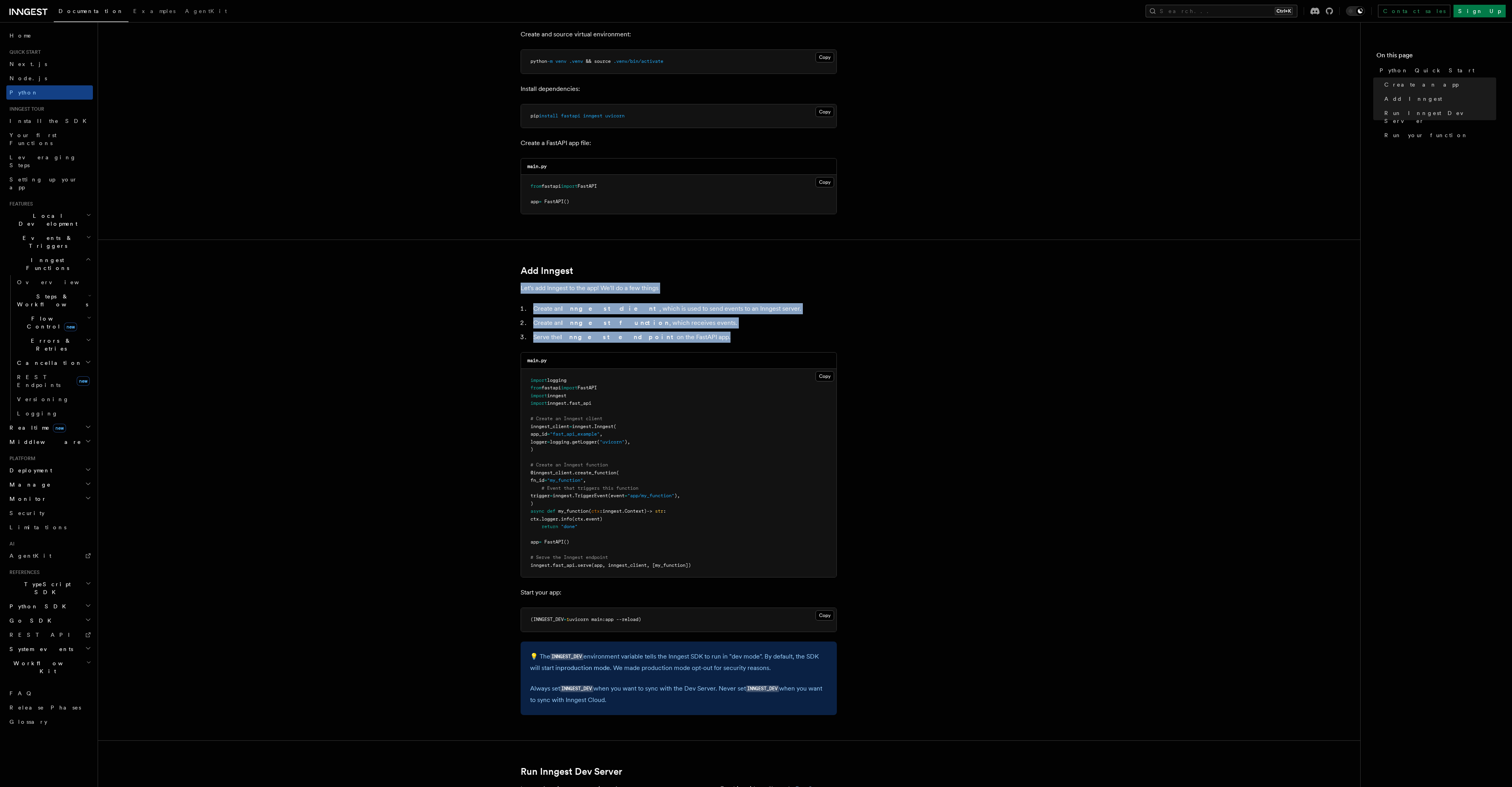
drag, startPoint x: 708, startPoint y: 337, endPoint x: 715, endPoint y: 270, distance: 67.4
click at [715, 270] on article "Quick start Python Quick Start This guide will teach you how to add Inngest to …" at bounding box center [729, 779] width 1237 height 1963
click at [715, 270] on h2 "Add Inngest" at bounding box center [678, 270] width 316 height 11
drag, startPoint x: 715, startPoint y: 270, endPoint x: 708, endPoint y: 342, distance: 72.3
click at [708, 342] on article "Quick start Python Quick Start This guide will teach you how to add Inngest to …" at bounding box center [729, 779] width 1237 height 1963
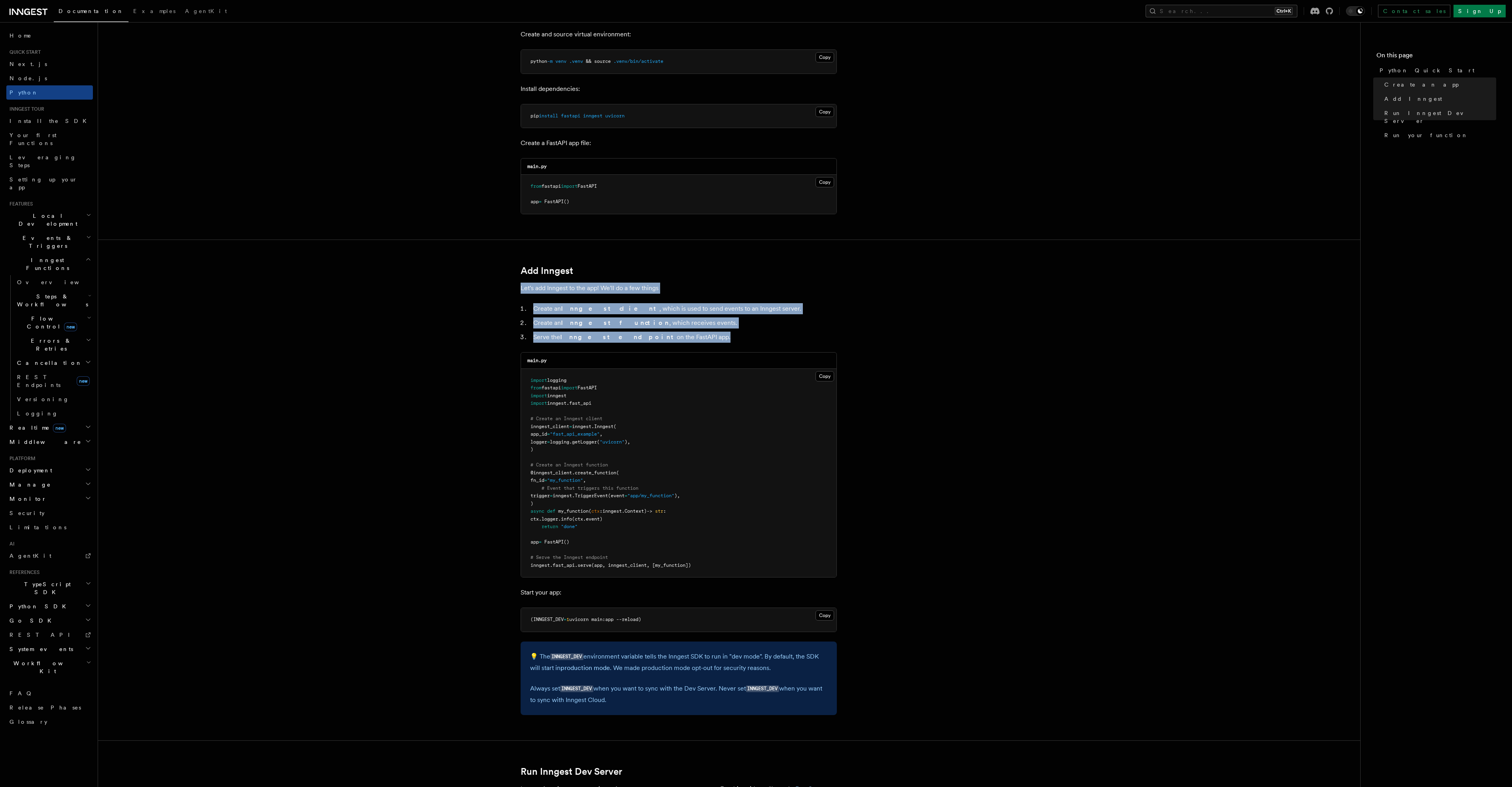
click at [708, 342] on li "Serve the Inngest endpoint on the FastAPI app." at bounding box center [684, 337] width 306 height 11
drag, startPoint x: 708, startPoint y: 320, endPoint x: 708, endPoint y: 282, distance: 38.0
click at [708, 282] on article "Quick start Python Quick Start This guide will teach you how to add Inngest to …" at bounding box center [729, 779] width 1237 height 1963
click at [708, 283] on p "Let's add Inngest to the app! We'll do a few things" at bounding box center [678, 288] width 316 height 11
drag, startPoint x: 708, startPoint y: 282, endPoint x: 699, endPoint y: 333, distance: 51.8
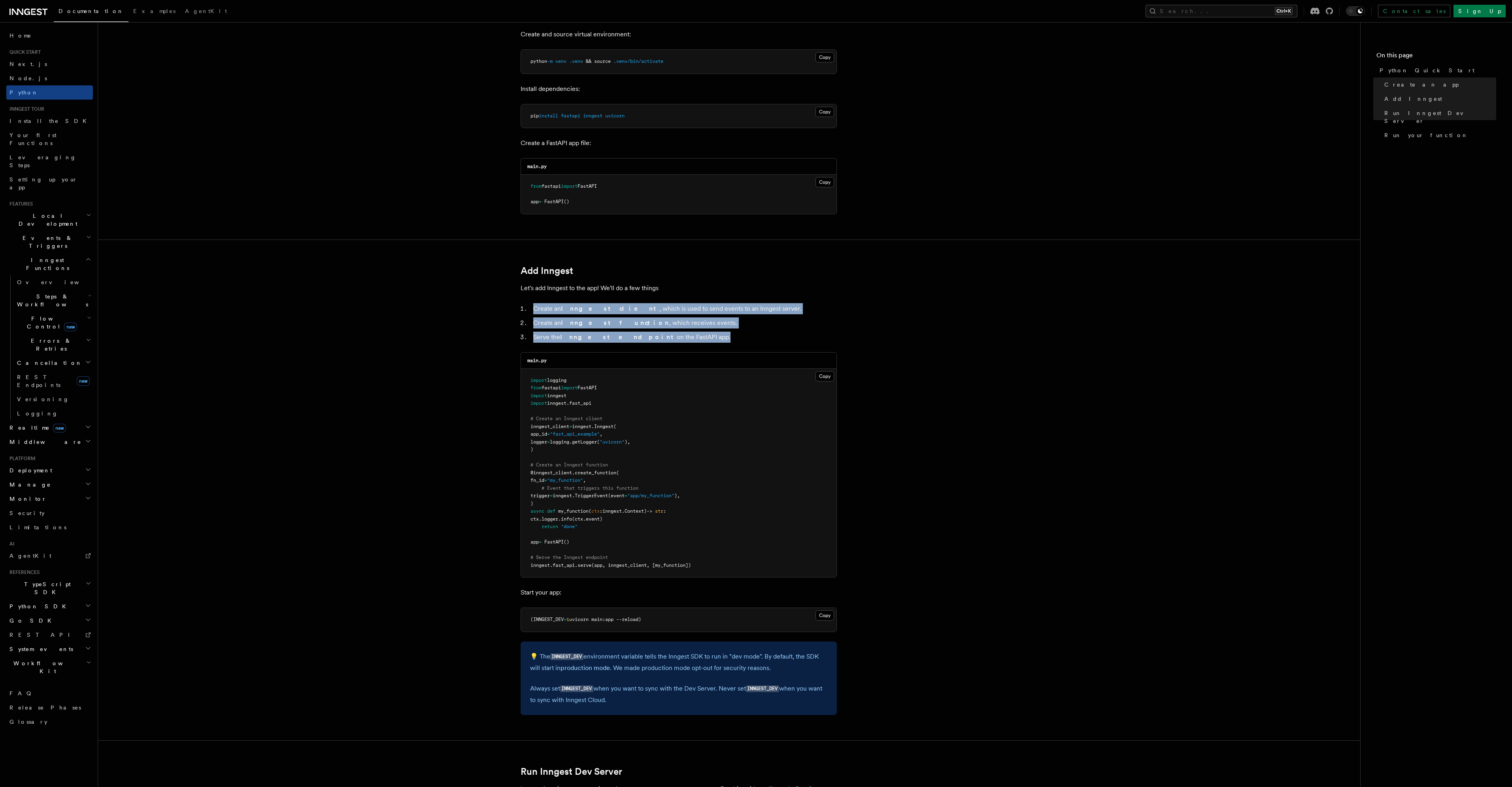
click at [699, 333] on article "Quick start Python Quick Start This guide will teach you how to add Inngest to …" at bounding box center [729, 779] width 1237 height 1963
click at [699, 333] on li "Serve the Inngest endpoint on the FastAPI app." at bounding box center [684, 337] width 306 height 11
drag, startPoint x: 699, startPoint y: 333, endPoint x: 700, endPoint y: 280, distance: 53.0
click at [700, 280] on article "Quick start Python Quick Start This guide will teach you how to add Inngest to …" at bounding box center [729, 779] width 1237 height 1963
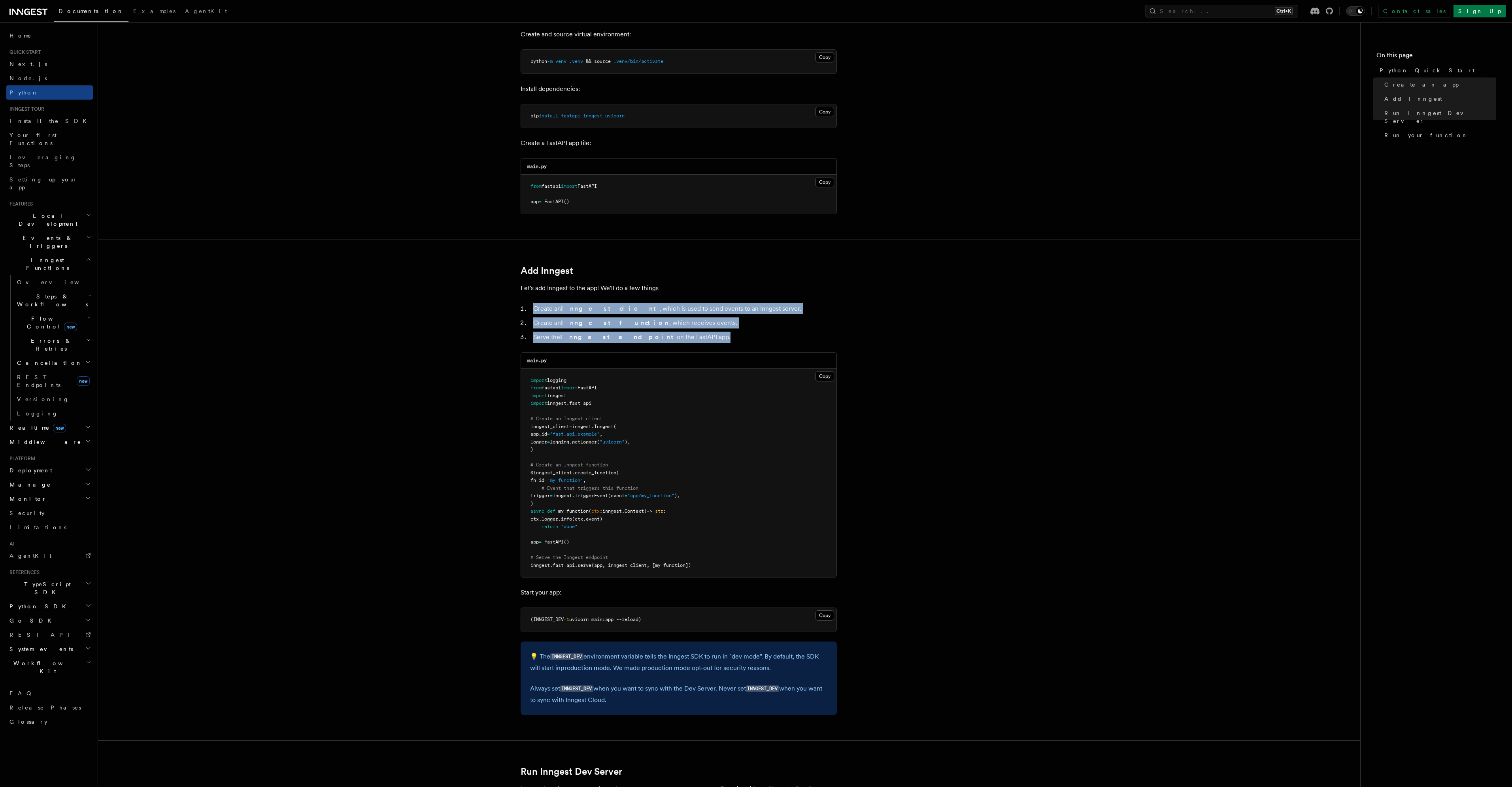
drag, startPoint x: 700, startPoint y: 280, endPoint x: 704, endPoint y: 338, distance: 58.1
click at [704, 338] on article "Quick start Python Quick Start This guide will teach you how to add Inngest to …" at bounding box center [729, 779] width 1237 height 1963
click at [704, 338] on li "Serve the Inngest endpoint on the FastAPI app." at bounding box center [684, 337] width 306 height 11
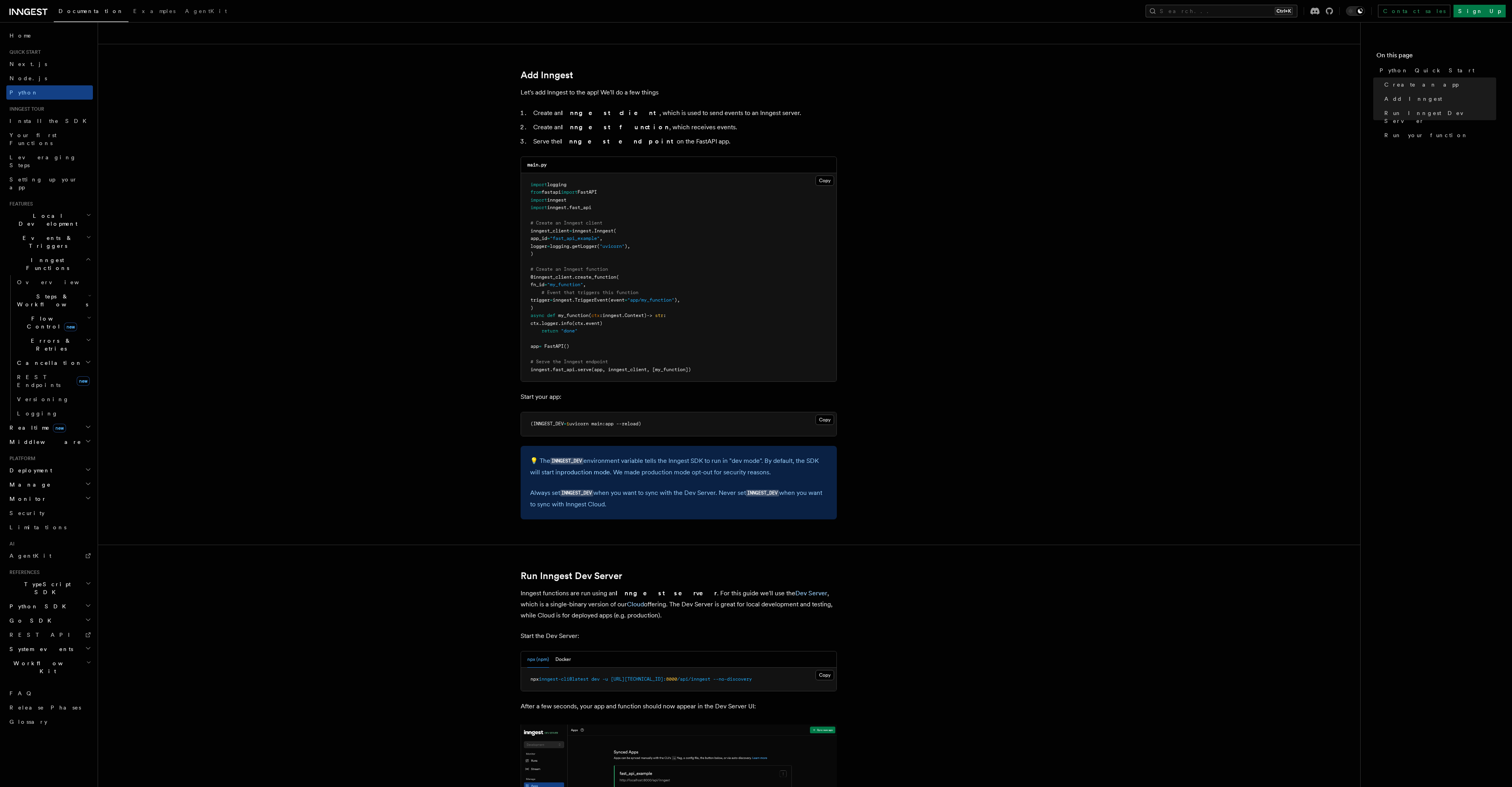
scroll to position [435, 0]
drag, startPoint x: 698, startPoint y: 325, endPoint x: 699, endPoint y: 338, distance: 13.0
click at [699, 338] on pre "import logging from fastapi import FastAPI import inngest import inngest . fast…" at bounding box center [678, 275] width 315 height 209
drag, startPoint x: 699, startPoint y: 338, endPoint x: 697, endPoint y: 254, distance: 84.0
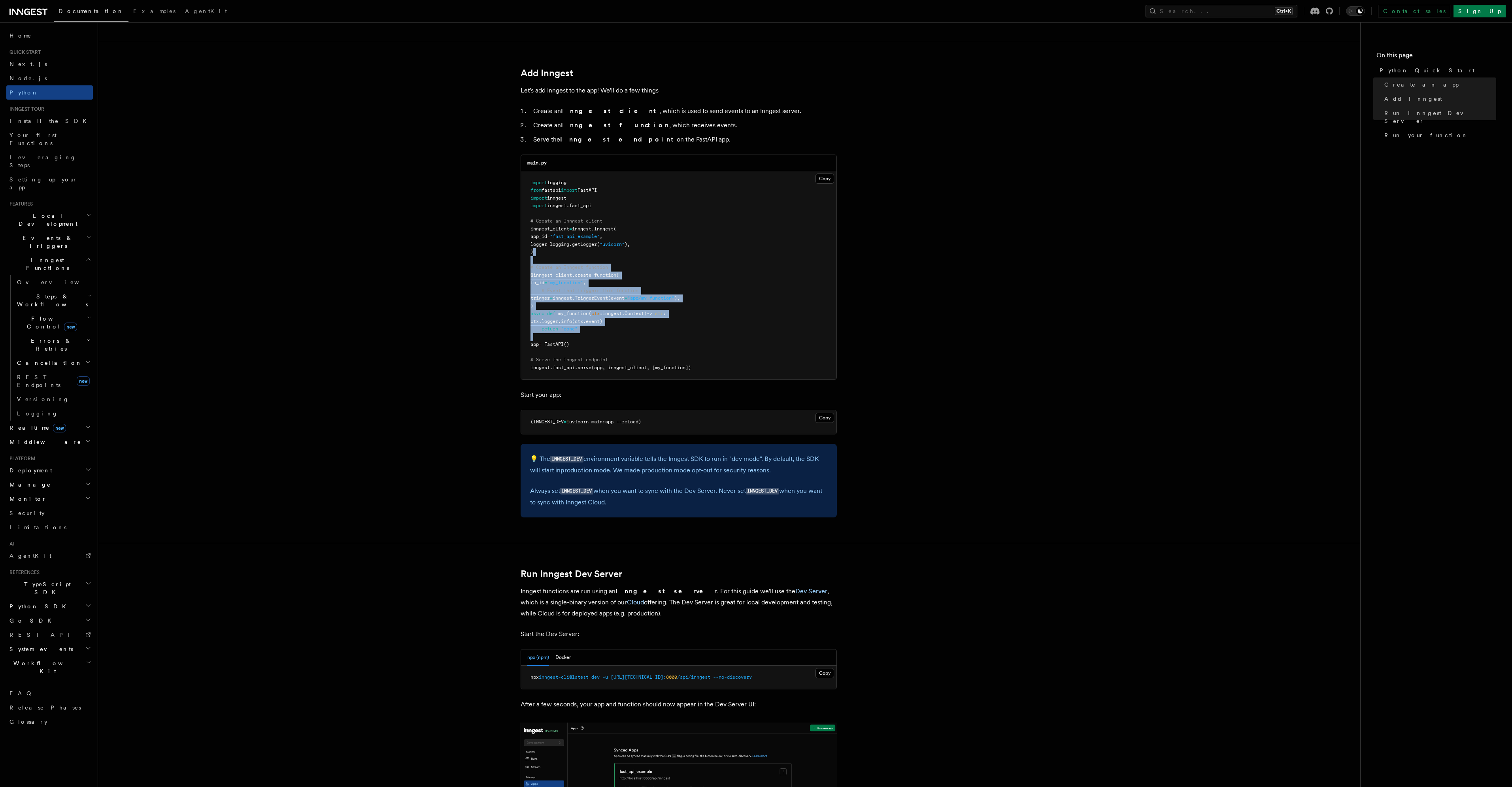
click at [697, 254] on pre "import logging from fastapi import FastAPI import inngest import inngest . fast…" at bounding box center [678, 275] width 315 height 209
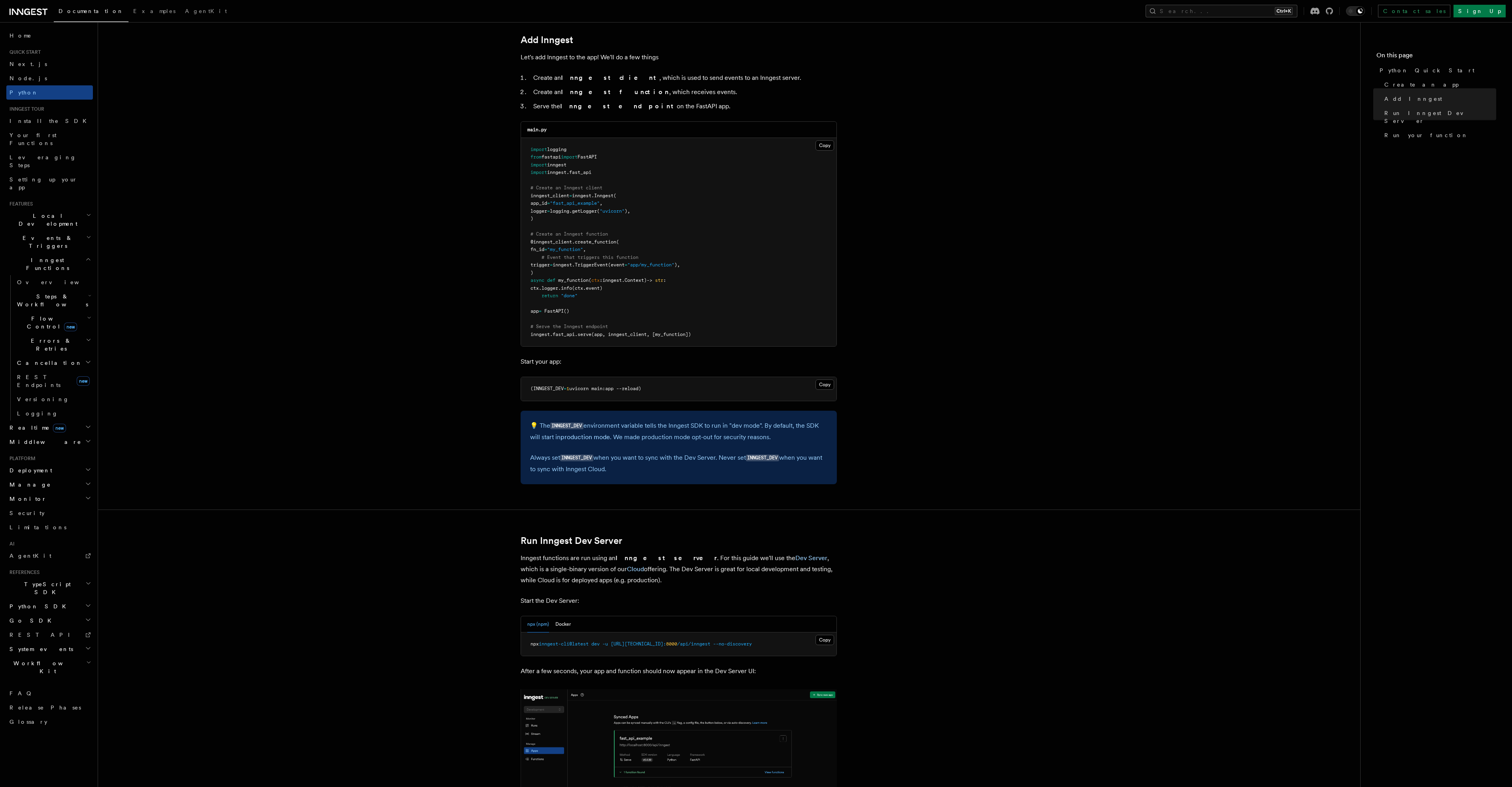
scroll to position [474, 0]
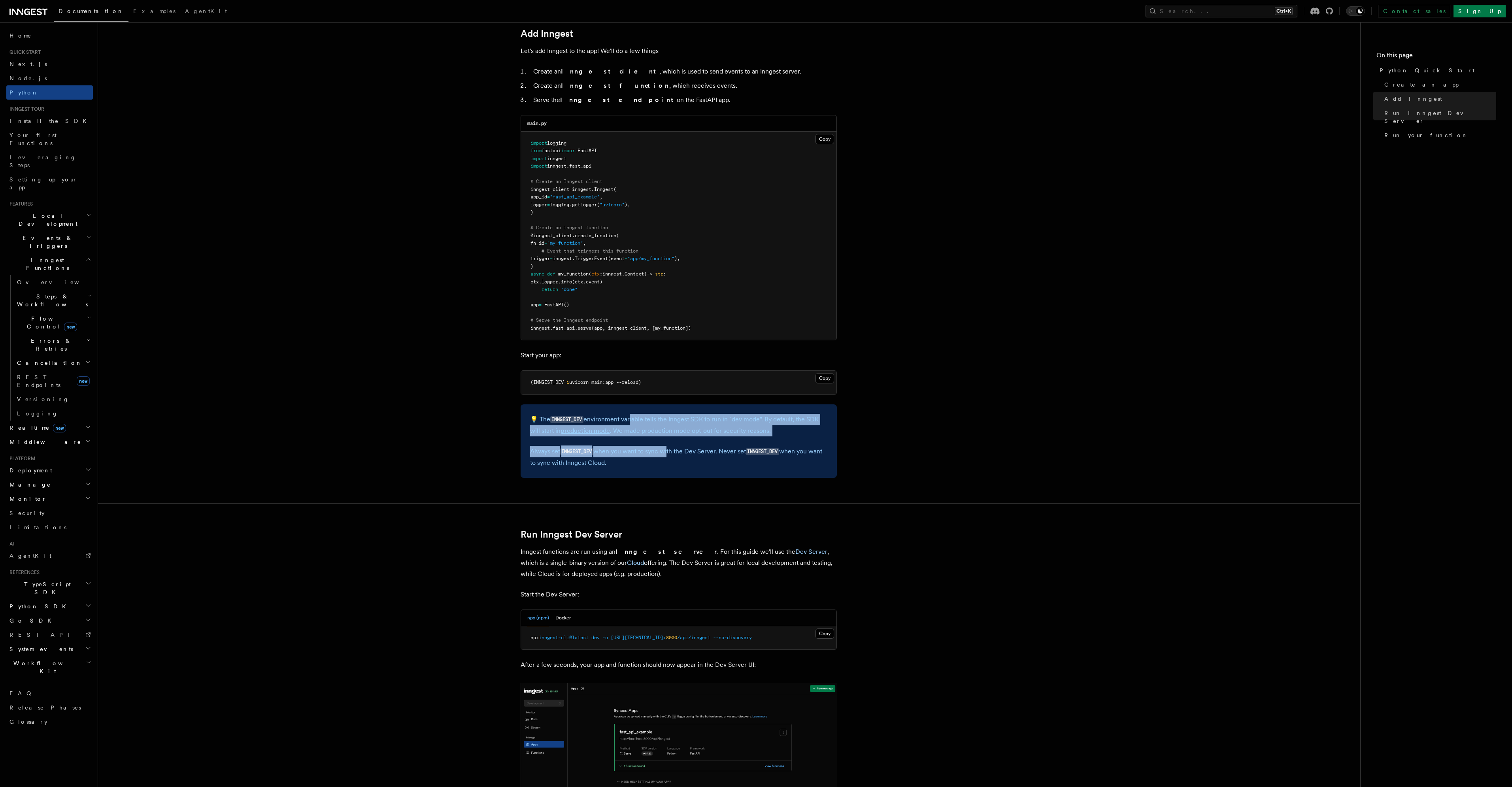
drag, startPoint x: 632, startPoint y: 423, endPoint x: 667, endPoint y: 438, distance: 38.1
click at [667, 438] on div "💡 The INNGEST_DEV environment variable tells the Inngest SDK to run in "dev mod…" at bounding box center [678, 441] width 316 height 74
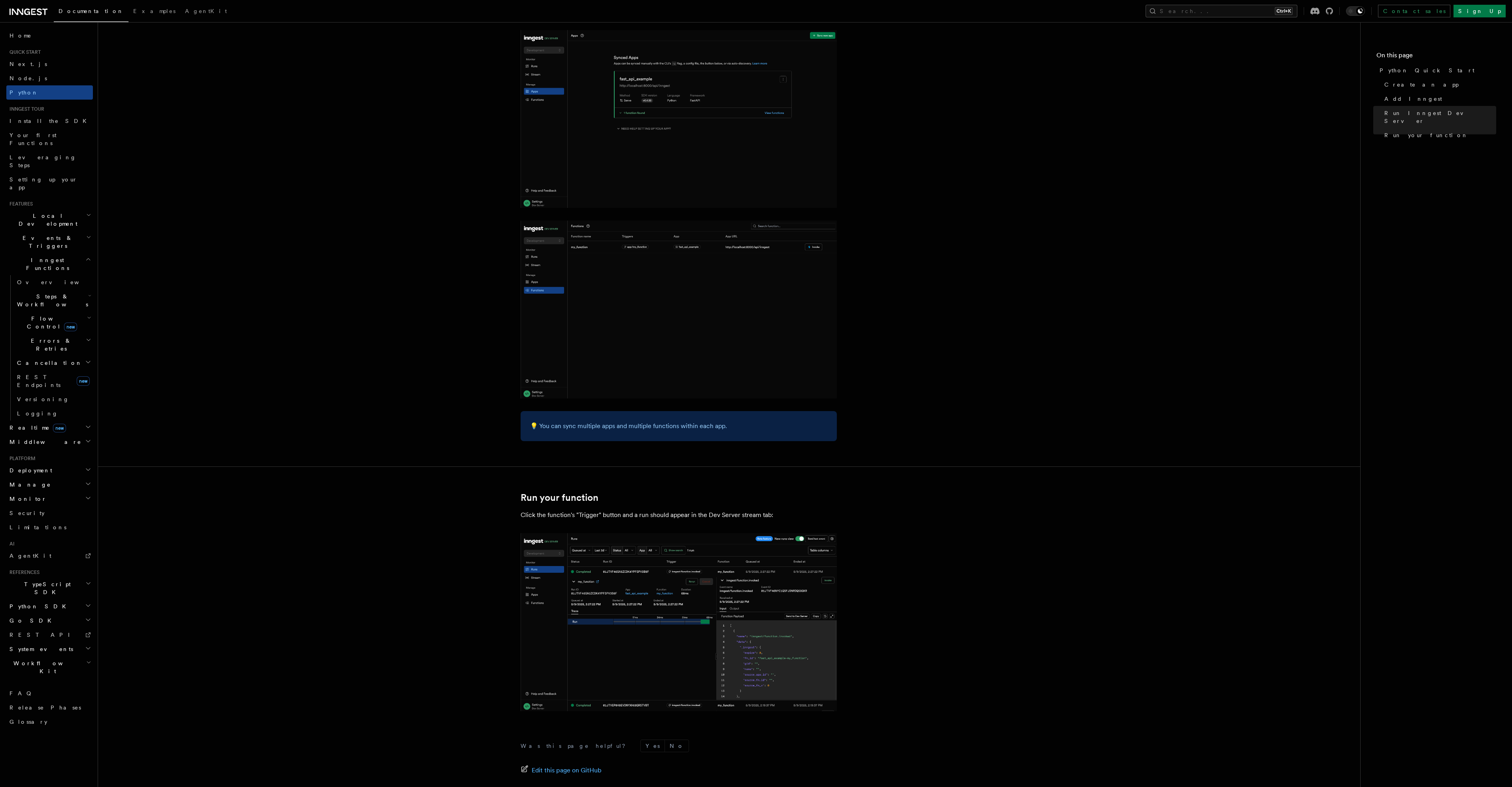
scroll to position [1211, 0]
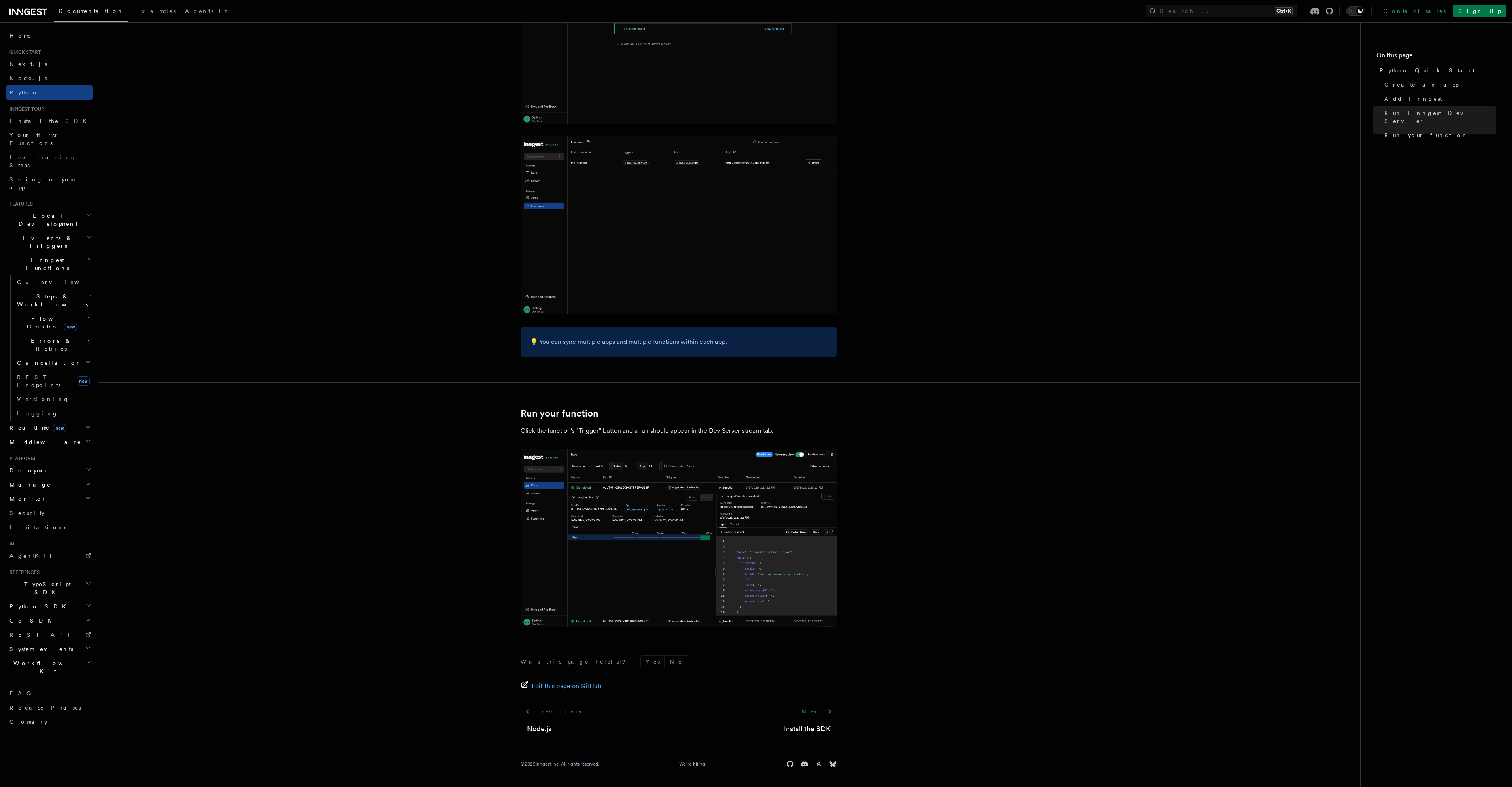
click at [649, 510] on img at bounding box center [678, 538] width 316 height 178
click at [831, 715] on icon at bounding box center [830, 711] width 9 height 9
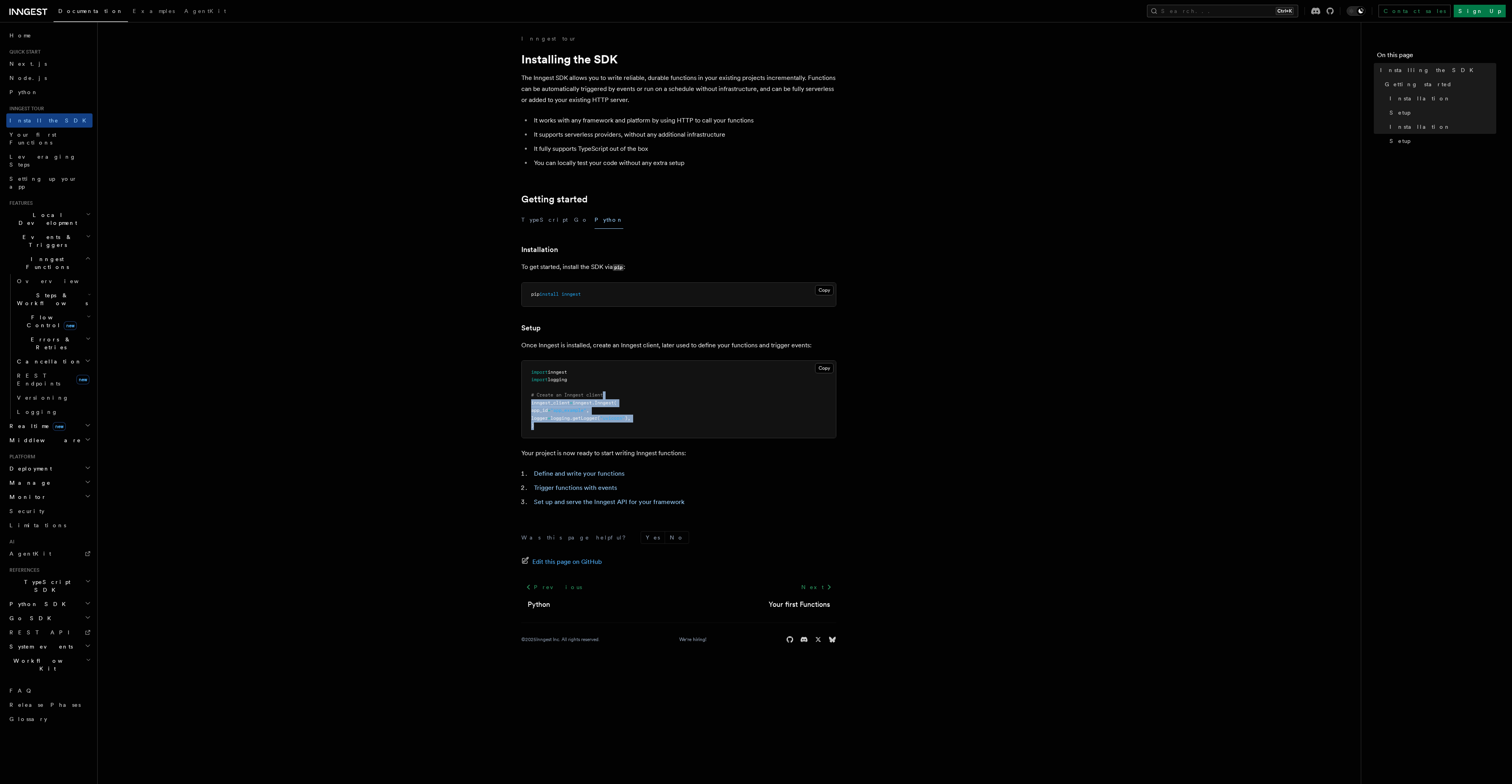
drag, startPoint x: 626, startPoint y: 407, endPoint x: 634, endPoint y: 422, distance: 17.0
click at [634, 422] on pre "import inngest import logging # Create an Inngest client inngest_client = innge…" at bounding box center [679, 398] width 314 height 77
click at [584, 476] on link "Define and write your functions" at bounding box center [579, 473] width 90 height 8
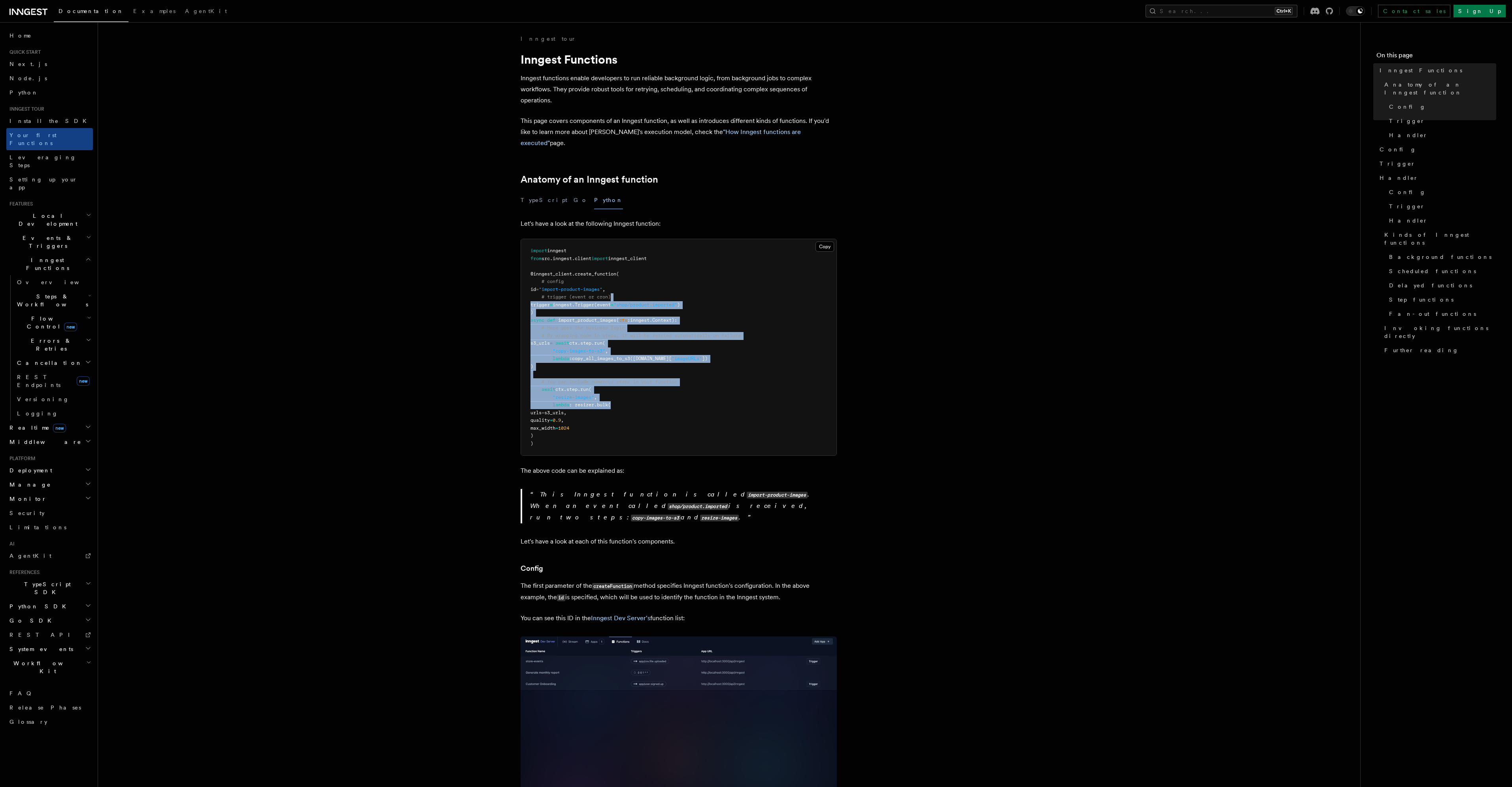
drag, startPoint x: 673, startPoint y: 302, endPoint x: 666, endPoint y: 392, distance: 90.3
click at [666, 392] on pre "import inngest from src . inngest . client import inngest_client @inngest_clien…" at bounding box center [678, 347] width 315 height 216
drag, startPoint x: 666, startPoint y: 392, endPoint x: 673, endPoint y: 267, distance: 125.2
click at [673, 267] on pre "import inngest from src . inngest . client import inngest_client @inngest_clien…" at bounding box center [678, 347] width 315 height 216
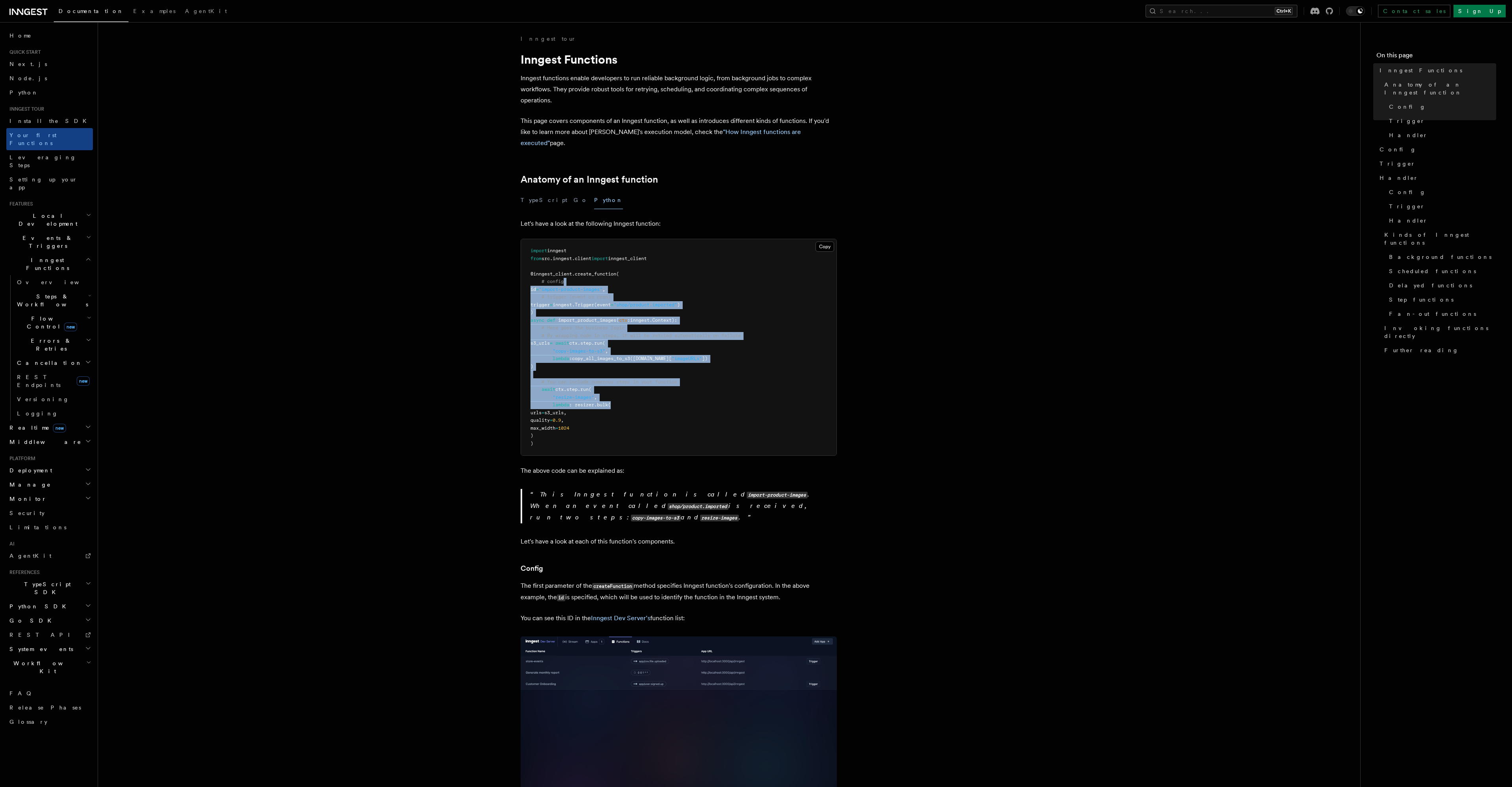
click at [673, 267] on pre "import inngest from src . inngest . client import inngest_client @inngest_clien…" at bounding box center [678, 347] width 315 height 216
drag, startPoint x: 673, startPoint y: 267, endPoint x: 646, endPoint y: 388, distance: 124.0
click at [646, 388] on pre "import inngest from src . inngest . client import inngest_client @inngest_clien…" at bounding box center [678, 347] width 315 height 216
drag, startPoint x: 646, startPoint y: 385, endPoint x: 639, endPoint y: 227, distance: 158.2
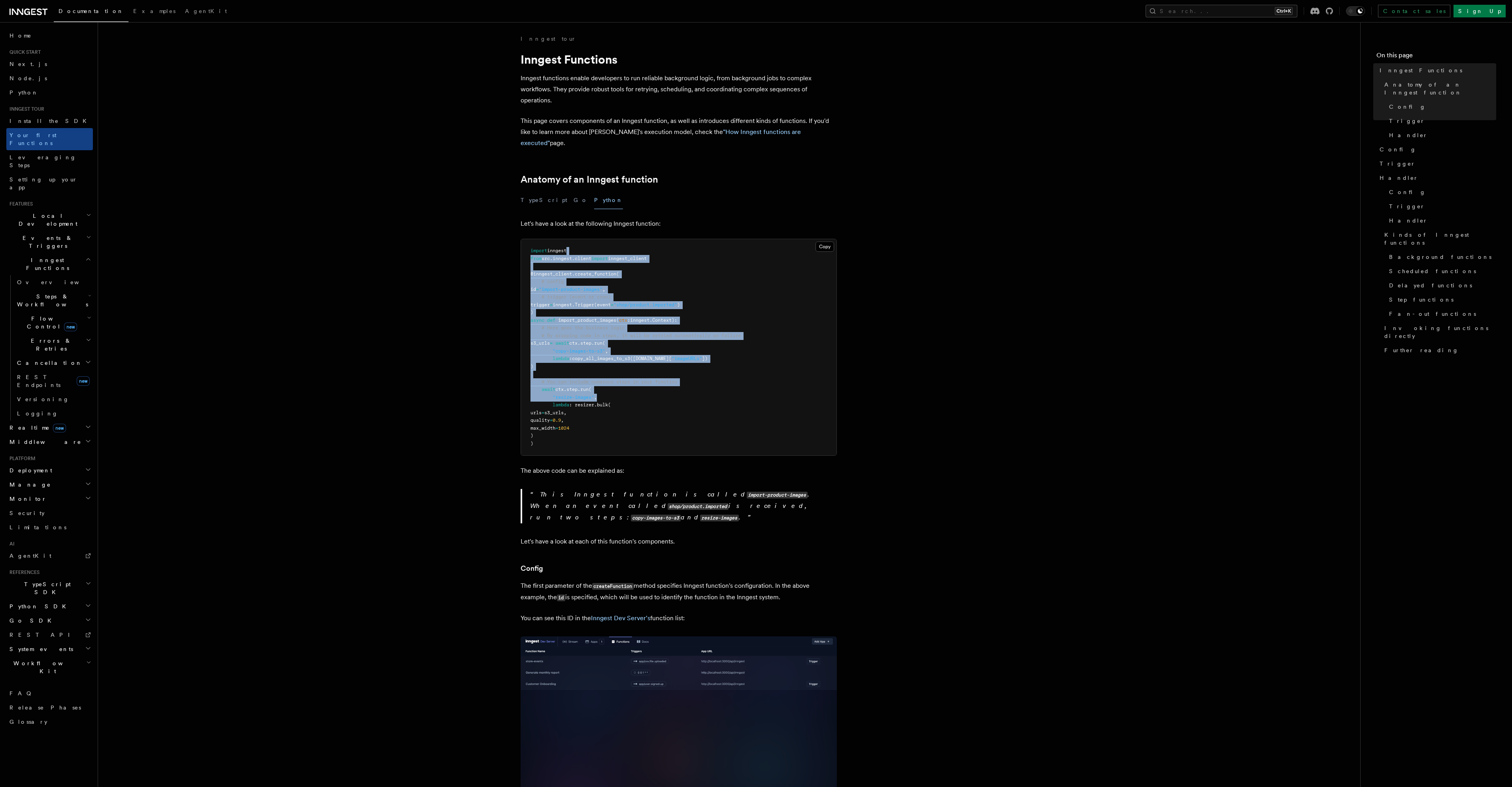
click at [643, 276] on pre "import inngest from src . inngest . client import inngest_client @inngest_clien…" at bounding box center [678, 347] width 315 height 216
